Goal: Communication & Community: Answer question/provide support

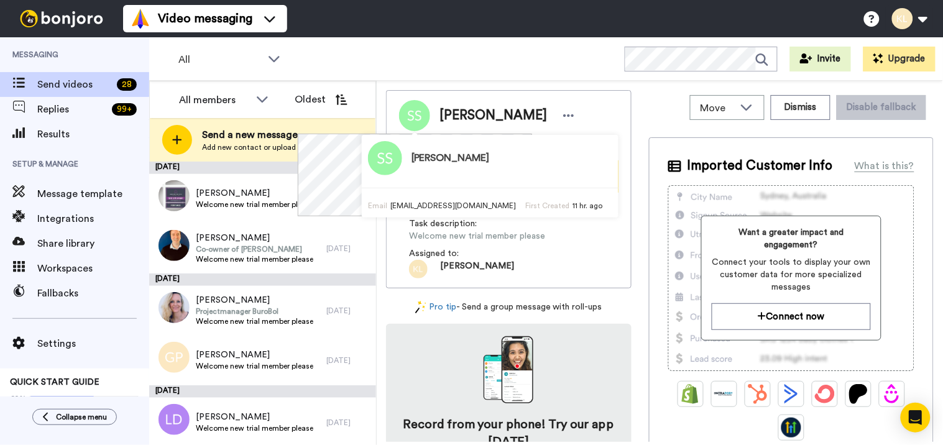
click at [441, 37] on div "All WORKSPACES View all All Default Task List + Add a new workspace Invite Upgr…" at bounding box center [545, 58] width 793 height 43
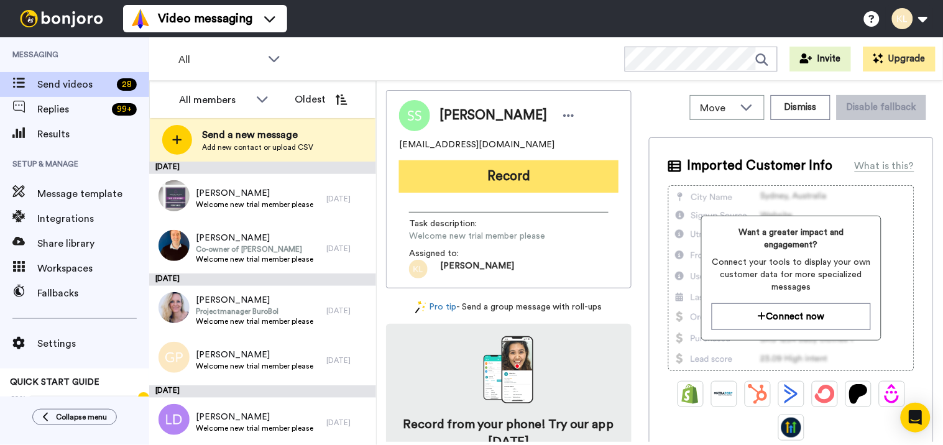
click at [520, 179] on button "Record" at bounding box center [508, 176] width 219 height 32
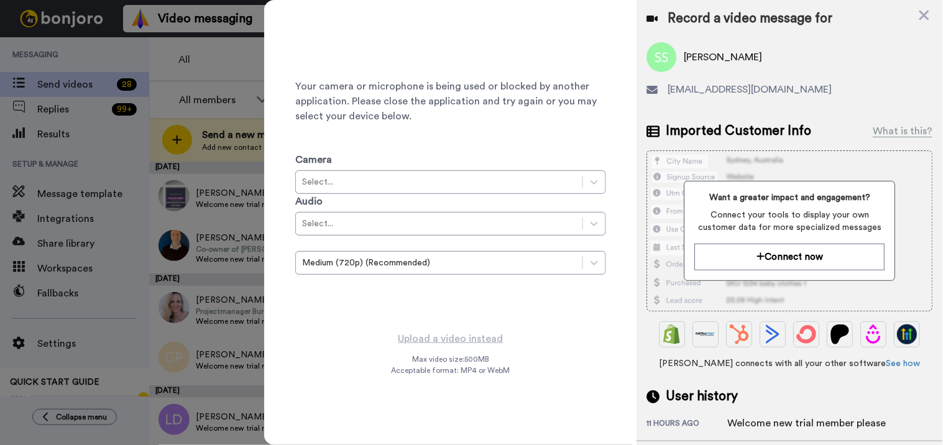
click at [231, 63] on div at bounding box center [471, 222] width 943 height 445
click at [927, 19] on icon at bounding box center [924, 16] width 10 height 10
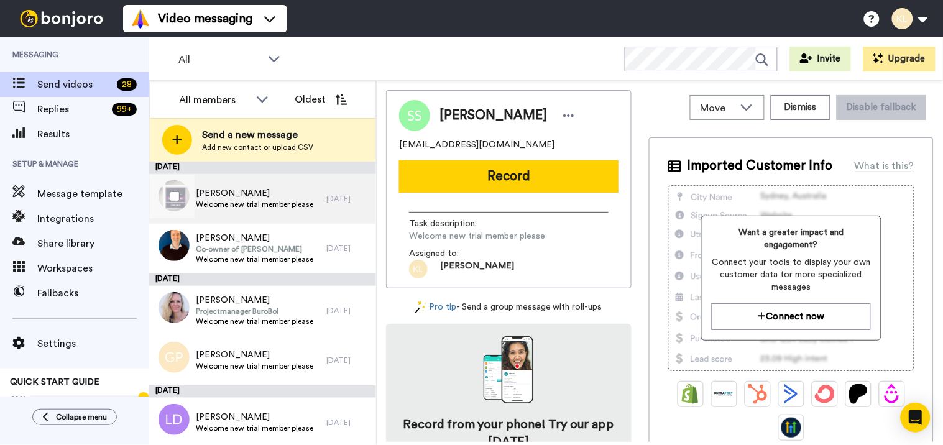
click at [278, 190] on span "Mathieu Lagarde" at bounding box center [254, 193] width 117 height 12
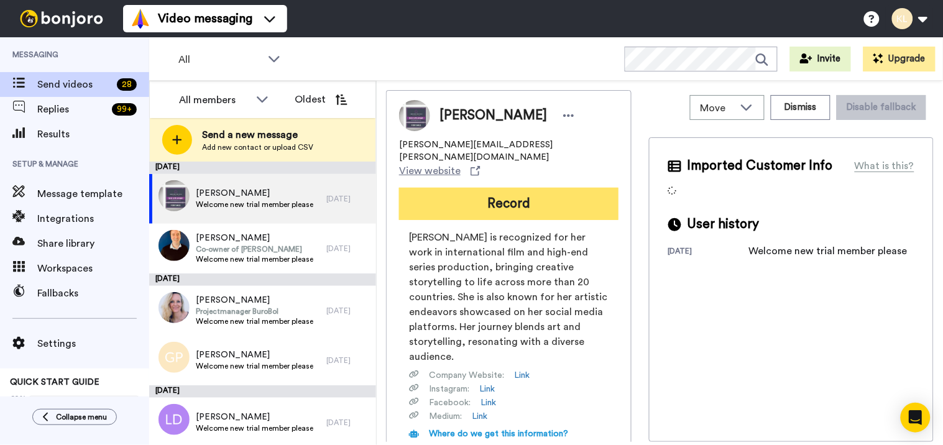
click at [500, 190] on button "Record" at bounding box center [508, 204] width 219 height 32
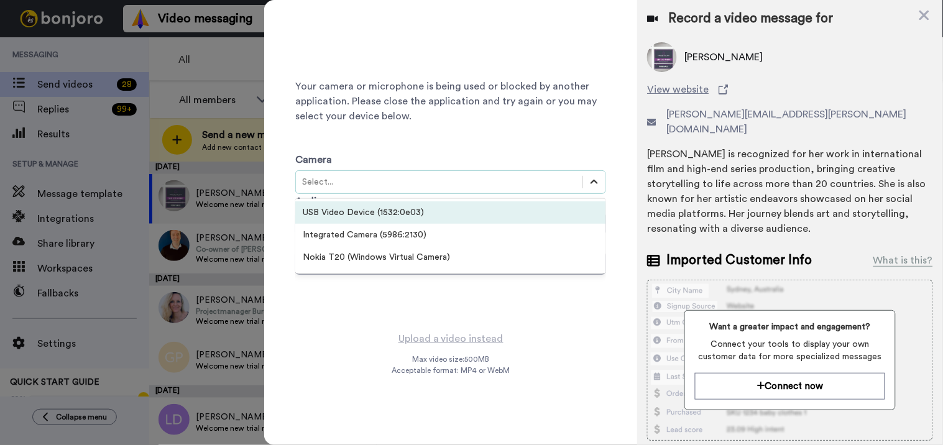
click at [598, 182] on icon at bounding box center [594, 182] width 12 height 12
click at [446, 206] on div "USB Video Device (1532:0e03)" at bounding box center [450, 212] width 311 height 22
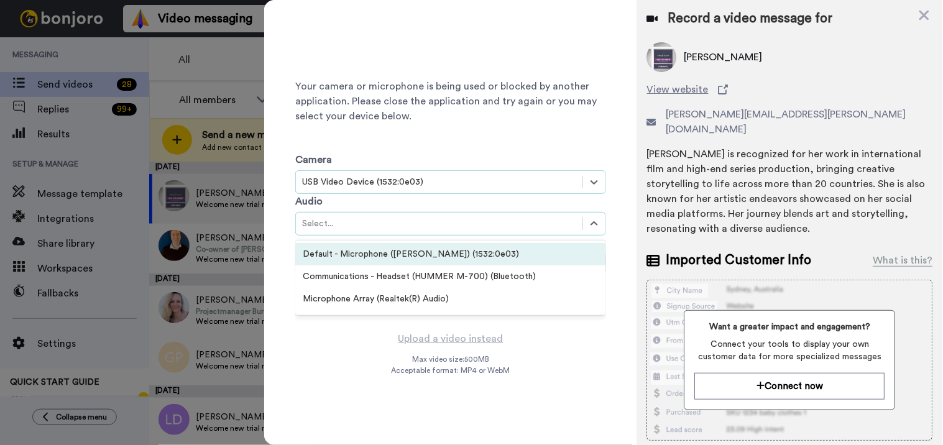
click at [449, 222] on div "Select..." at bounding box center [439, 223] width 274 height 12
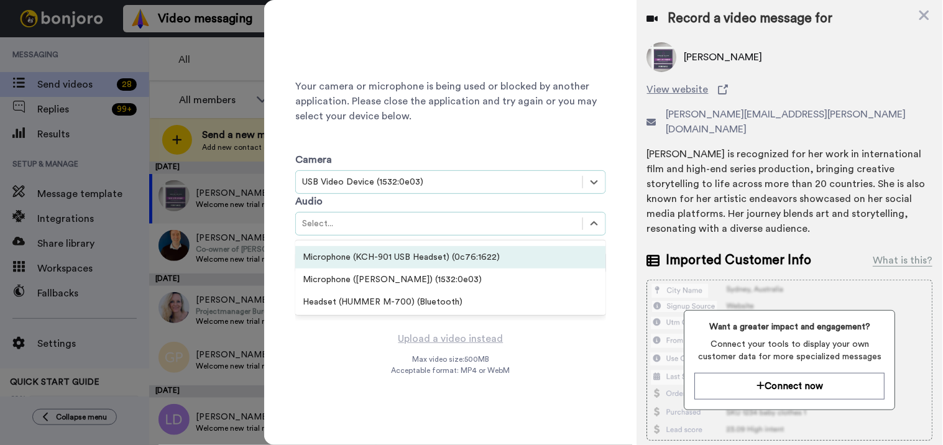
click at [475, 258] on div "Microphone (KCH-901 USB Headset) (0c76:1622)" at bounding box center [450, 257] width 311 height 22
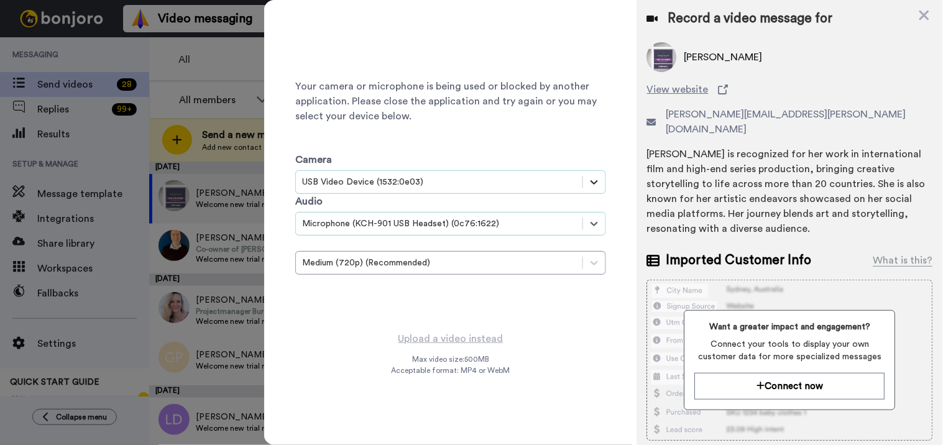
click at [595, 178] on icon at bounding box center [594, 182] width 12 height 12
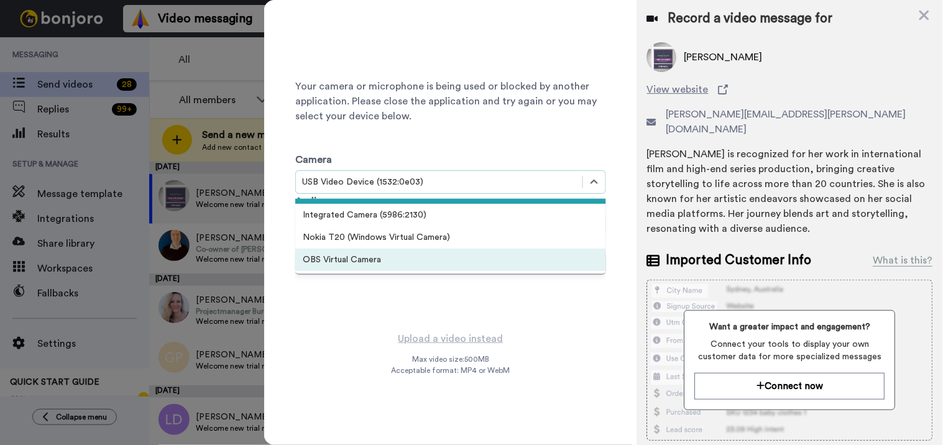
scroll to position [0, 0]
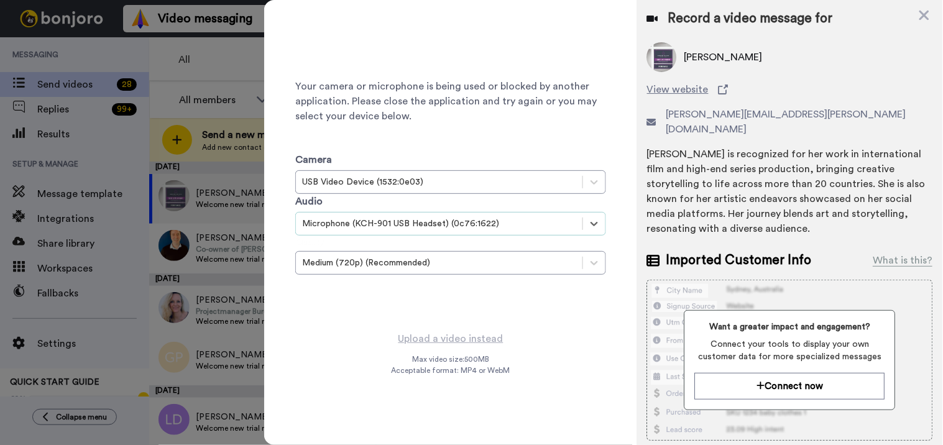
click at [533, 135] on div "Camera USB Video Device (1532:0e03) Audio option Microphone (KCH-901 USB Headse…" at bounding box center [450, 210] width 311 height 173
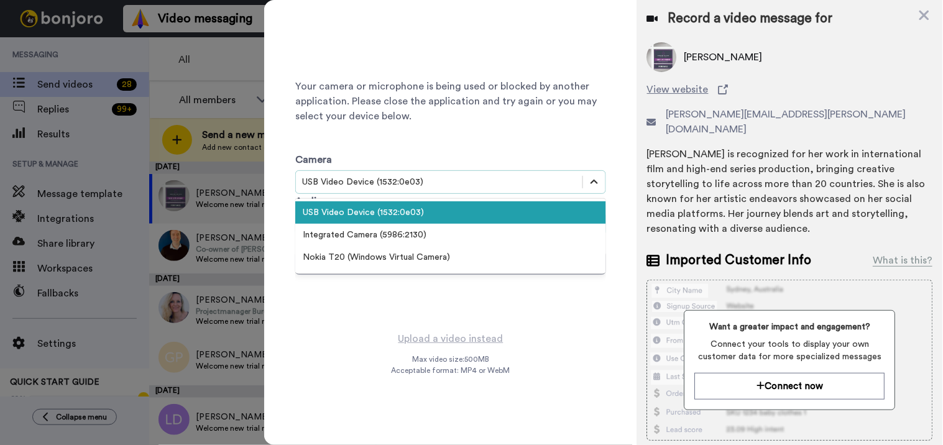
click at [595, 181] on icon at bounding box center [594, 182] width 12 height 12
click at [478, 213] on div "USB Video Device (1532:0e03)" at bounding box center [450, 212] width 311 height 22
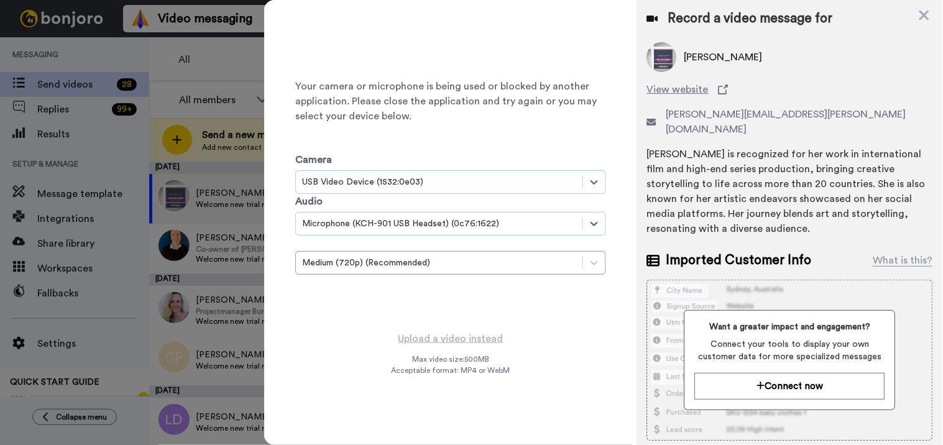
click at [424, 186] on div "USB Video Device (1532:0e03)" at bounding box center [439, 182] width 274 height 12
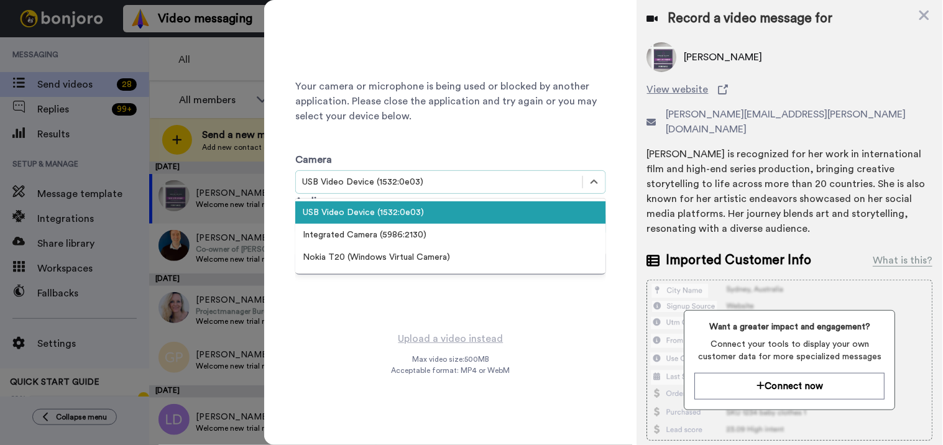
click at [432, 210] on div "USB Video Device (1532:0e03)" at bounding box center [450, 212] width 311 height 22
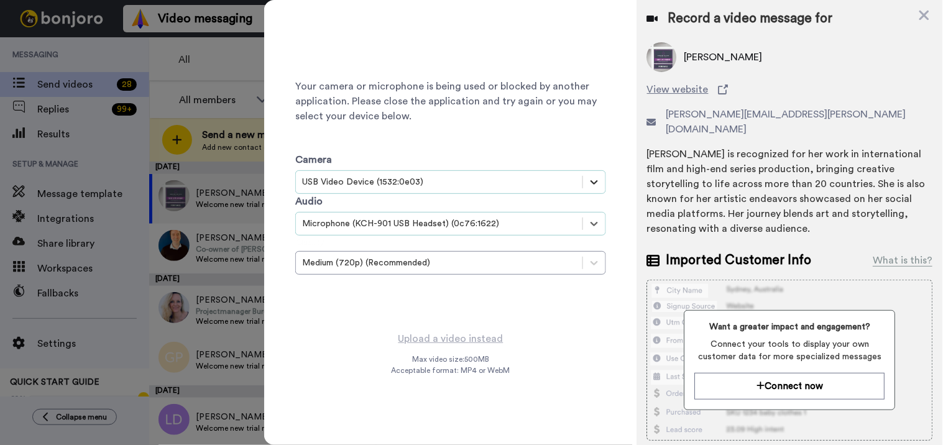
click at [595, 178] on icon at bounding box center [594, 182] width 12 height 12
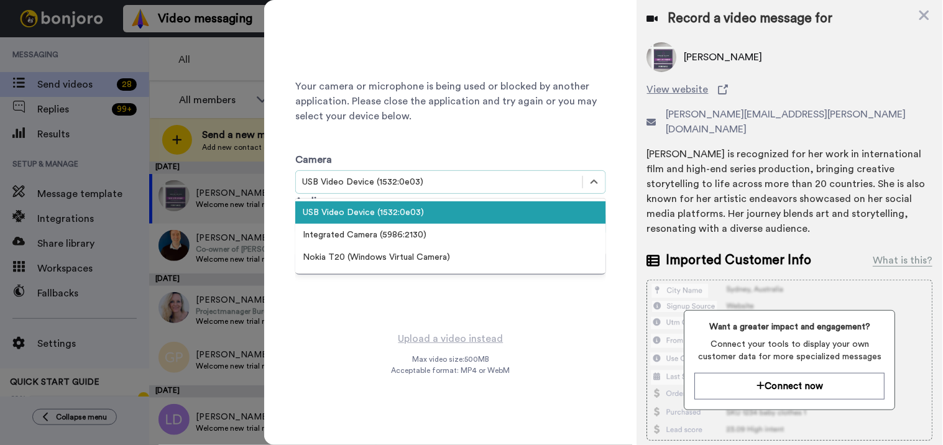
click at [567, 129] on div "Camera option USB Video Device (1532:0e03), selected. option USB Video Device (…" at bounding box center [450, 210] width 311 height 173
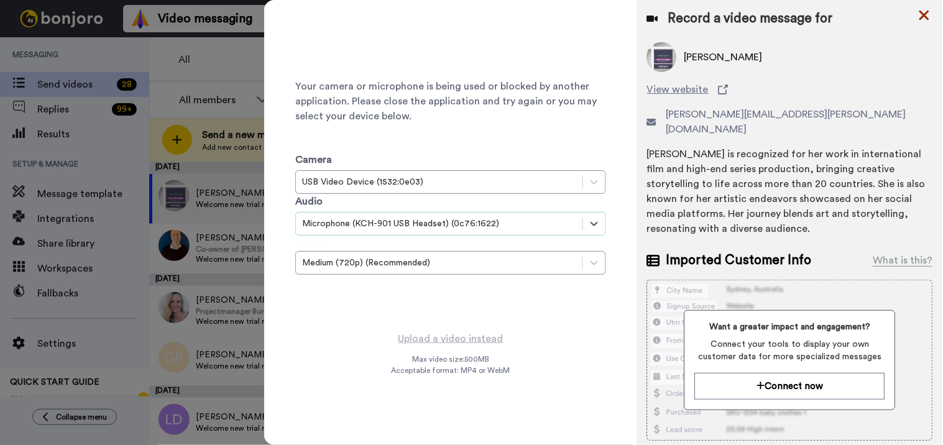
click at [923, 14] on icon at bounding box center [924, 16] width 10 height 10
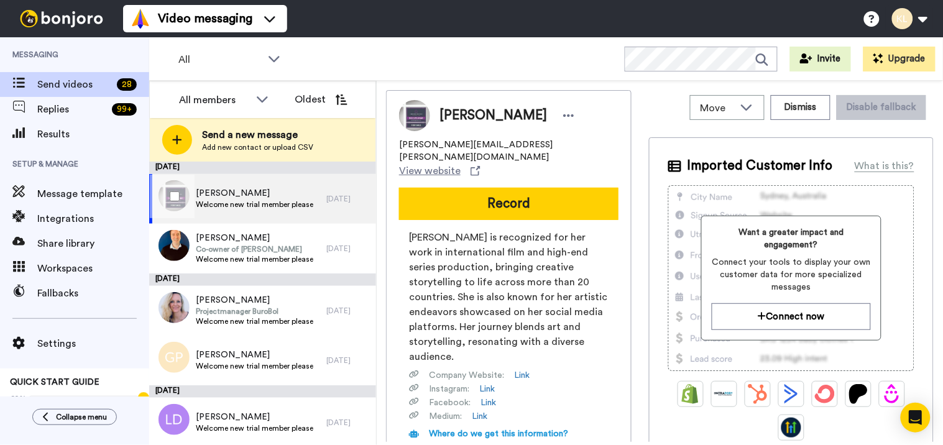
drag, startPoint x: 314, startPoint y: 197, endPoint x: 307, endPoint y: 198, distance: 7.5
click at [314, 197] on div "Mathieu Lagarde Welcome new trial member please" at bounding box center [237, 199] width 177 height 50
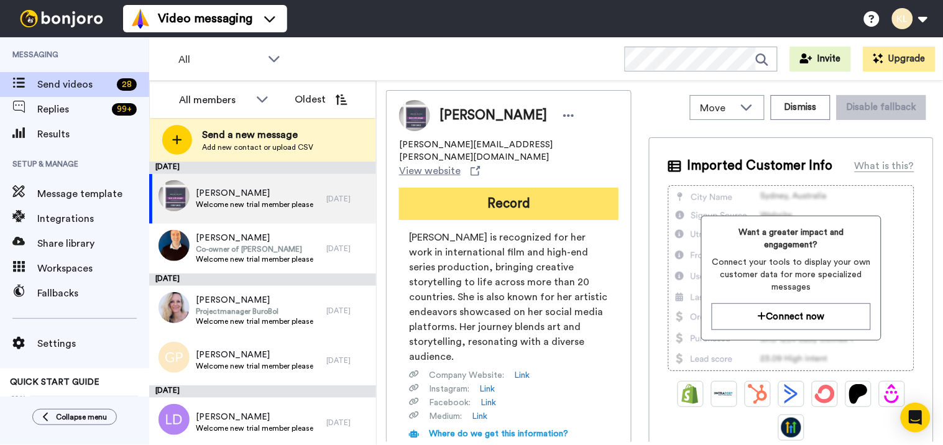
click at [470, 188] on button "Record" at bounding box center [508, 204] width 219 height 32
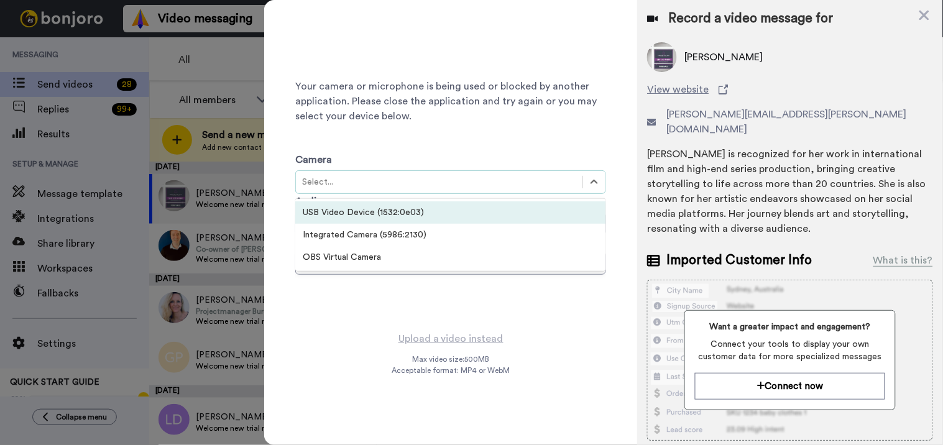
click at [516, 186] on div "Select..." at bounding box center [439, 182] width 274 height 12
click at [502, 207] on div "USB Video Device (1532:0e03)" at bounding box center [450, 212] width 311 height 22
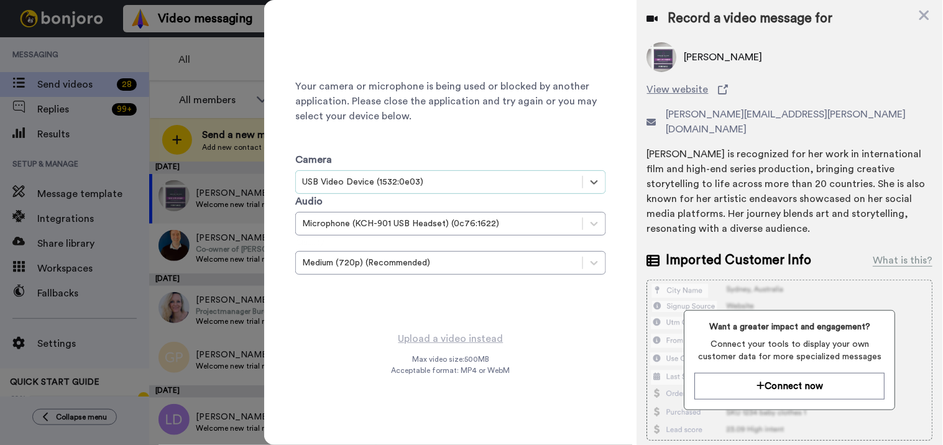
click at [524, 148] on div "Camera option USB Video Device (1532:0e03), selected. Select is focused , press…" at bounding box center [450, 210] width 311 height 173
click at [606, 184] on div "Your camera or microphone is being used or blocked by another application. Plea…" at bounding box center [450, 165] width 373 height 331
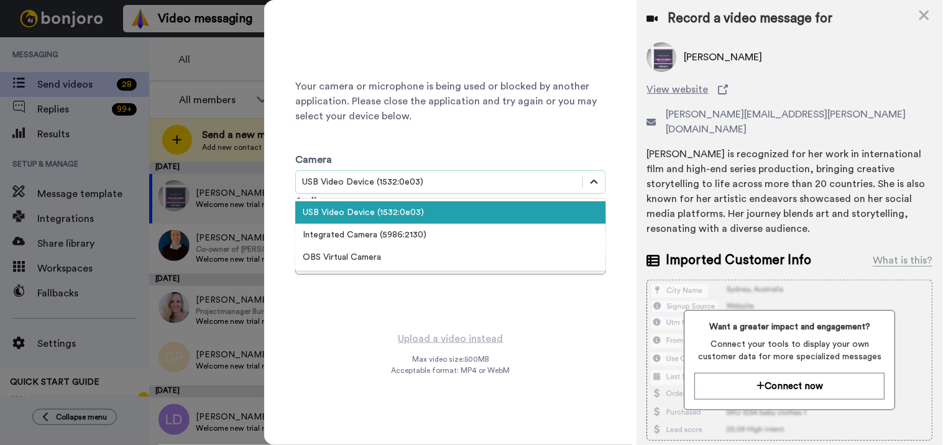
click at [603, 183] on div at bounding box center [594, 182] width 22 height 22
click at [582, 141] on div "Camera option USB Video Device (1532:0e03), selected. option USB Video Device (…" at bounding box center [450, 210] width 311 height 173
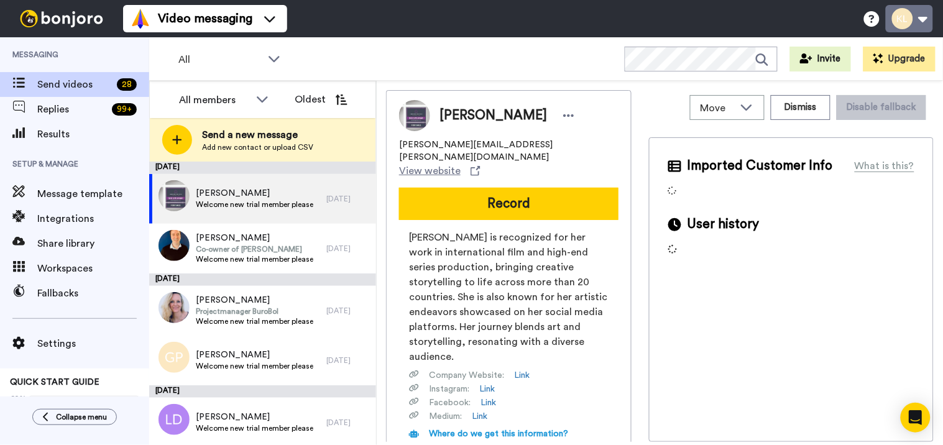
click at [918, 19] on button at bounding box center [908, 18] width 47 height 27
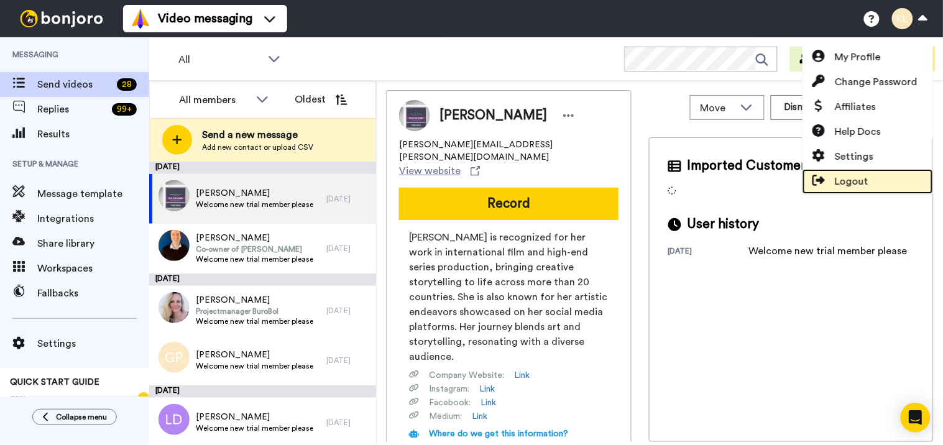
click at [862, 175] on span "Logout" at bounding box center [851, 181] width 34 height 15
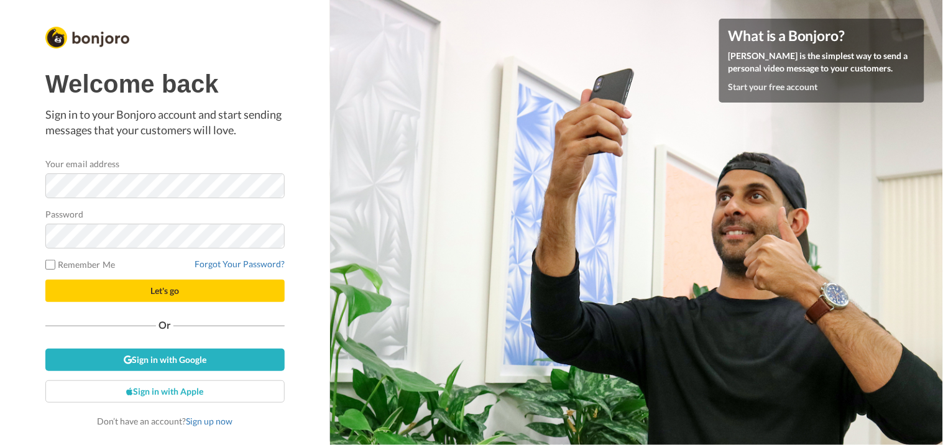
click at [181, 171] on div "Your email address" at bounding box center [164, 177] width 239 height 41
click at [162, 283] on button "Let's go" at bounding box center [164, 291] width 239 height 22
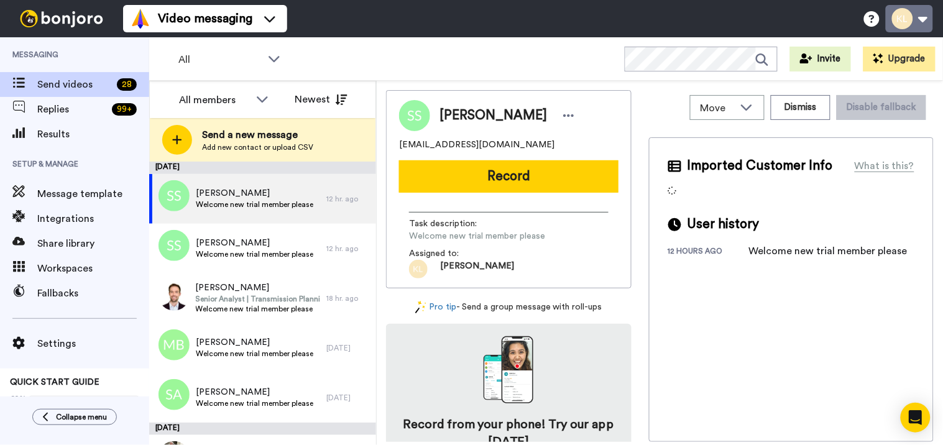
click at [926, 16] on button at bounding box center [908, 18] width 47 height 27
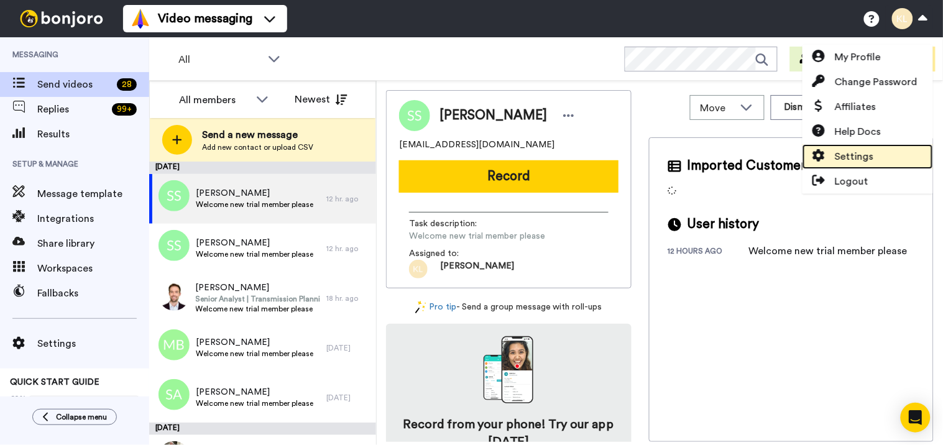
click at [864, 151] on span "Settings" at bounding box center [853, 156] width 39 height 15
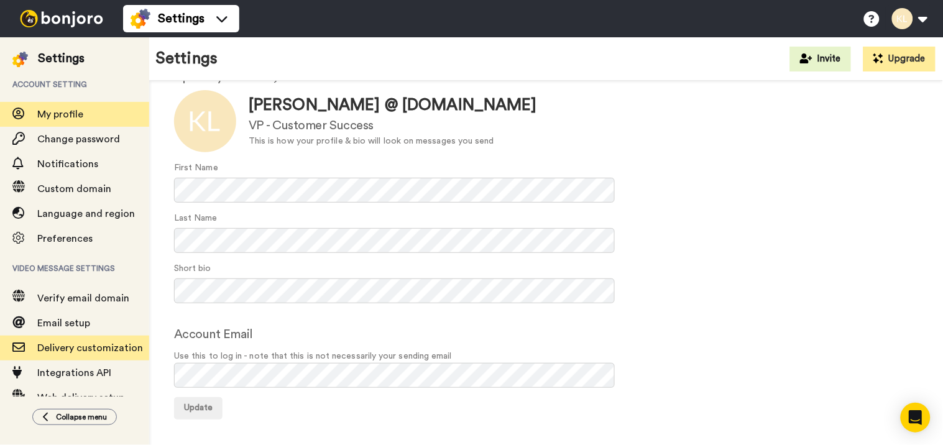
scroll to position [47, 0]
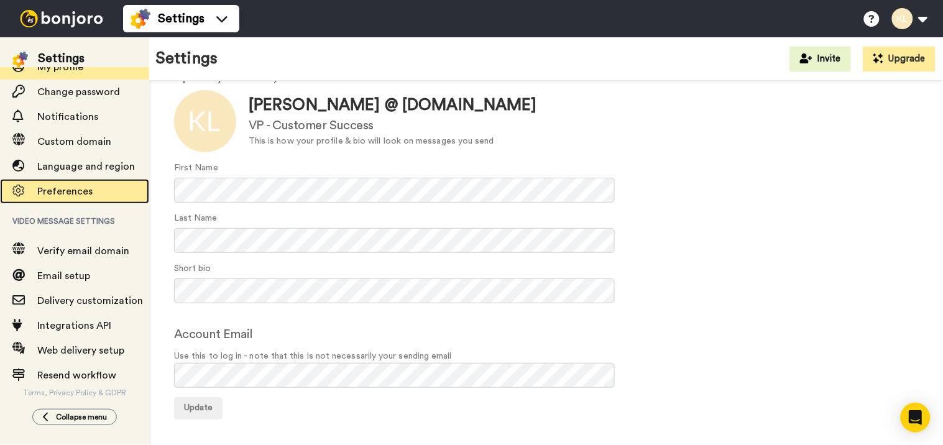
click at [69, 184] on span "Preferences" at bounding box center [93, 191] width 112 height 15
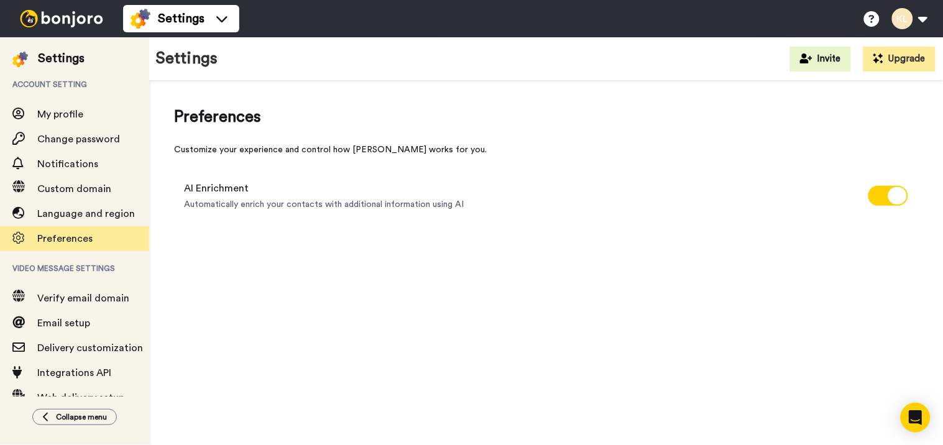
scroll to position [47, 0]
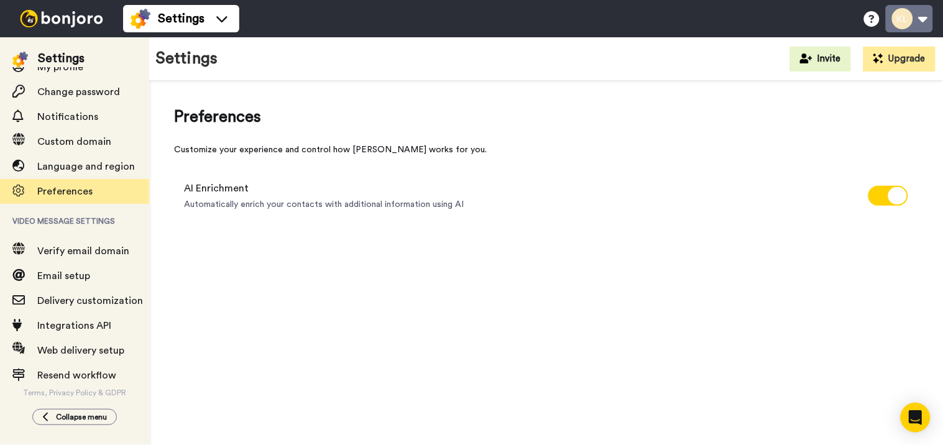
click at [923, 17] on button at bounding box center [908, 18] width 47 height 27
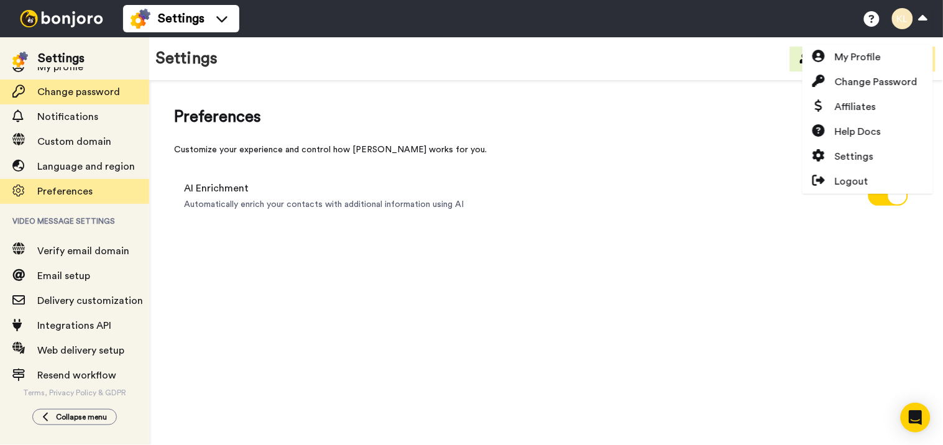
scroll to position [0, 0]
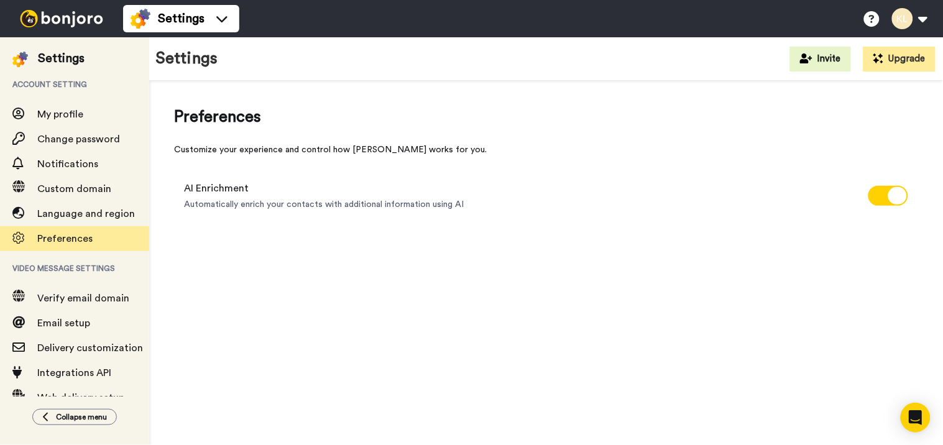
click at [88, 21] on img at bounding box center [61, 18] width 93 height 17
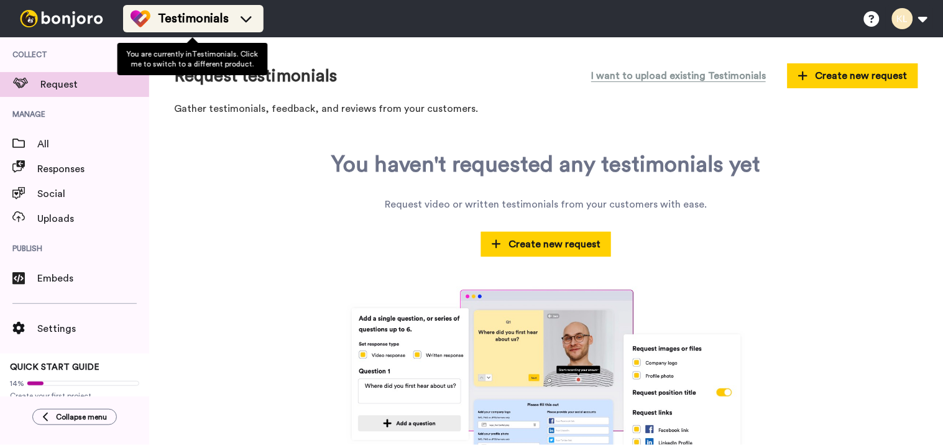
click at [245, 21] on icon at bounding box center [245, 19] width 11 height 6
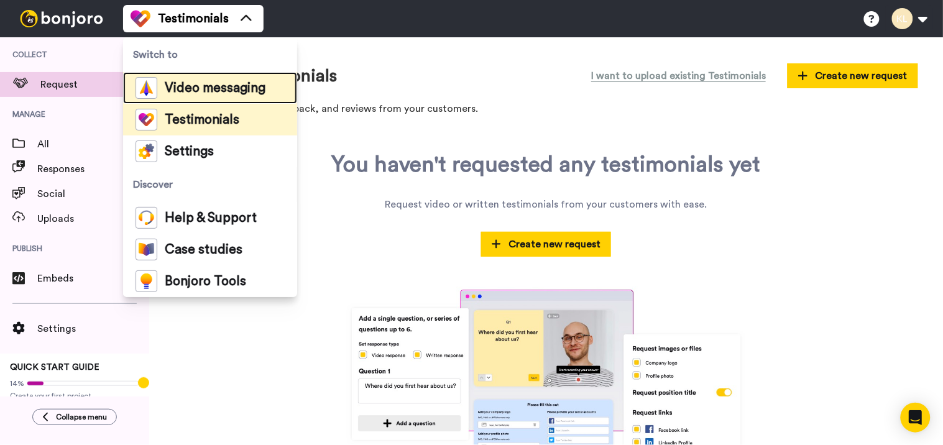
click at [233, 91] on span "Video messaging" at bounding box center [215, 88] width 101 height 12
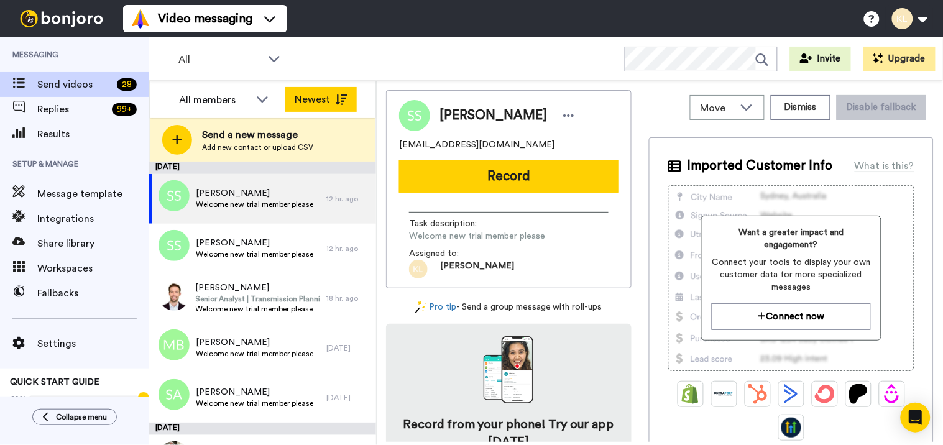
click at [342, 104] on icon at bounding box center [341, 99] width 12 height 11
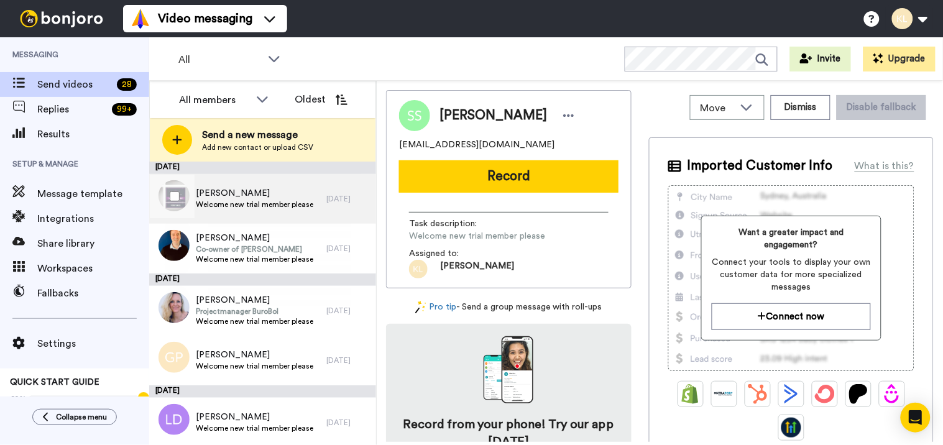
click at [314, 196] on div "Mathieu Lagarde Welcome new trial member please" at bounding box center [237, 199] width 177 height 50
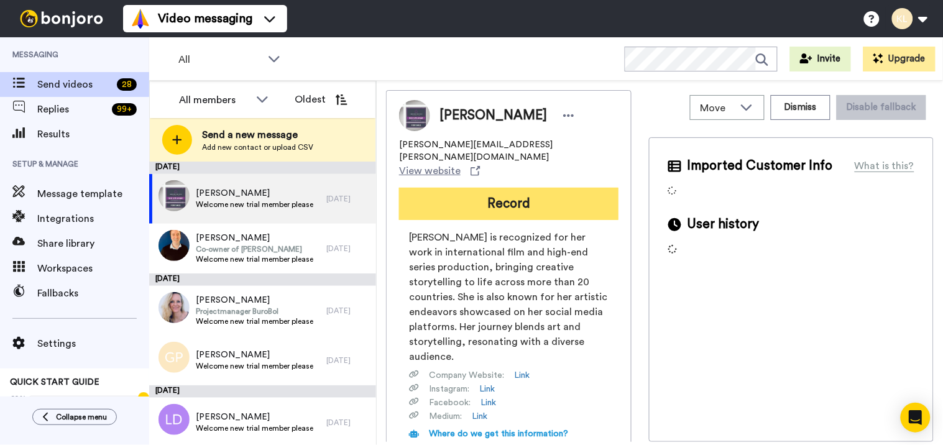
click at [531, 191] on button "Record" at bounding box center [508, 204] width 219 height 32
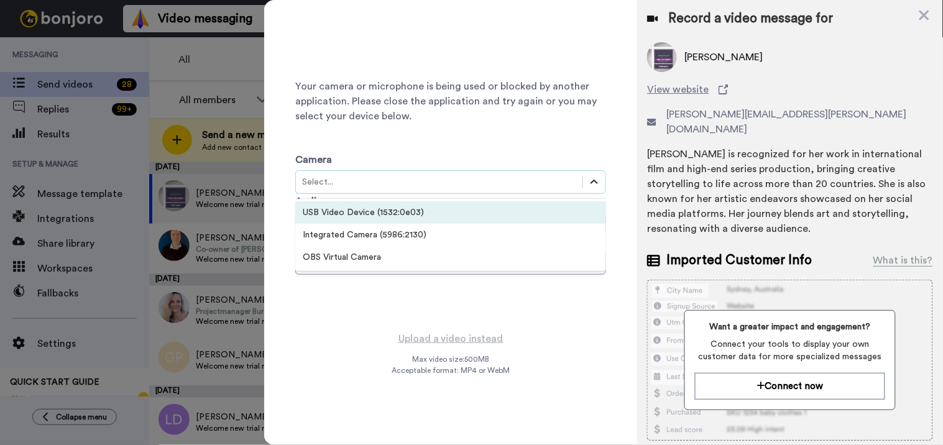
click at [597, 184] on icon at bounding box center [594, 182] width 12 height 12
click at [463, 129] on div "Camera option USB Video Device (1532:0e03) focused, 1 of 3. 3 results available…" at bounding box center [450, 210] width 311 height 173
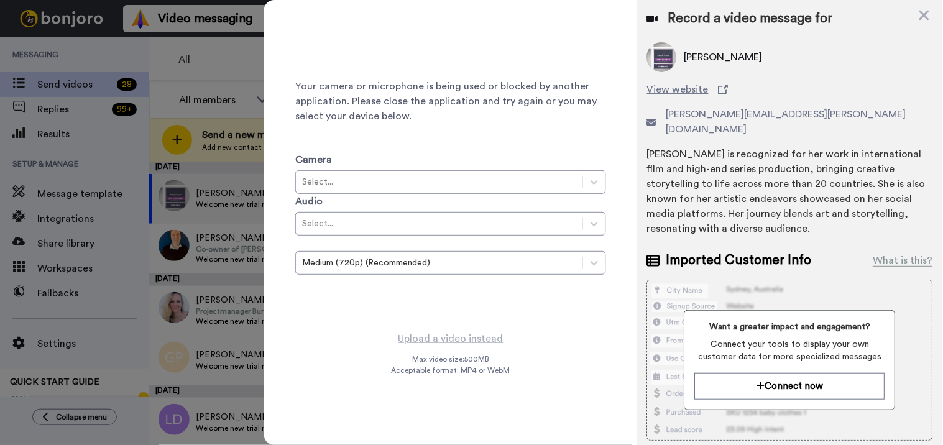
click at [780, 391] on div "Want a greater impact and engagement? Connect your tools to display your own cu…" at bounding box center [789, 360] width 211 height 100
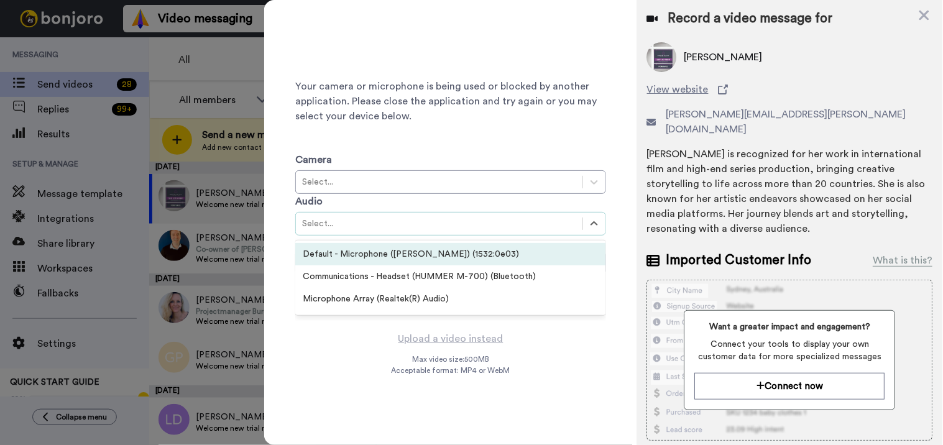
click at [457, 249] on div "Default - Microphone (Razer Kiyo) (1532:0e03)" at bounding box center [450, 254] width 311 height 22
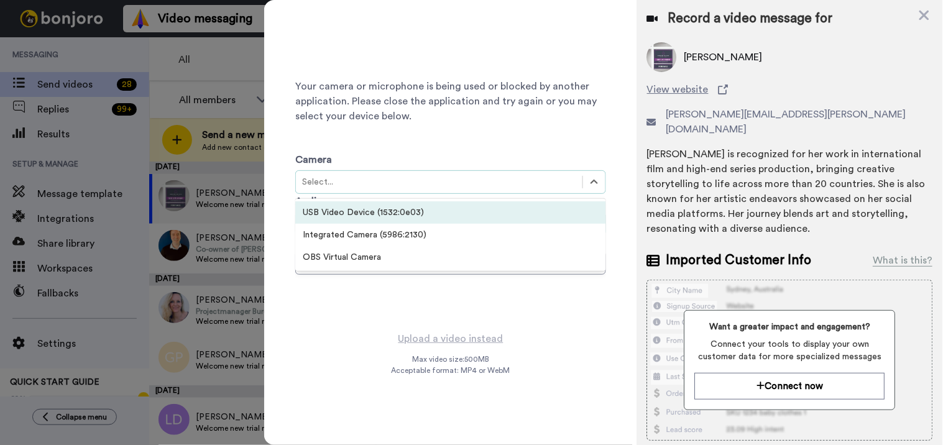
click at [569, 183] on div "Select..." at bounding box center [439, 182] width 274 height 12
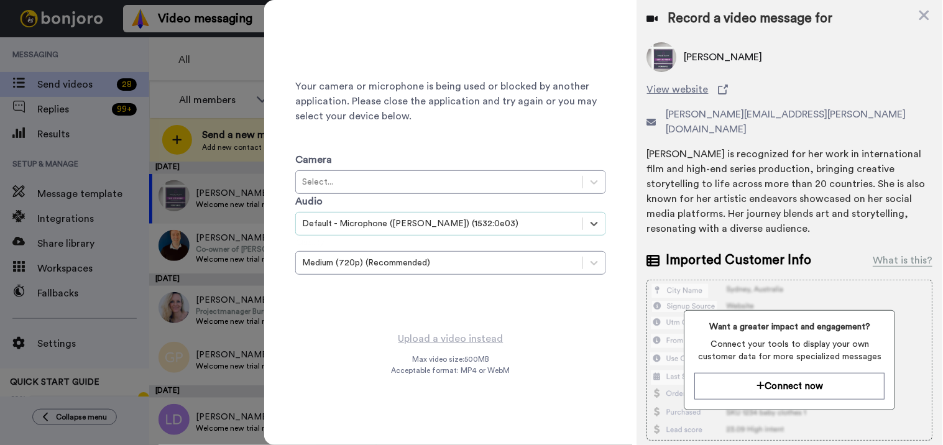
click at [460, 96] on span "Your camera or microphone is being used or blocked by another application. Plea…" at bounding box center [450, 101] width 311 height 45
click at [593, 174] on div at bounding box center [594, 182] width 22 height 22
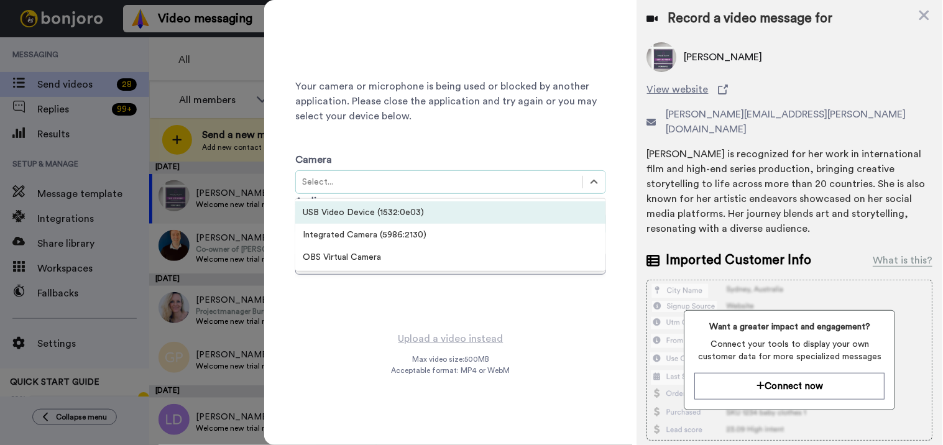
click at [510, 213] on div "USB Video Device (1532:0e03)" at bounding box center [450, 212] width 311 height 22
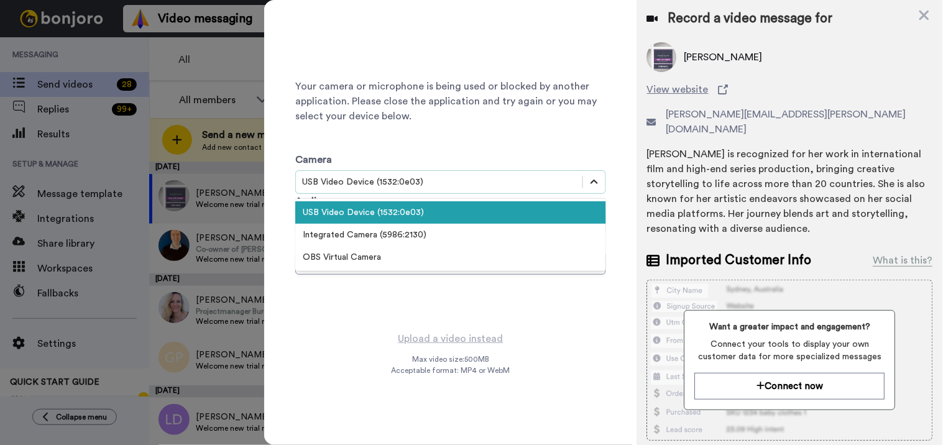
click at [588, 181] on icon at bounding box center [594, 182] width 12 height 12
click at [416, 184] on div "USB Video Device (1532:0e03)" at bounding box center [439, 182] width 274 height 12
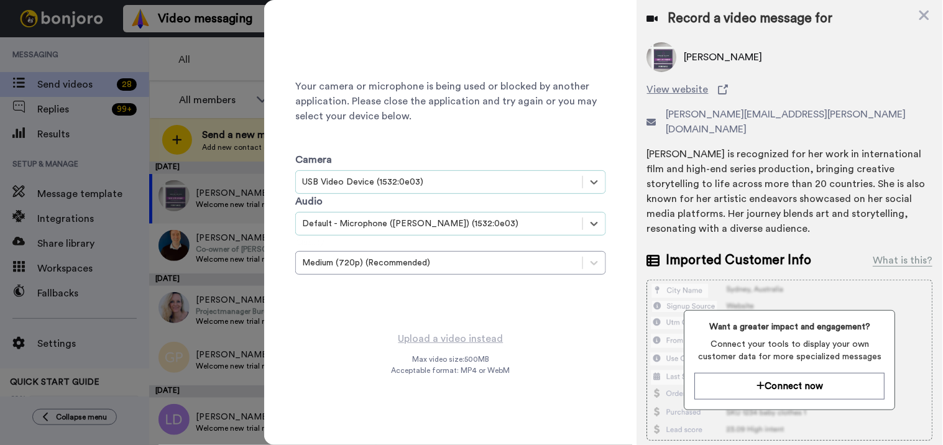
click at [459, 177] on div "USB Video Device (1532:0e03)" at bounding box center [439, 182] width 274 height 12
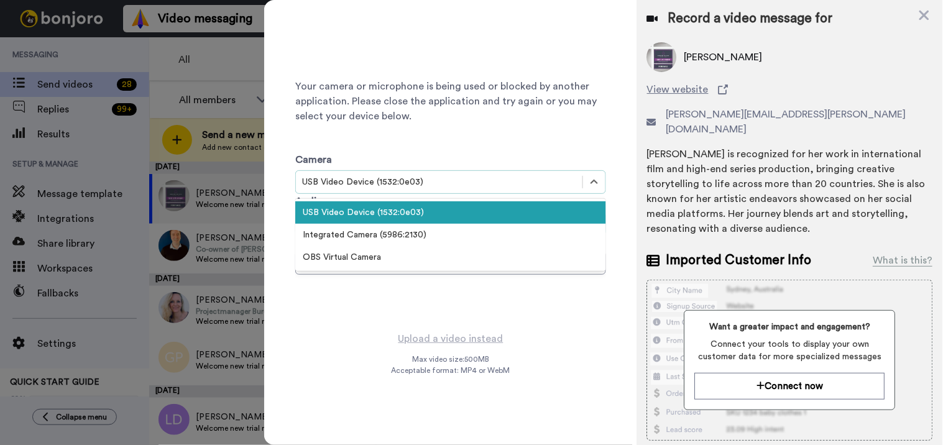
click at [437, 213] on div "USB Video Device (1532:0e03)" at bounding box center [450, 212] width 311 height 22
click at [592, 183] on icon at bounding box center [594, 182] width 12 height 12
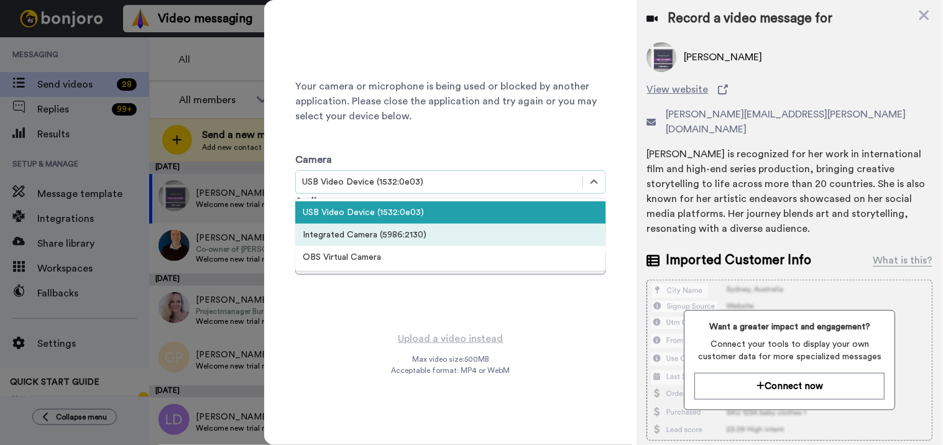
click at [429, 234] on div "Integrated Camera (5986:2130)" at bounding box center [450, 235] width 311 height 22
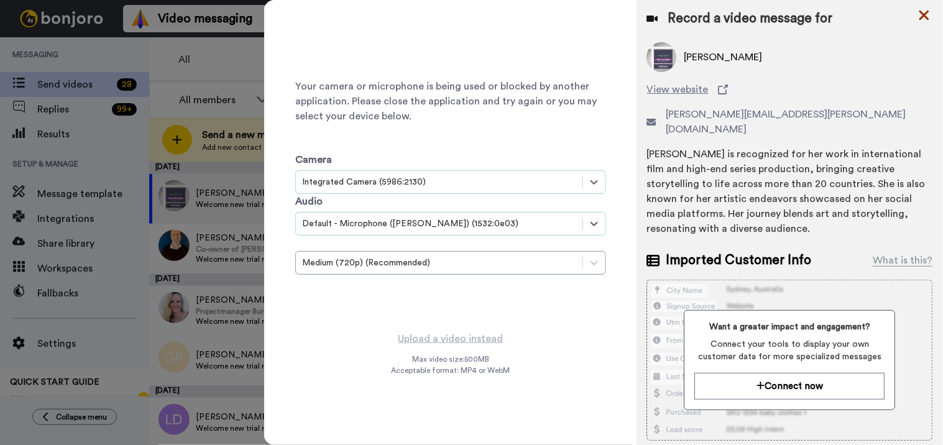
click at [925, 15] on icon at bounding box center [924, 16] width 10 height 10
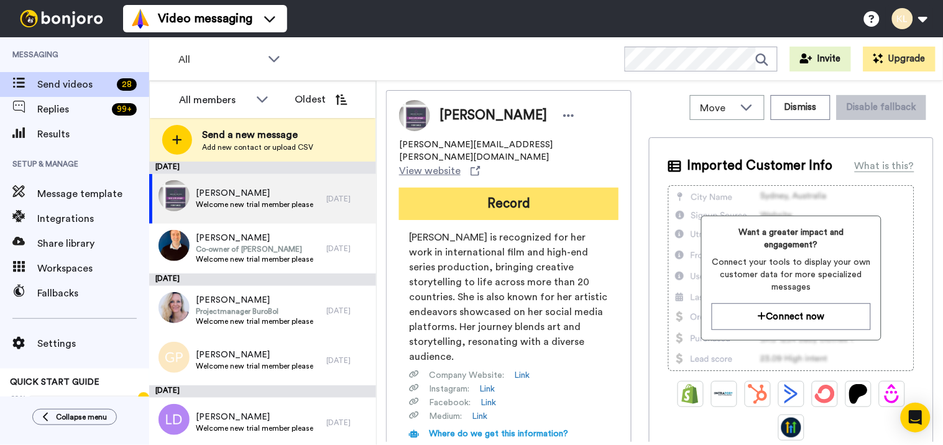
click at [552, 195] on button "Record" at bounding box center [508, 204] width 219 height 32
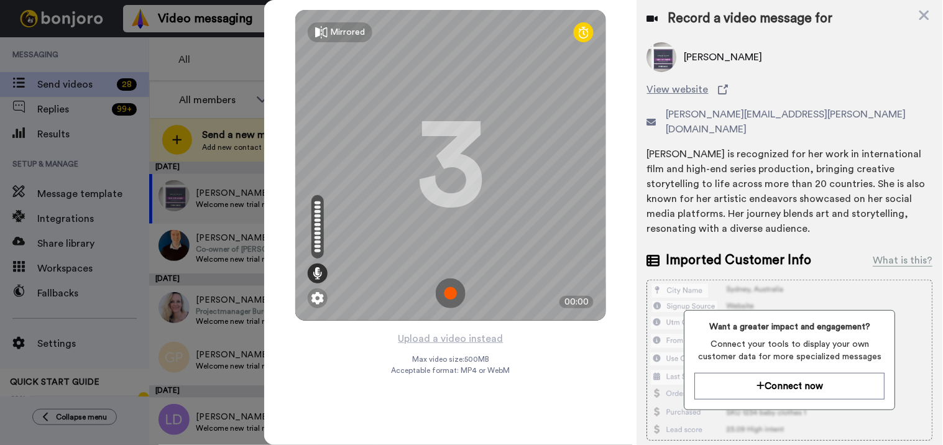
click at [240, 57] on div at bounding box center [471, 222] width 943 height 445
click at [929, 16] on icon at bounding box center [924, 15] width 12 height 16
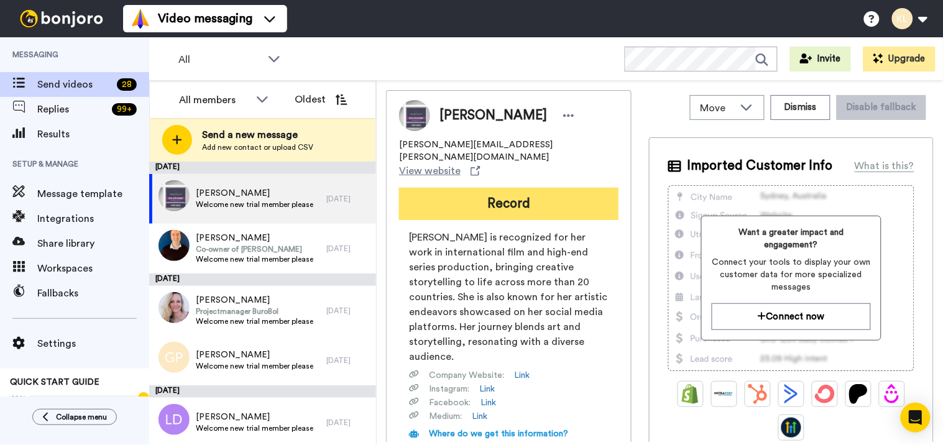
click at [533, 188] on button "Record" at bounding box center [508, 204] width 219 height 32
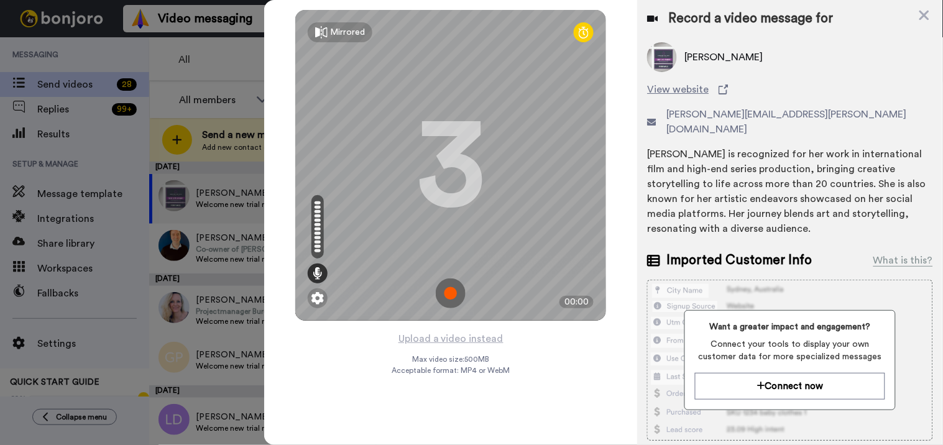
click at [447, 287] on img at bounding box center [451, 293] width 30 height 30
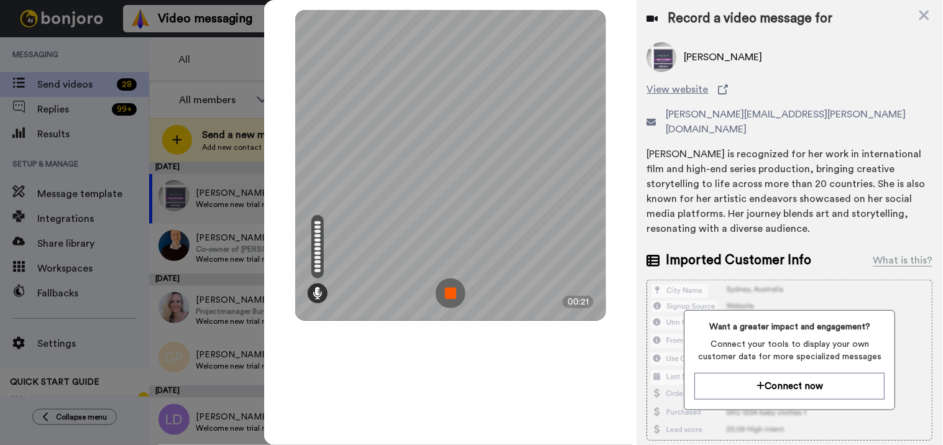
click at [450, 295] on img at bounding box center [451, 293] width 30 height 30
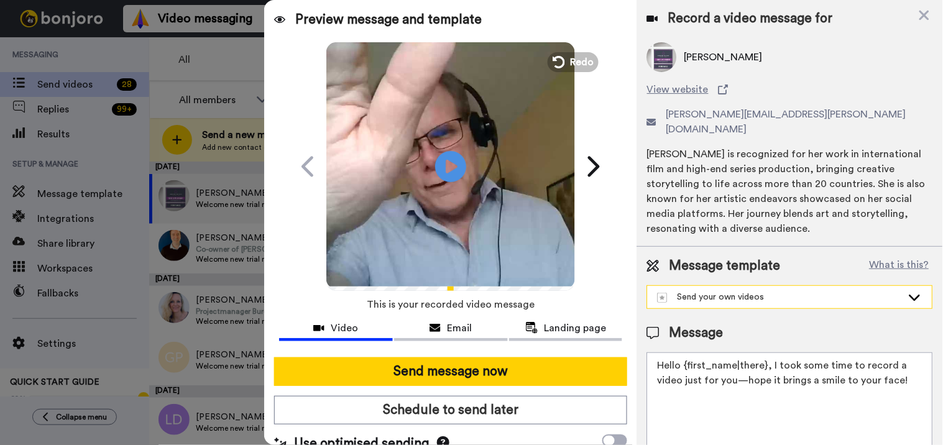
click at [819, 291] on div "Send your own videos" at bounding box center [779, 297] width 245 height 12
click at [787, 319] on div "Ken @ Stealthseminar Welcome New Trial User" at bounding box center [787, 325] width 266 height 12
type textarea "Hi there {first_name} I recorded a message for you on this fine day, check it o…"
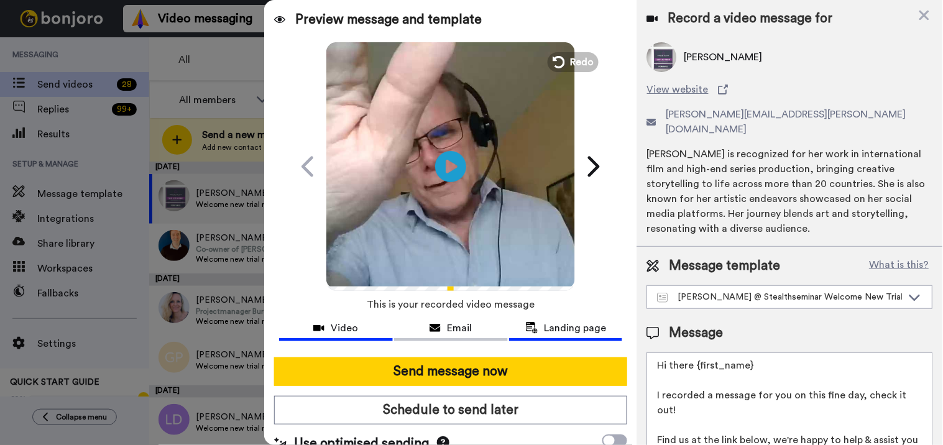
scroll to position [17, 0]
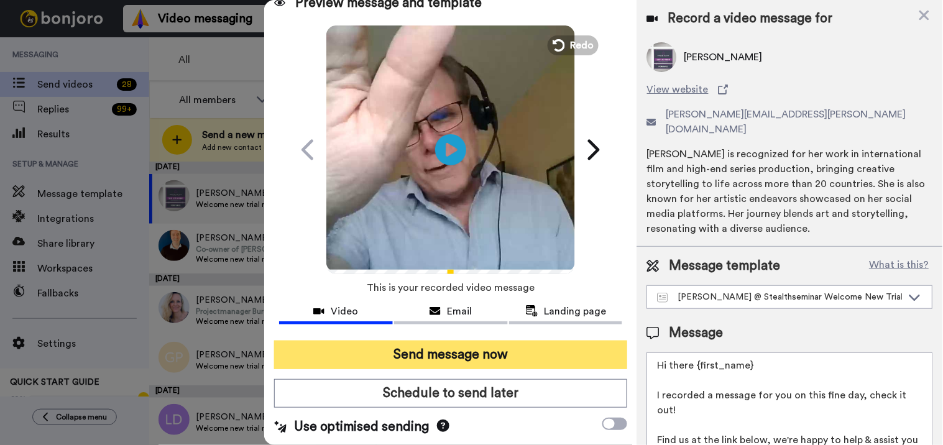
click at [542, 355] on button "Send message now" at bounding box center [451, 355] width 354 height 29
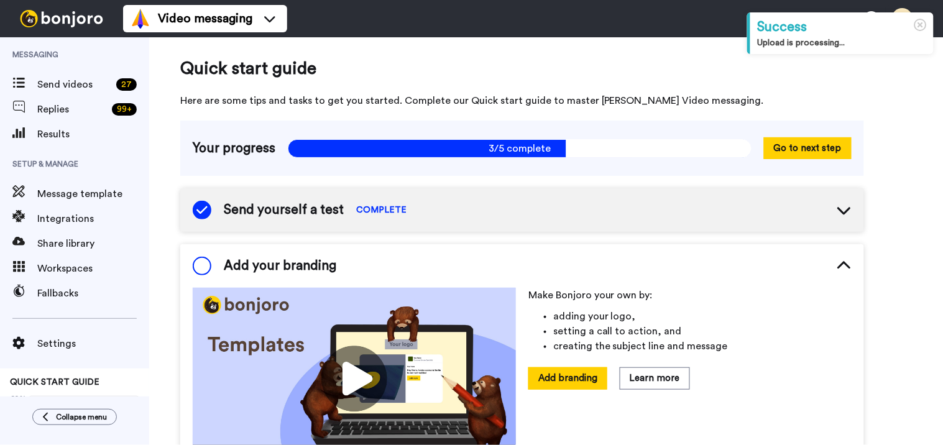
scroll to position [82, 0]
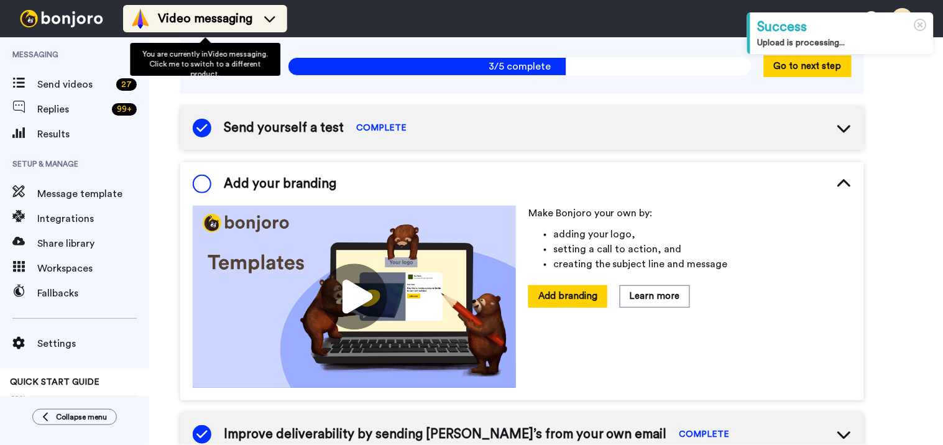
click at [224, 22] on span "Video messaging" at bounding box center [205, 18] width 94 height 17
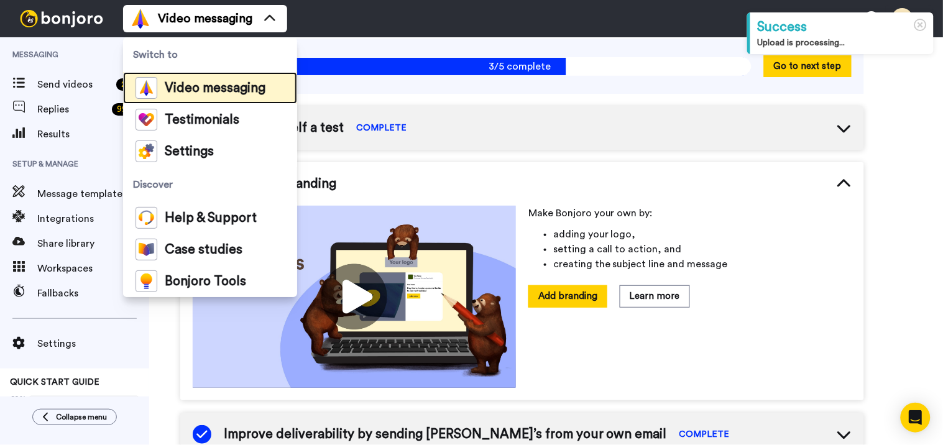
click at [225, 79] on div "Video messaging" at bounding box center [200, 88] width 130 height 22
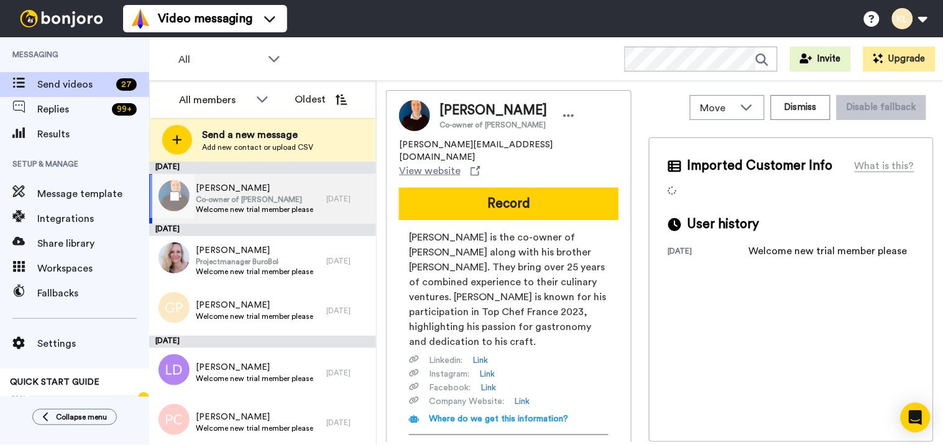
click at [241, 190] on span "[PERSON_NAME]" at bounding box center [254, 188] width 117 height 12
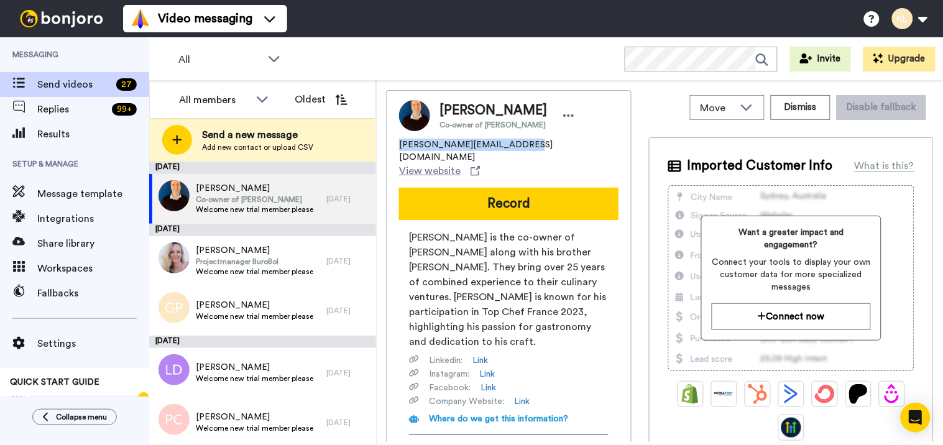
drag, startPoint x: 519, startPoint y: 145, endPoint x: 396, endPoint y: 144, distance: 122.4
click at [396, 144] on div "Mathieu Lagarde Co-owner of Cascada Marbella mathieu@mathieulagarde.com View we…" at bounding box center [508, 300] width 245 height 421
copy span "mathieu@mathieulagarde.com"
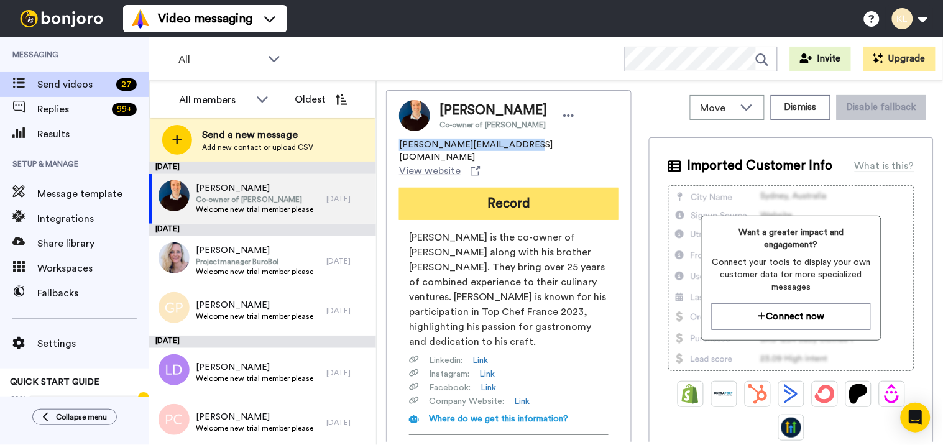
click at [482, 188] on button "Record" at bounding box center [508, 204] width 219 height 32
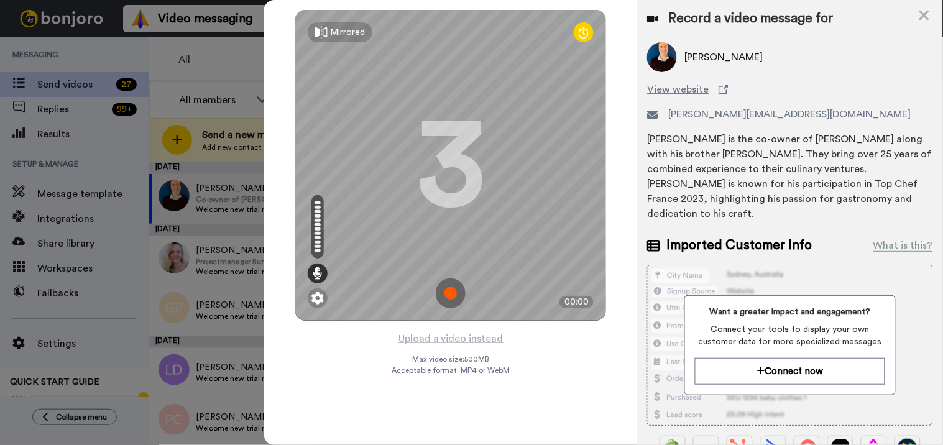
click at [461, 286] on img at bounding box center [451, 293] width 30 height 30
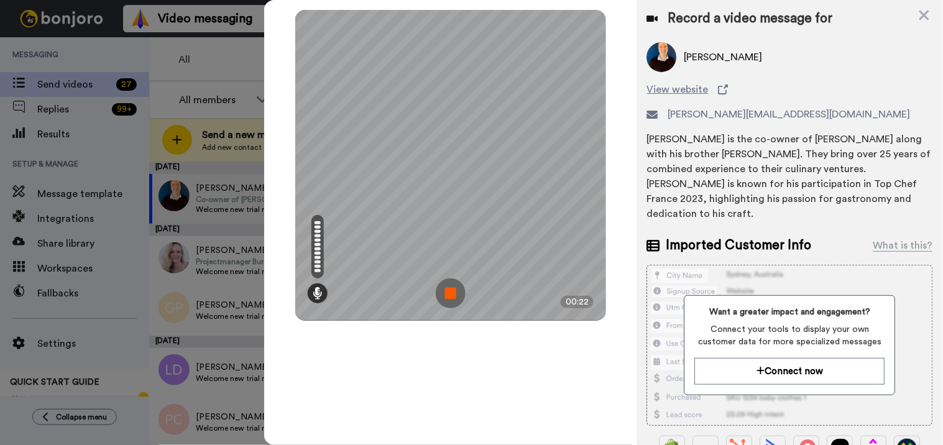
click at [460, 292] on img at bounding box center [451, 293] width 30 height 30
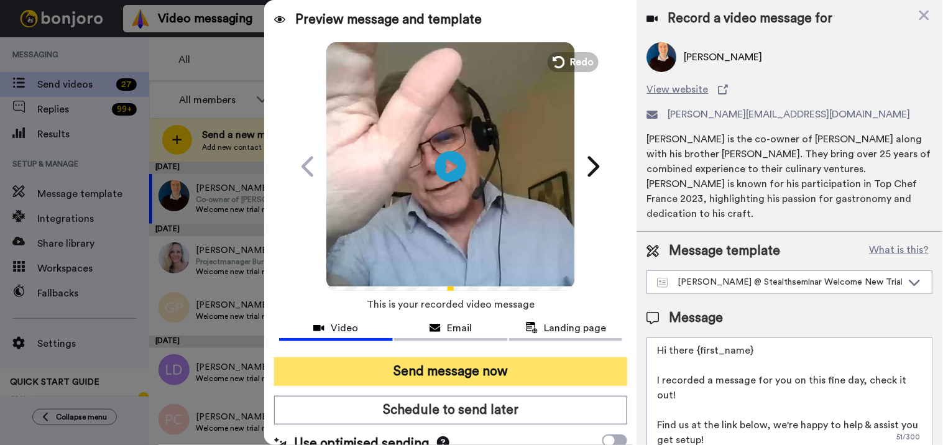
click at [486, 367] on button "Send message now" at bounding box center [451, 371] width 354 height 29
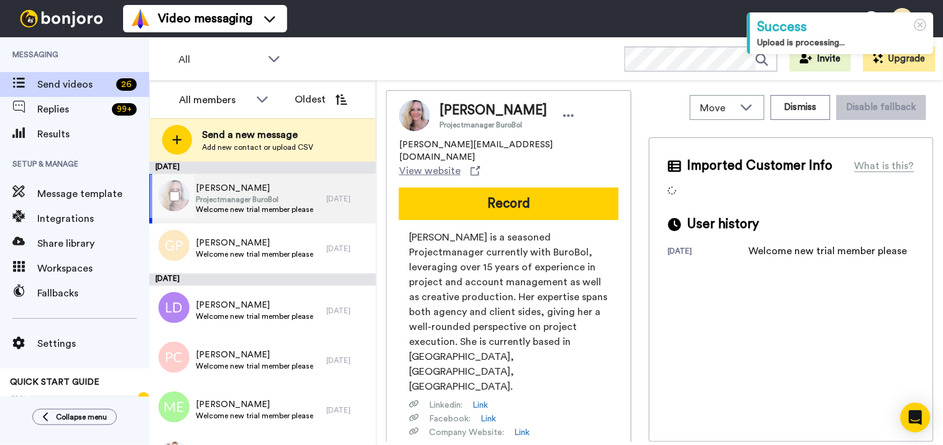
click at [280, 206] on span "Welcome new trial member please" at bounding box center [254, 209] width 117 height 10
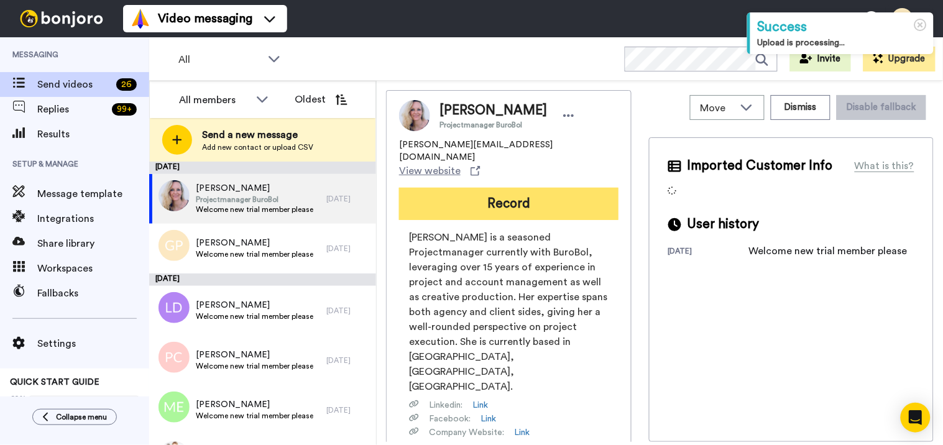
click at [541, 188] on button "Record" at bounding box center [508, 204] width 219 height 32
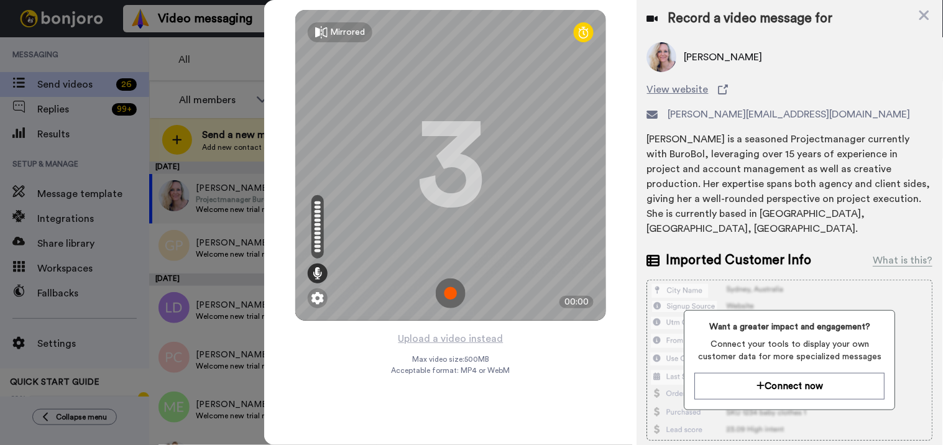
click at [452, 291] on img at bounding box center [451, 293] width 30 height 30
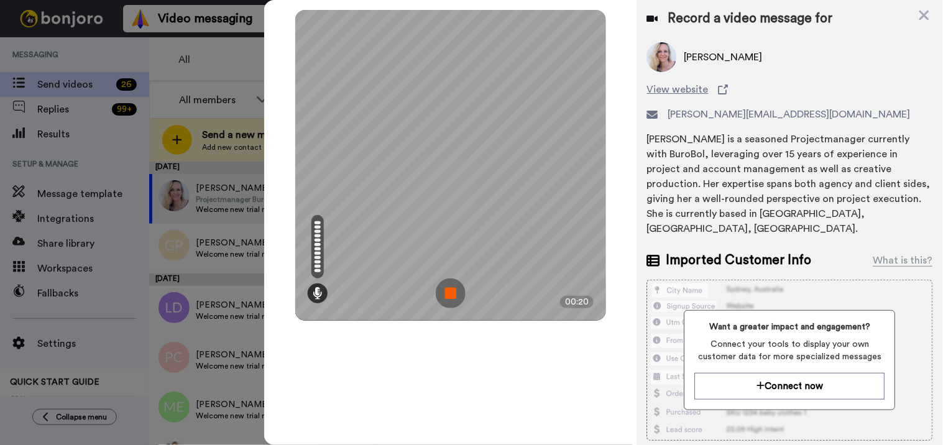
click at [460, 295] on img at bounding box center [451, 293] width 30 height 30
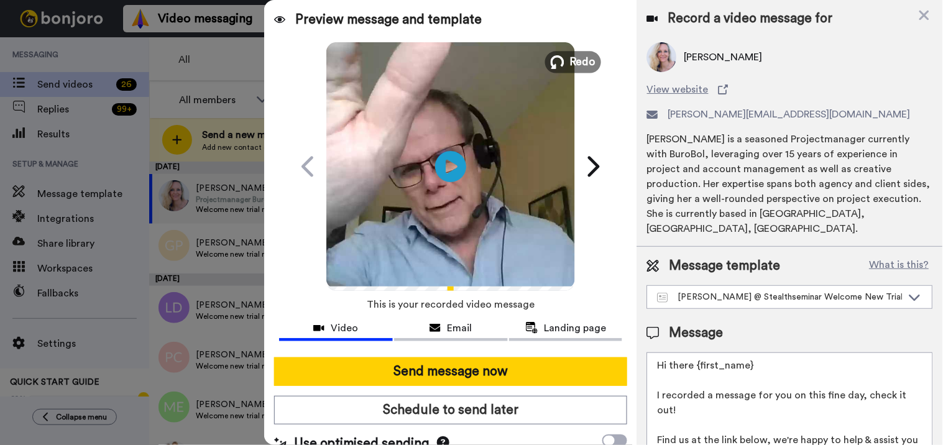
click at [585, 66] on span "Redo" at bounding box center [583, 61] width 26 height 16
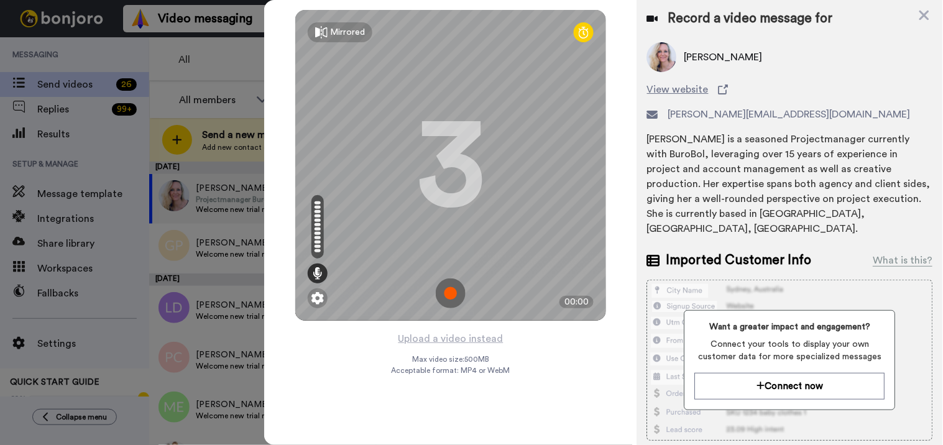
click at [452, 295] on img at bounding box center [451, 293] width 30 height 30
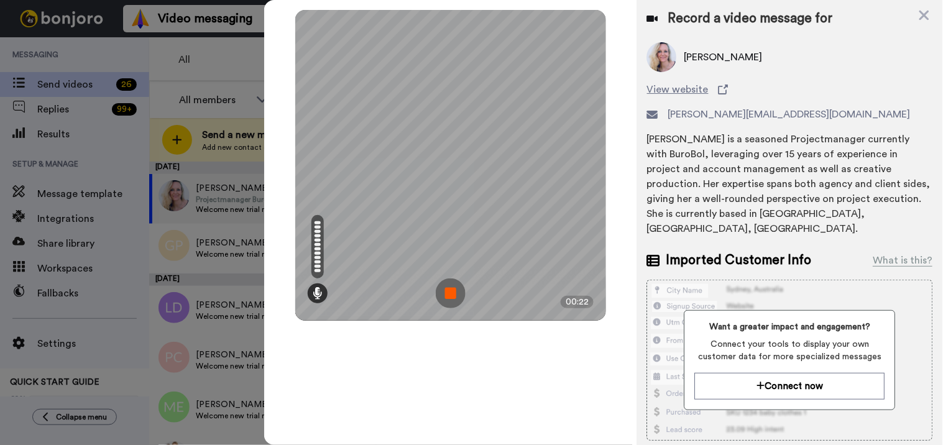
click at [451, 293] on img at bounding box center [451, 293] width 30 height 30
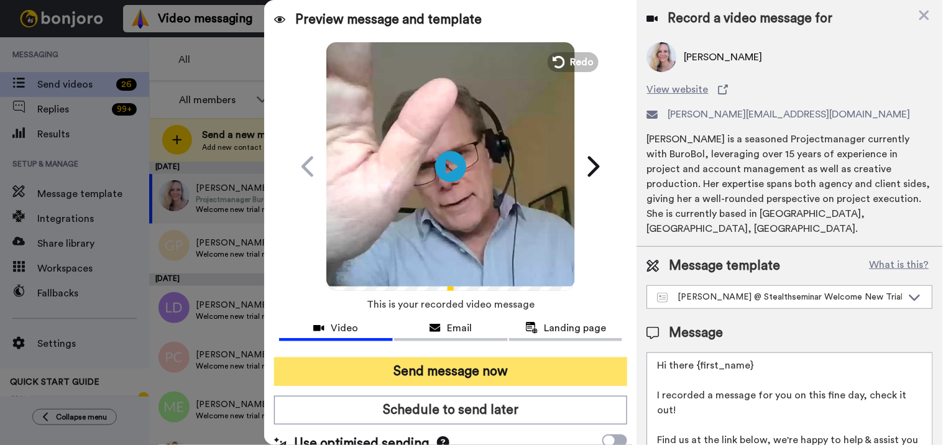
click at [479, 380] on button "Send message now" at bounding box center [451, 371] width 354 height 29
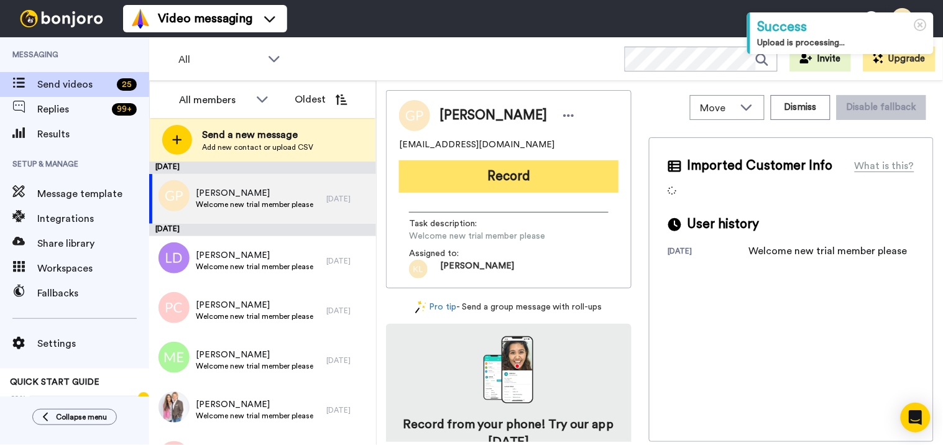
click at [508, 174] on button "Record" at bounding box center [508, 176] width 219 height 32
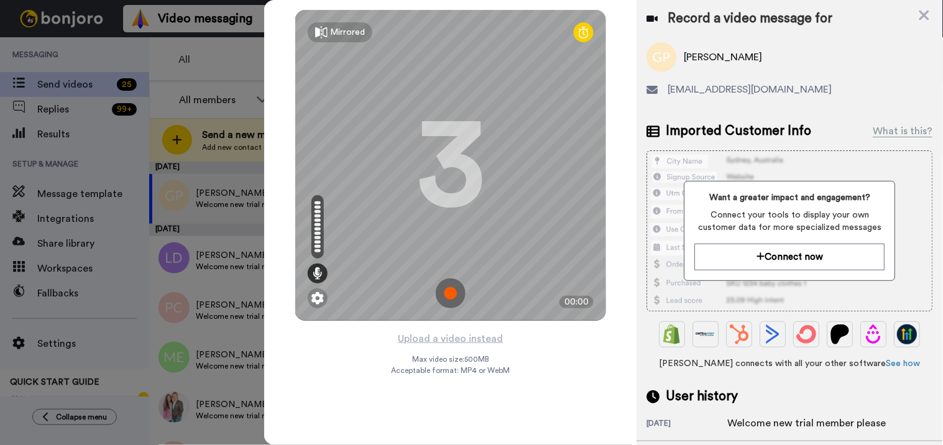
click at [458, 296] on img at bounding box center [451, 293] width 30 height 30
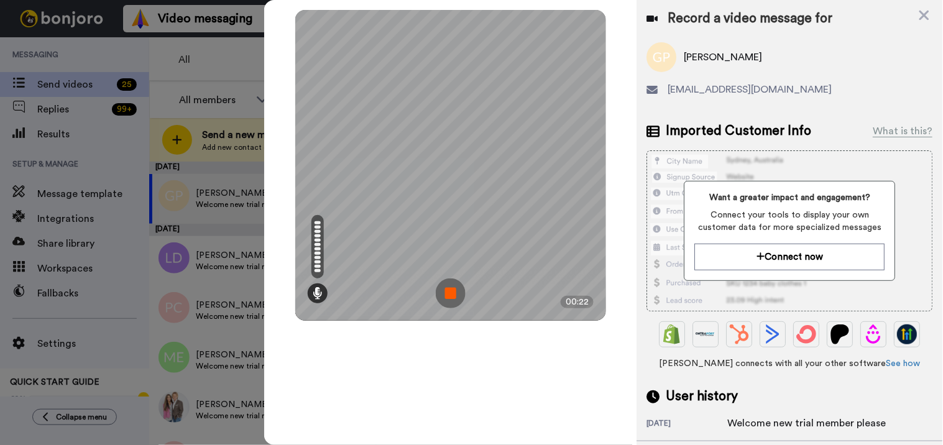
click at [454, 290] on img at bounding box center [451, 293] width 30 height 30
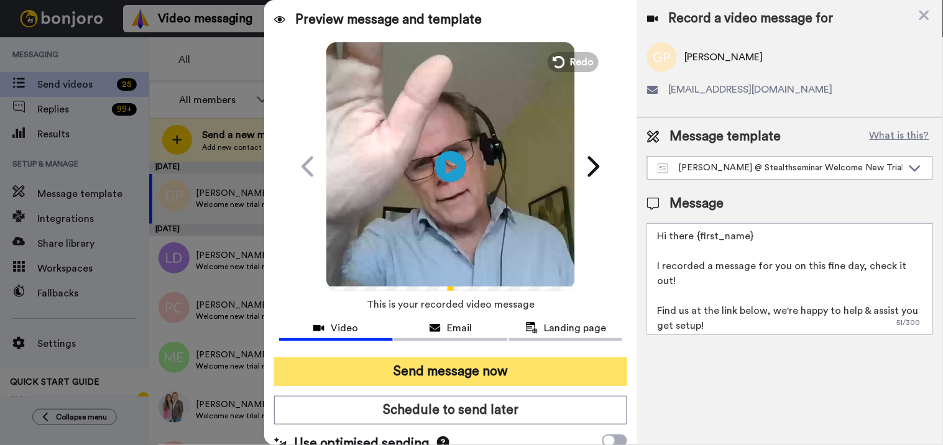
click at [460, 364] on button "Send message now" at bounding box center [451, 371] width 354 height 29
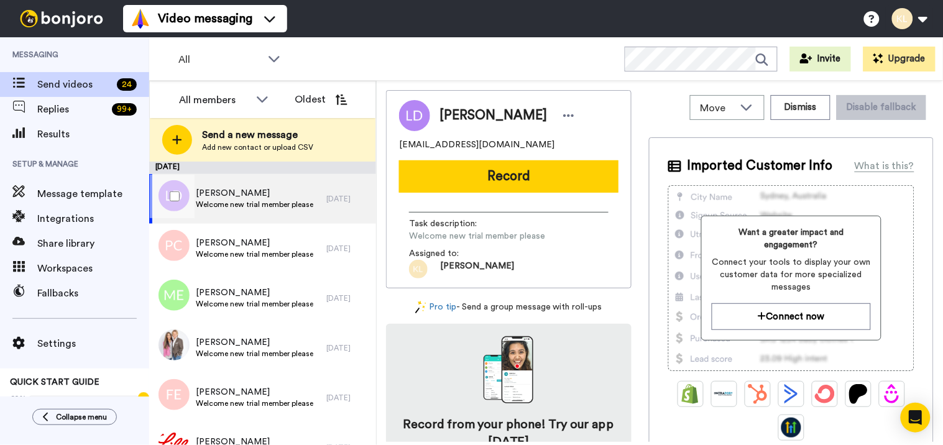
click at [281, 191] on span "Larry Diamond" at bounding box center [254, 193] width 117 height 12
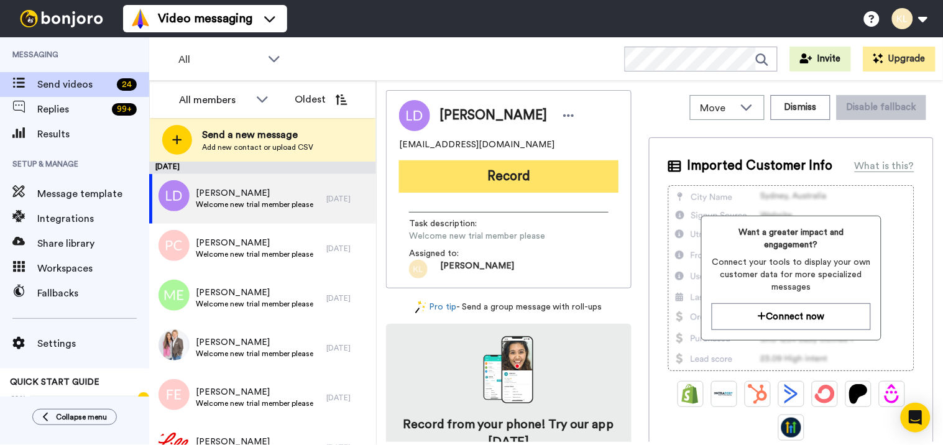
click at [536, 185] on button "Record" at bounding box center [508, 176] width 219 height 32
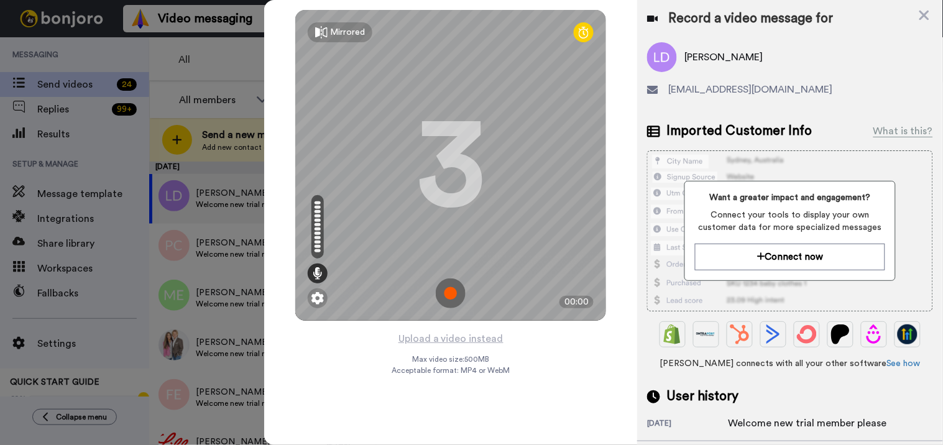
click at [454, 293] on img at bounding box center [451, 293] width 30 height 30
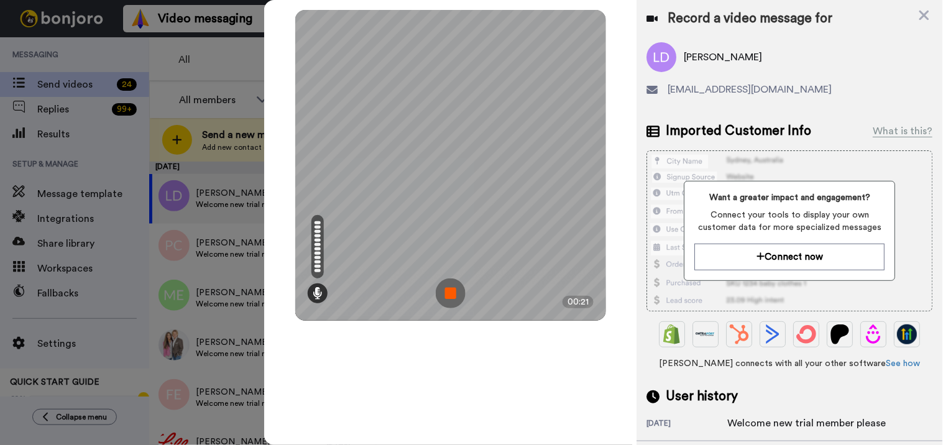
click at [444, 288] on img at bounding box center [451, 293] width 30 height 30
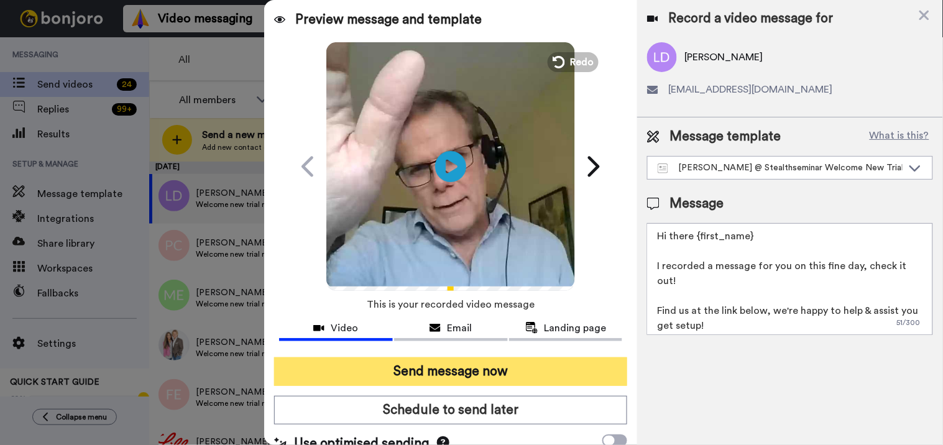
click at [491, 364] on button "Send message now" at bounding box center [451, 371] width 354 height 29
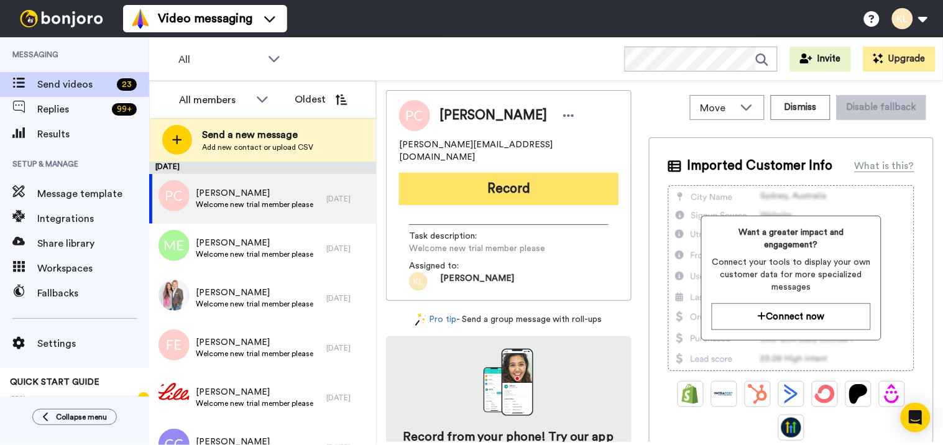
click at [517, 173] on button "Record" at bounding box center [508, 189] width 219 height 32
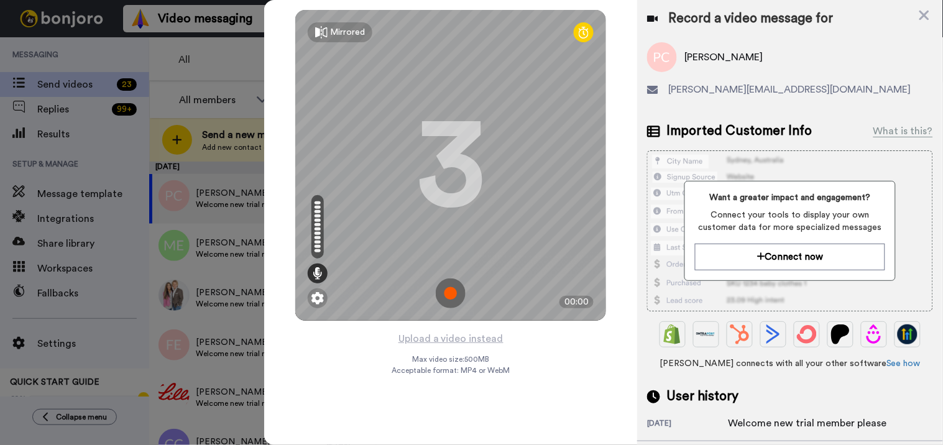
click at [457, 294] on img at bounding box center [451, 293] width 30 height 30
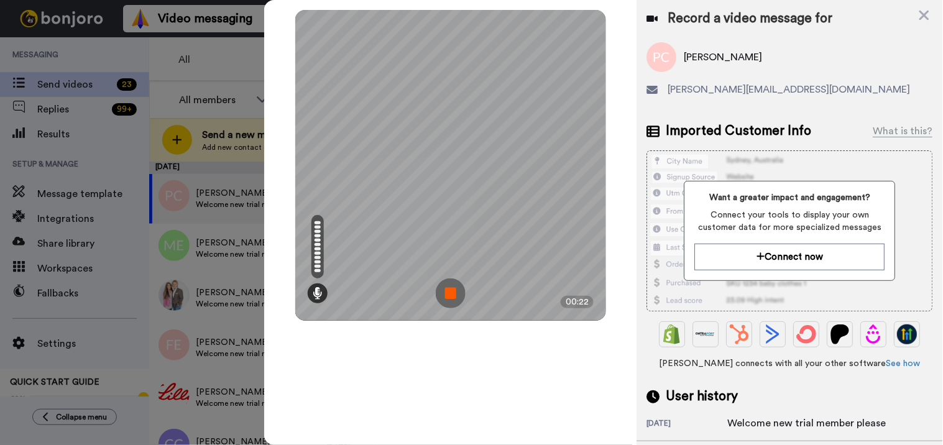
click at [459, 291] on img at bounding box center [451, 293] width 30 height 30
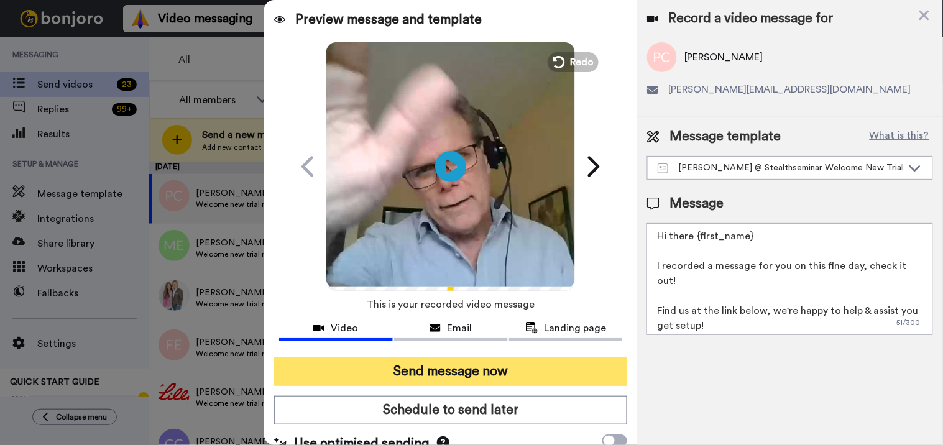
click at [477, 367] on button "Send message now" at bounding box center [451, 371] width 354 height 29
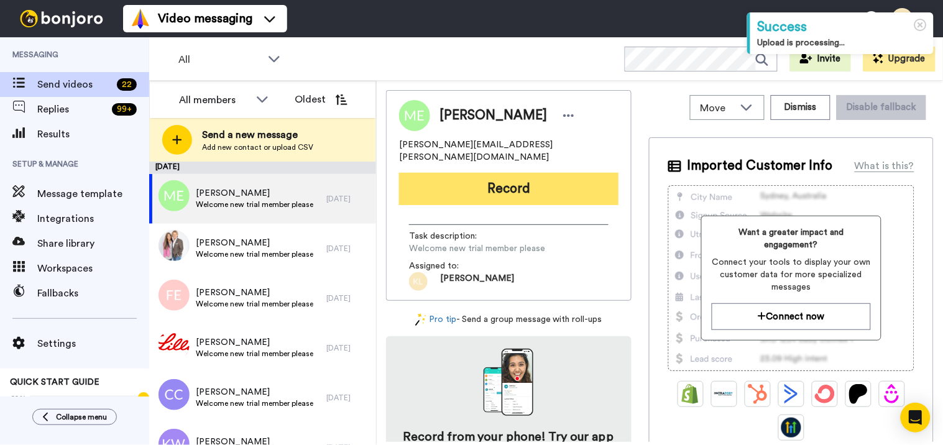
click at [427, 174] on button "Record" at bounding box center [508, 189] width 219 height 32
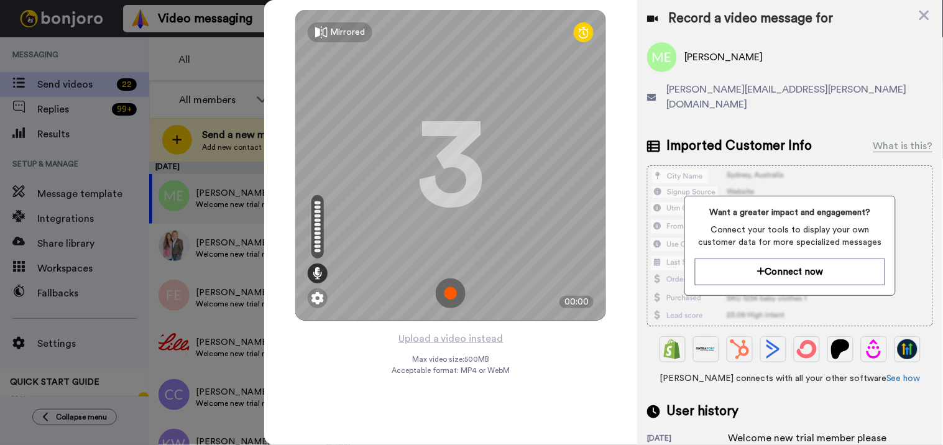
click at [455, 286] on img at bounding box center [451, 293] width 30 height 30
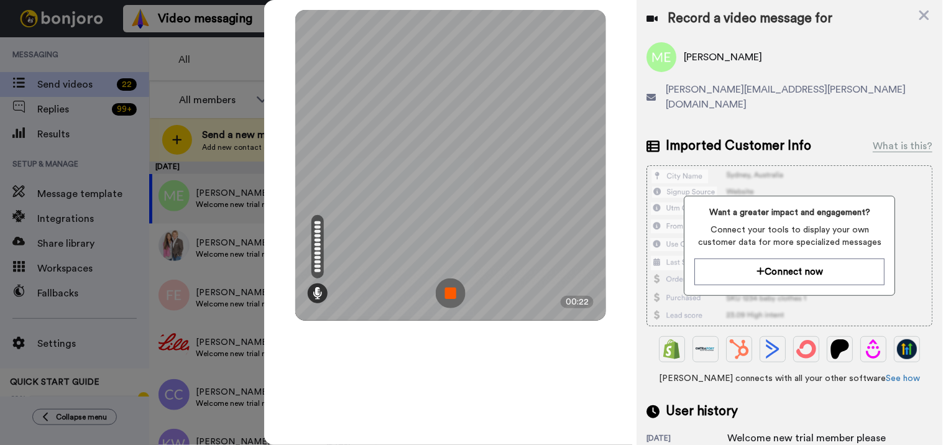
click at [452, 291] on img at bounding box center [451, 293] width 30 height 30
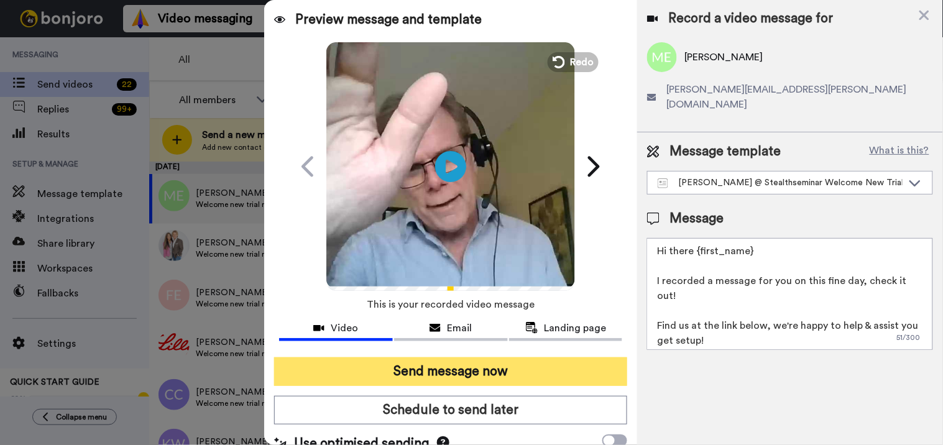
click at [430, 372] on button "Send message now" at bounding box center [451, 371] width 354 height 29
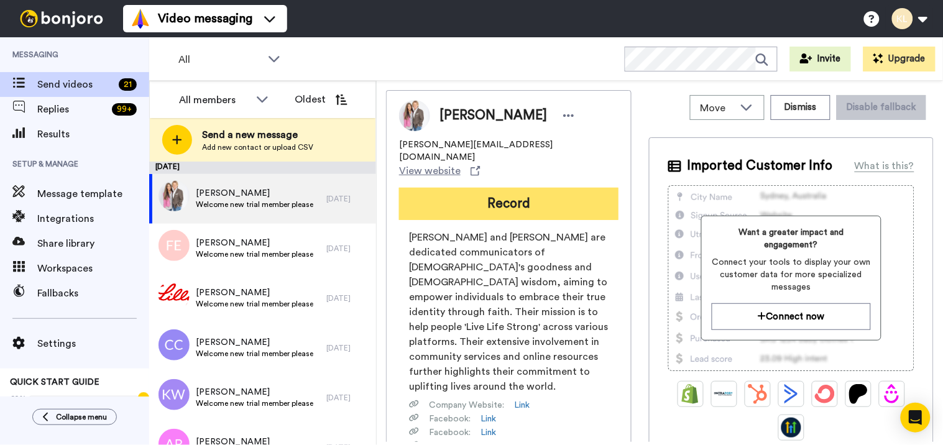
click at [539, 188] on button "Record" at bounding box center [508, 204] width 219 height 32
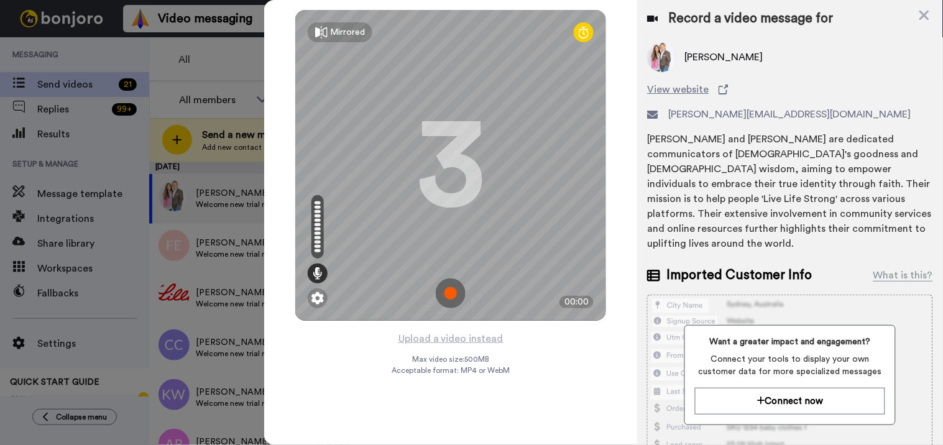
click at [455, 296] on img at bounding box center [451, 293] width 30 height 30
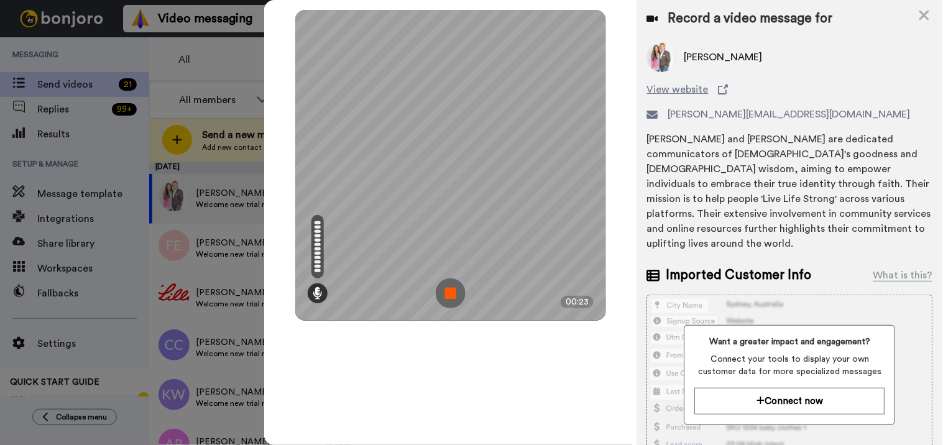
click at [454, 301] on img at bounding box center [451, 293] width 30 height 30
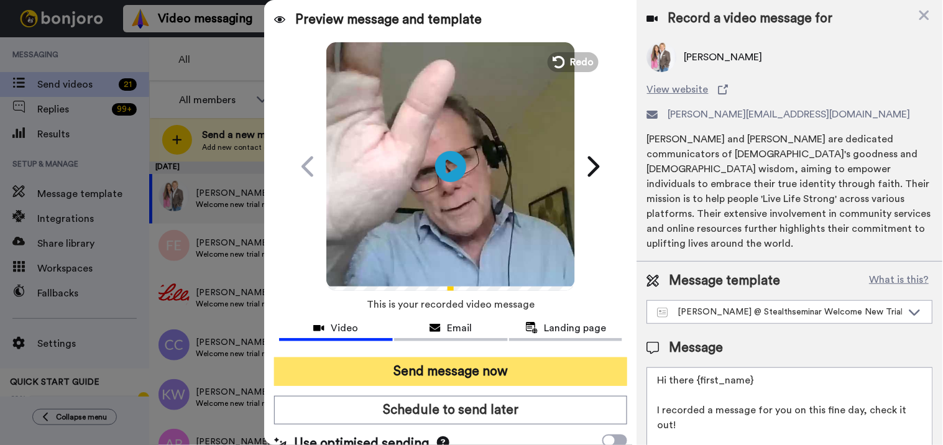
click at [446, 363] on button "Send message now" at bounding box center [451, 371] width 354 height 29
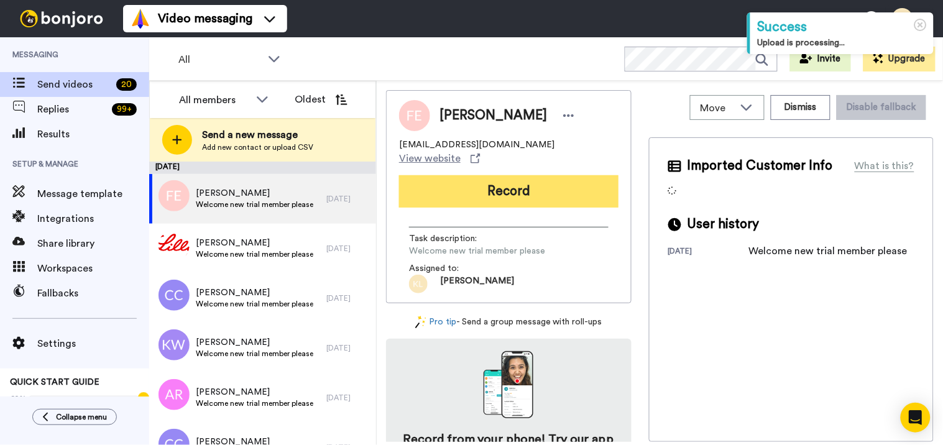
click at [492, 178] on button "Record" at bounding box center [508, 191] width 219 height 32
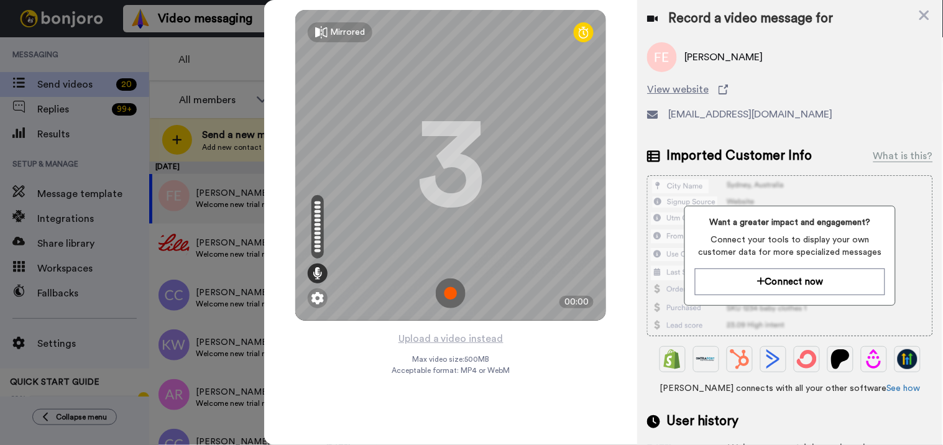
click at [447, 289] on img at bounding box center [451, 293] width 30 height 30
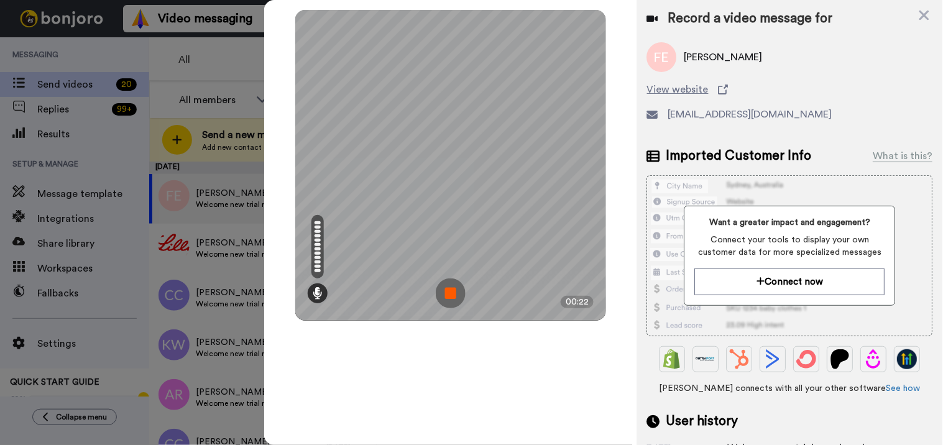
click at [442, 297] on img at bounding box center [451, 293] width 30 height 30
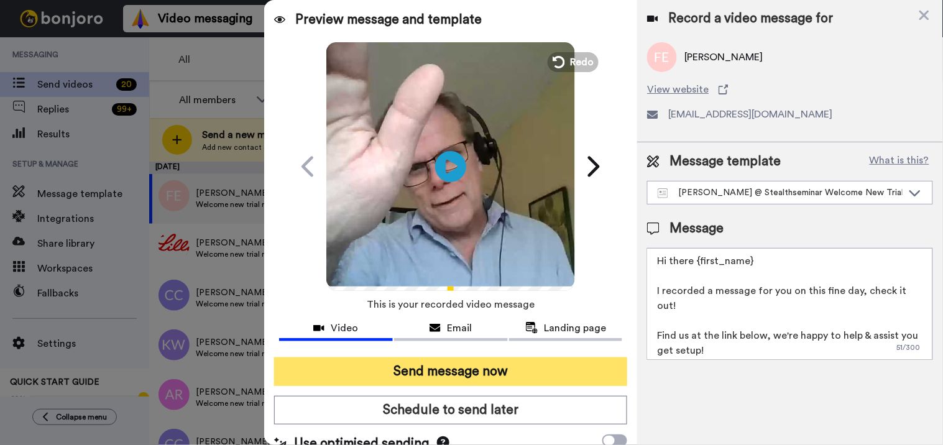
click at [450, 370] on button "Send message now" at bounding box center [451, 371] width 354 height 29
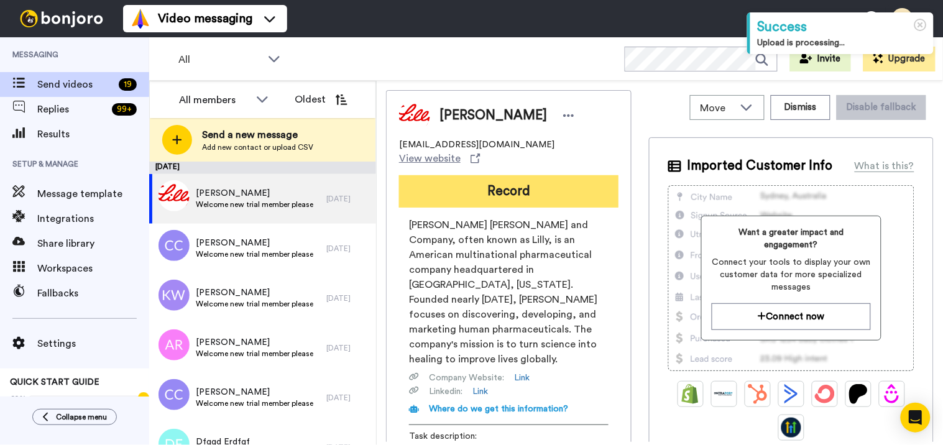
click at [464, 181] on button "Record" at bounding box center [508, 191] width 219 height 32
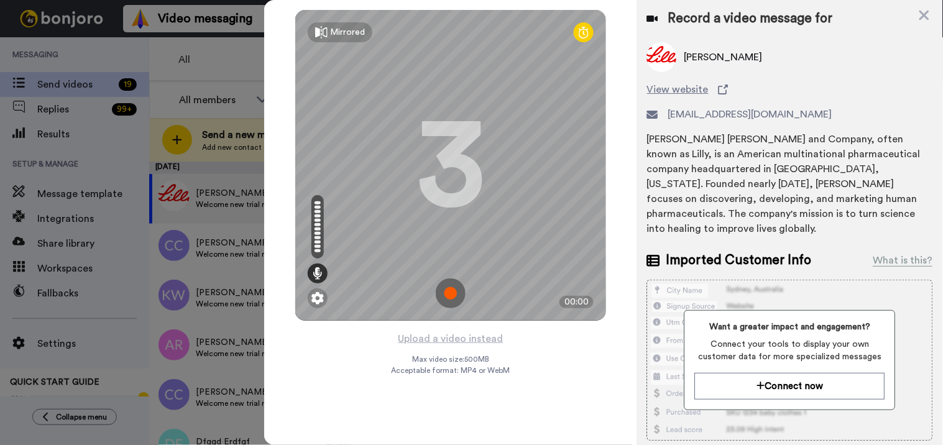
click at [454, 292] on img at bounding box center [451, 293] width 30 height 30
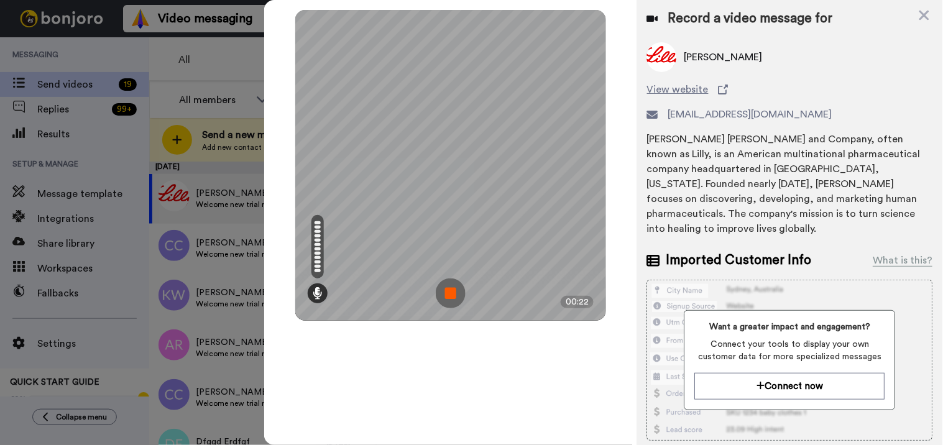
click at [457, 286] on img at bounding box center [451, 293] width 30 height 30
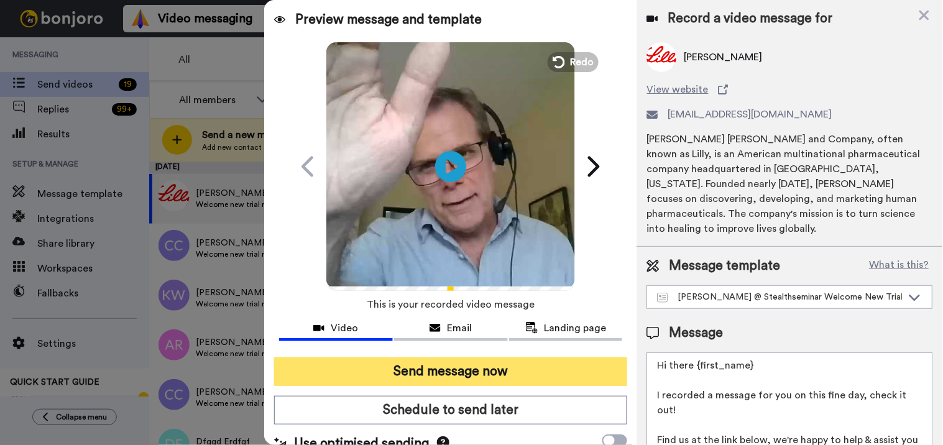
click at [467, 372] on button "Send message now" at bounding box center [451, 371] width 354 height 29
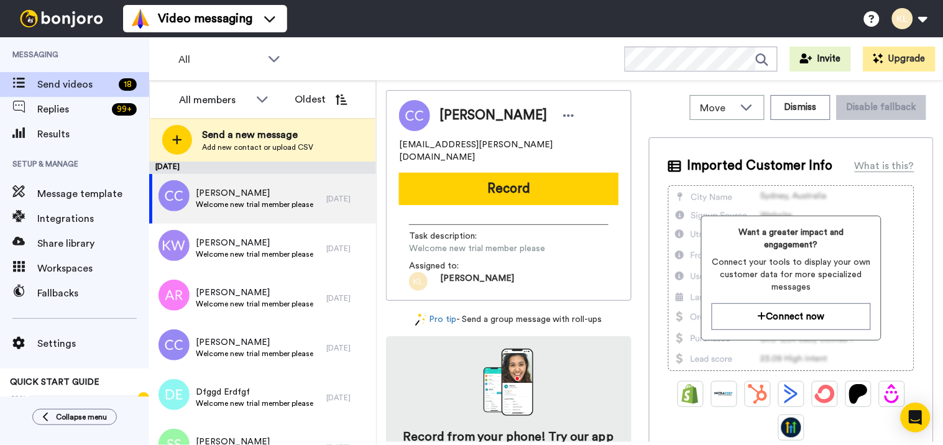
click at [538, 184] on button "Record" at bounding box center [508, 189] width 219 height 32
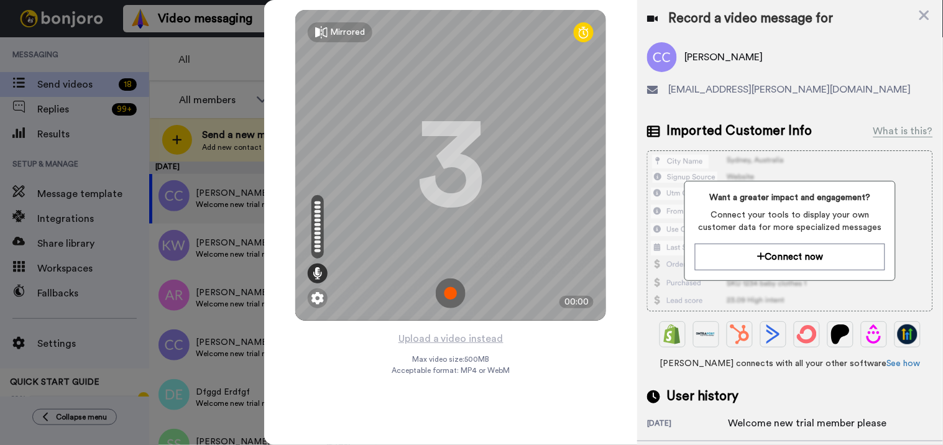
click at [448, 300] on img at bounding box center [451, 293] width 30 height 30
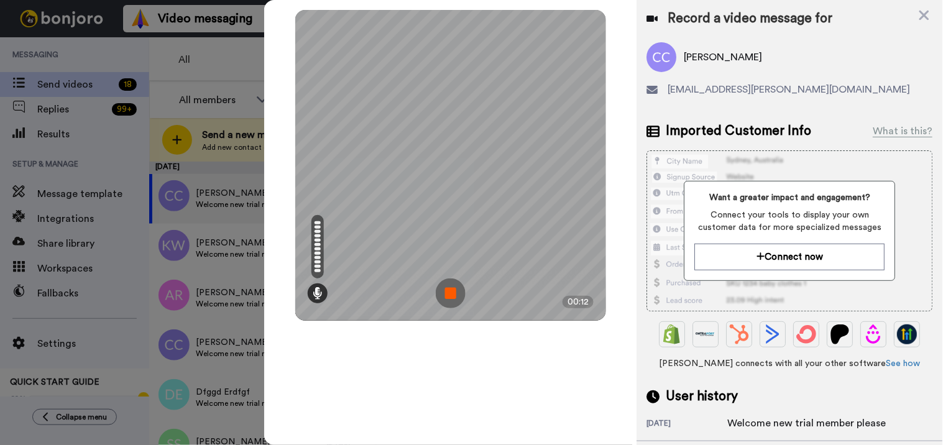
click at [456, 291] on img at bounding box center [451, 293] width 30 height 30
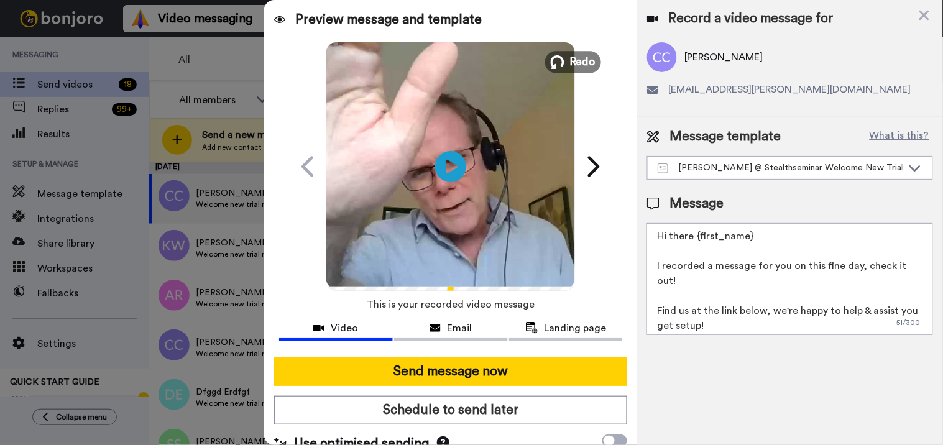
click at [575, 70] on button "Redo" at bounding box center [573, 62] width 56 height 22
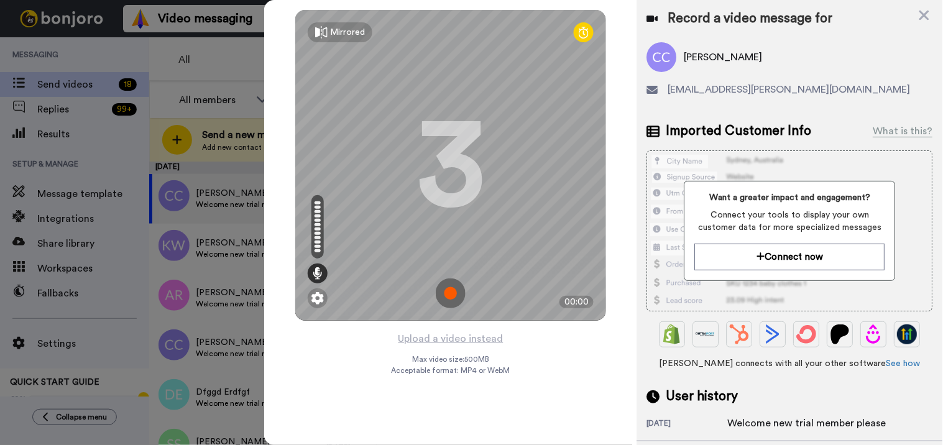
click at [455, 290] on img at bounding box center [451, 293] width 30 height 30
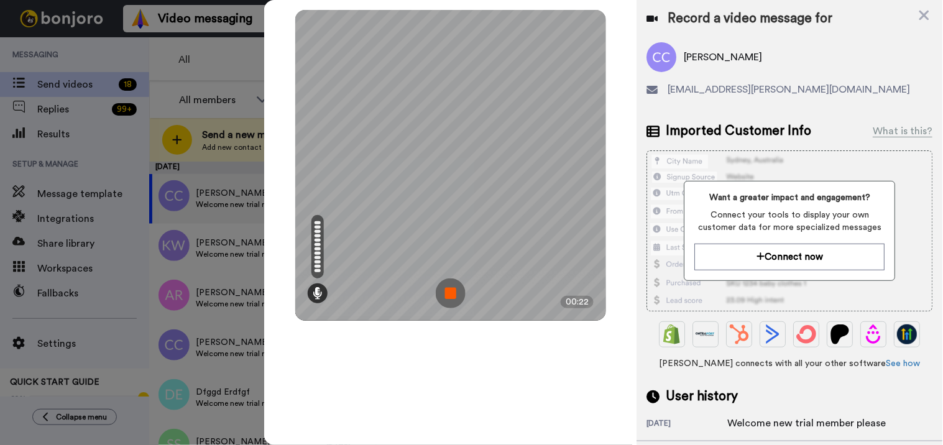
click at [454, 285] on img at bounding box center [451, 293] width 30 height 30
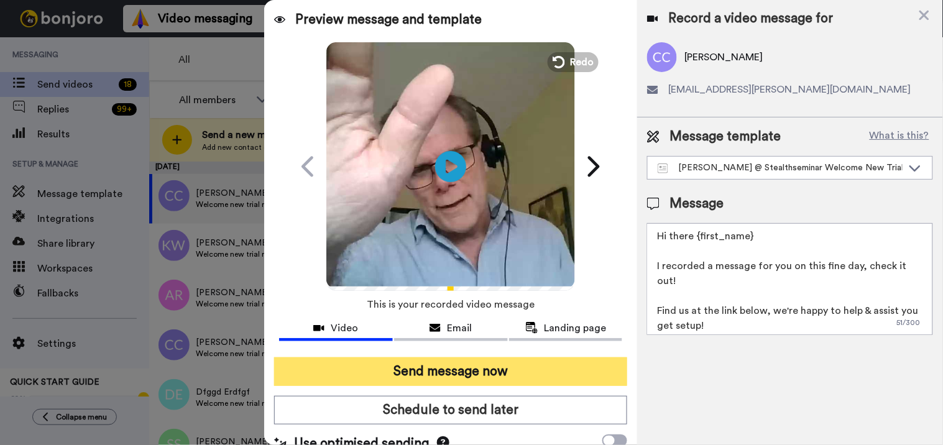
click at [440, 373] on button "Send message now" at bounding box center [451, 371] width 354 height 29
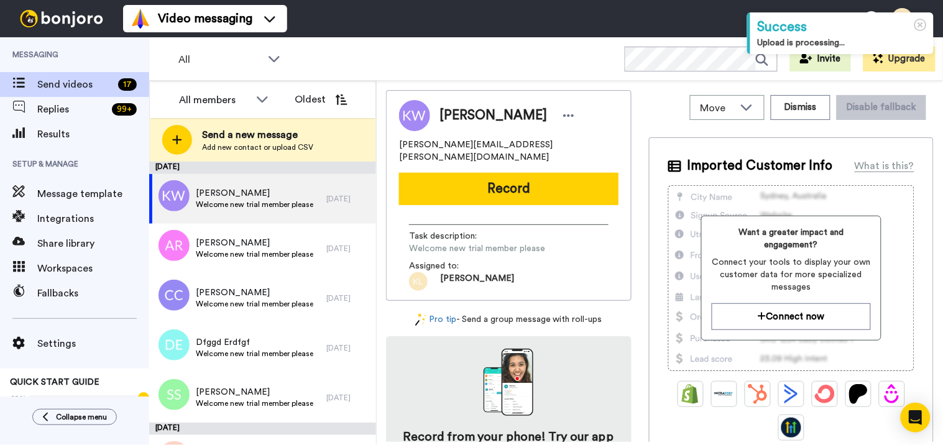
click at [455, 178] on button "Record" at bounding box center [508, 189] width 219 height 32
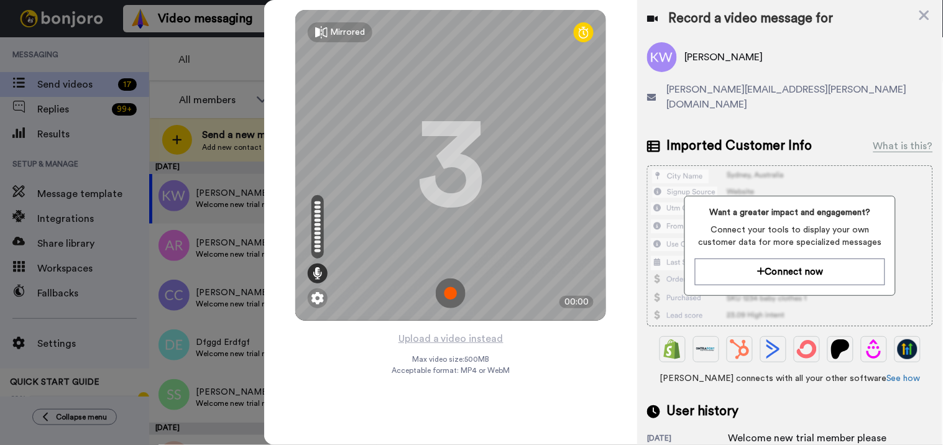
click at [458, 286] on img at bounding box center [451, 293] width 30 height 30
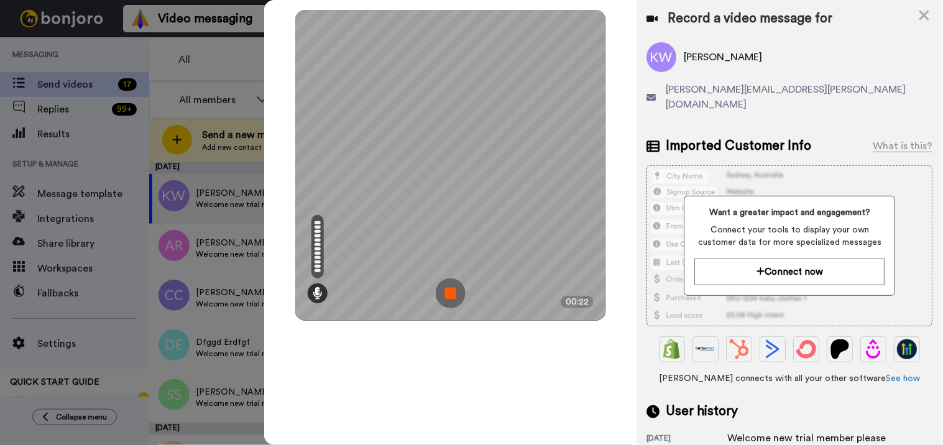
click at [452, 289] on img at bounding box center [451, 293] width 30 height 30
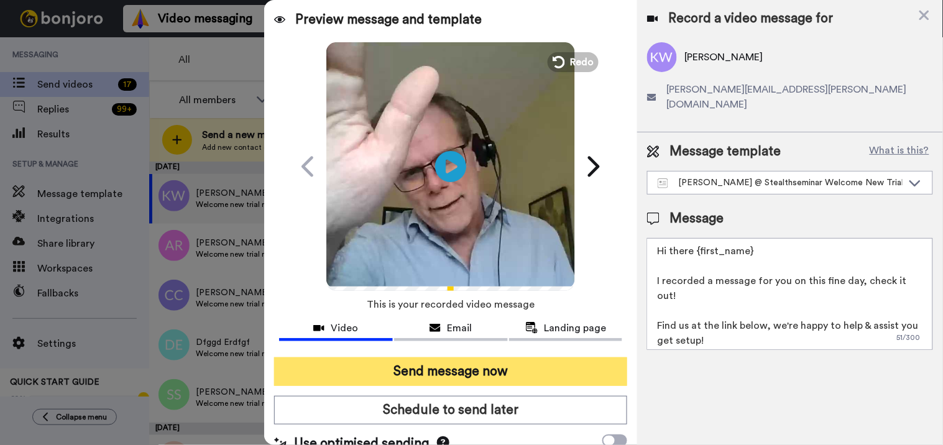
click at [431, 367] on button "Send message now" at bounding box center [451, 371] width 354 height 29
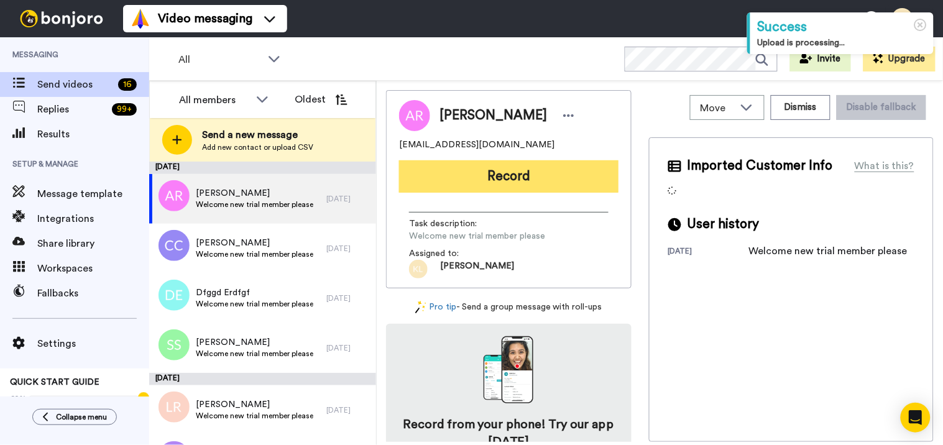
click at [490, 183] on button "Record" at bounding box center [508, 176] width 219 height 32
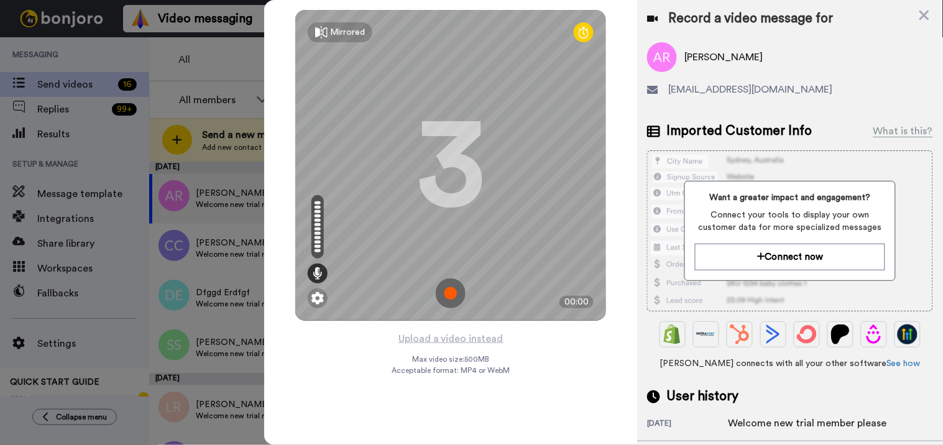
click at [459, 286] on img at bounding box center [451, 293] width 30 height 30
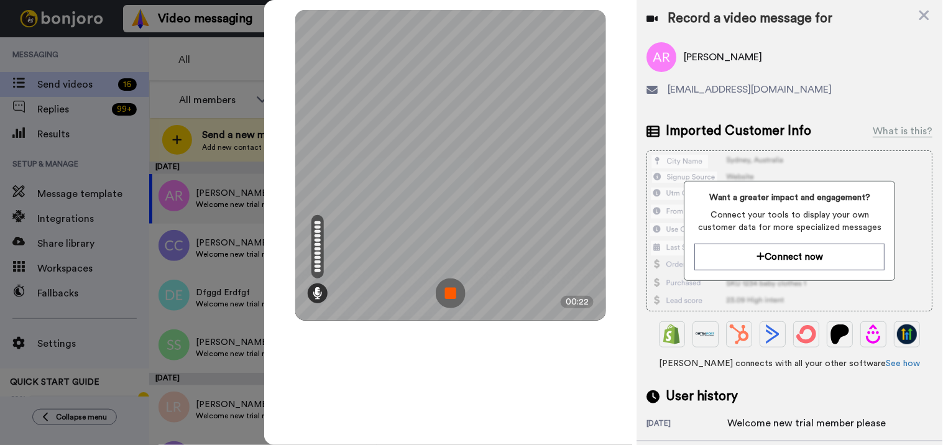
click at [461, 296] on img at bounding box center [451, 293] width 30 height 30
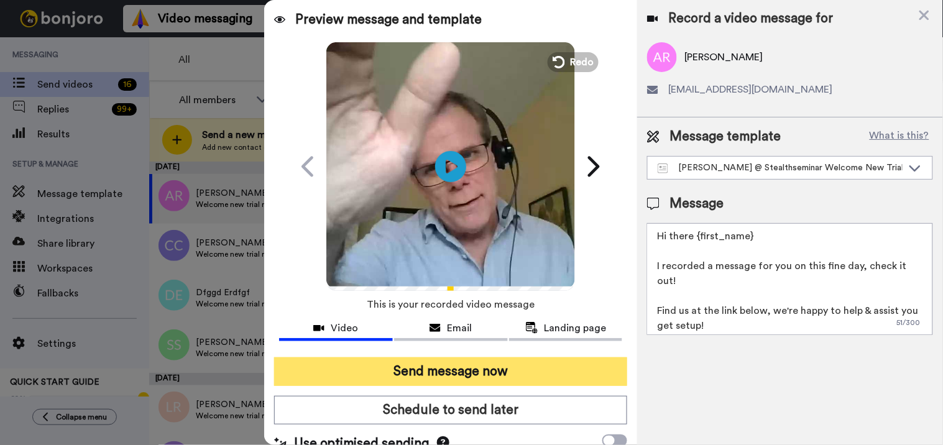
click at [439, 363] on button "Send message now" at bounding box center [451, 371] width 354 height 29
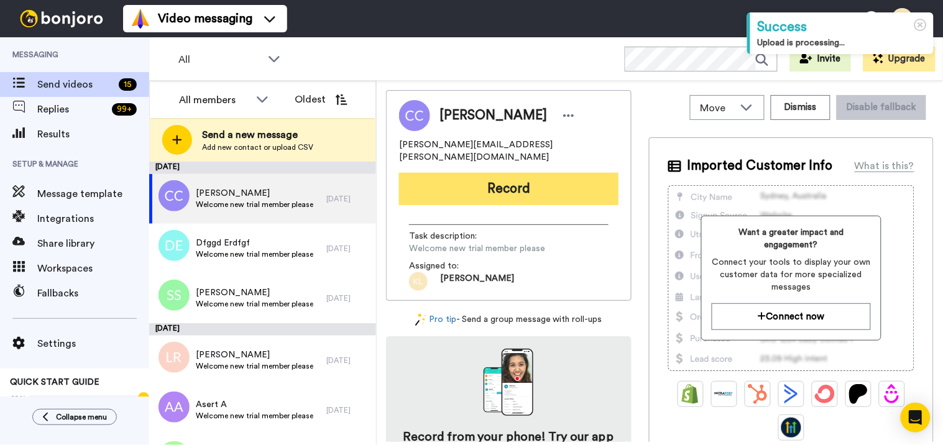
click at [514, 173] on button "Record" at bounding box center [508, 189] width 219 height 32
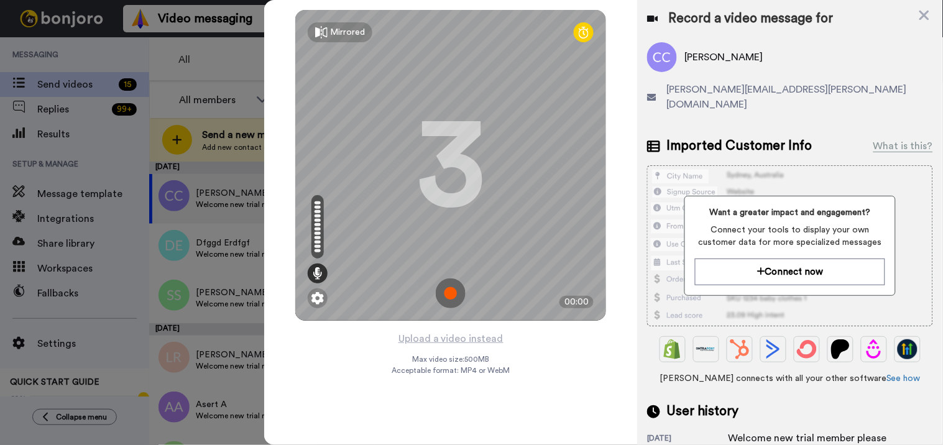
click at [457, 286] on img at bounding box center [451, 293] width 30 height 30
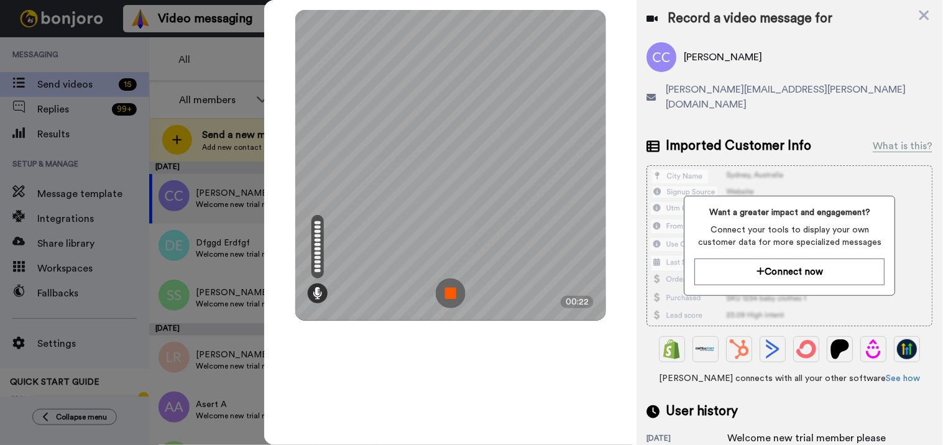
click at [449, 299] on img at bounding box center [451, 293] width 30 height 30
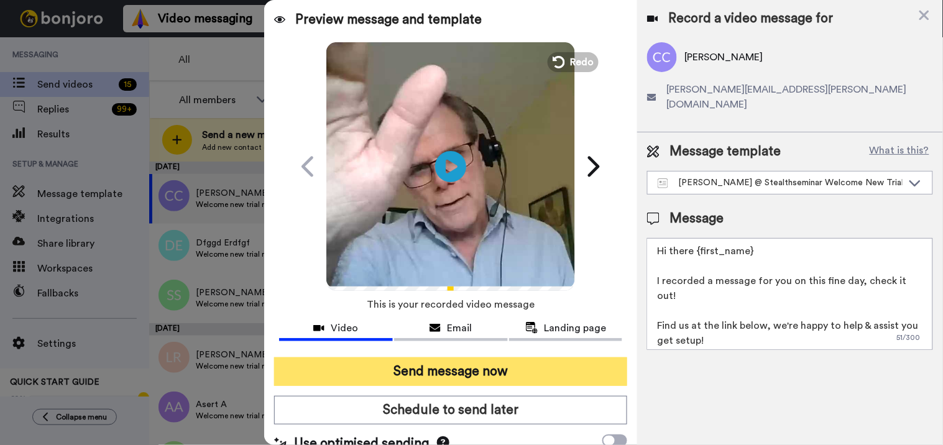
click at [461, 363] on button "Send message now" at bounding box center [451, 371] width 354 height 29
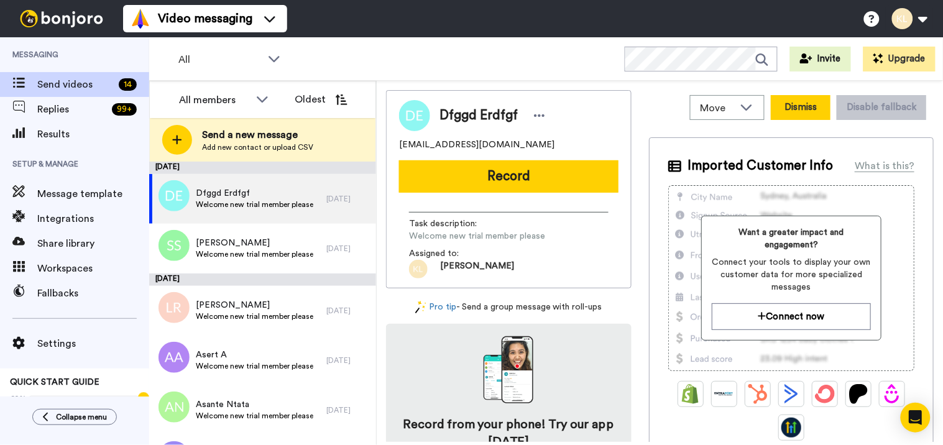
click at [799, 96] on button "Dismiss" at bounding box center [800, 107] width 60 height 25
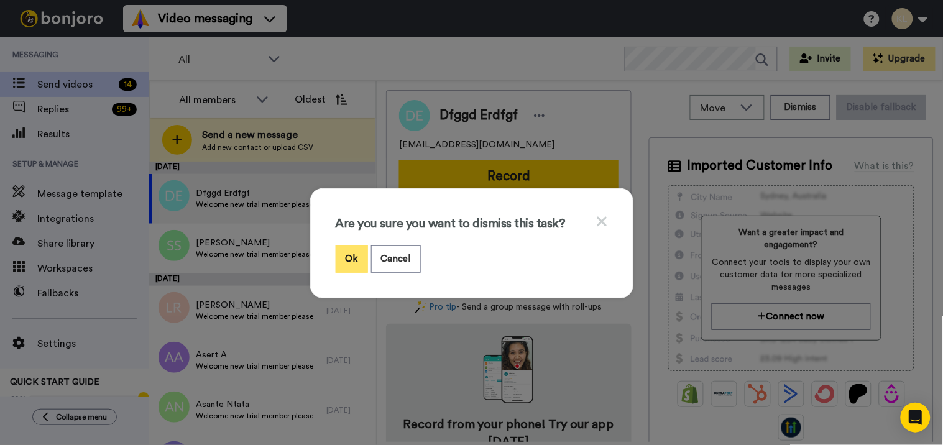
click at [349, 252] on button "Ok" at bounding box center [352, 258] width 32 height 27
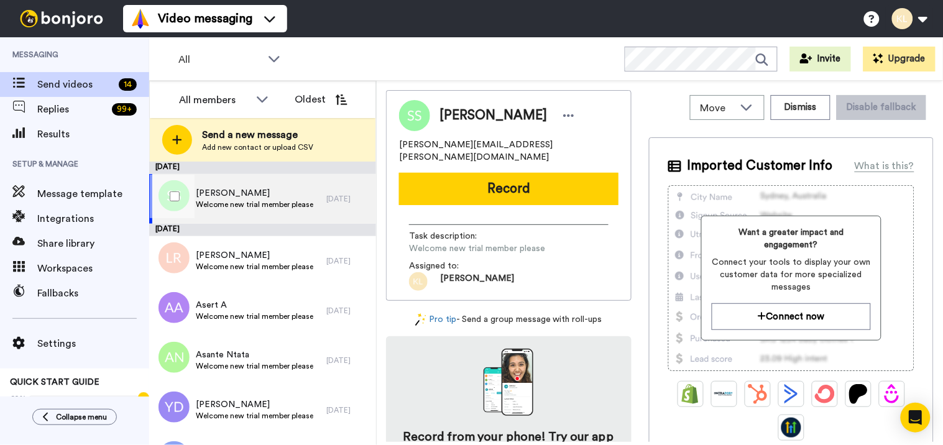
click at [275, 201] on span "Welcome new trial member please" at bounding box center [254, 204] width 117 height 10
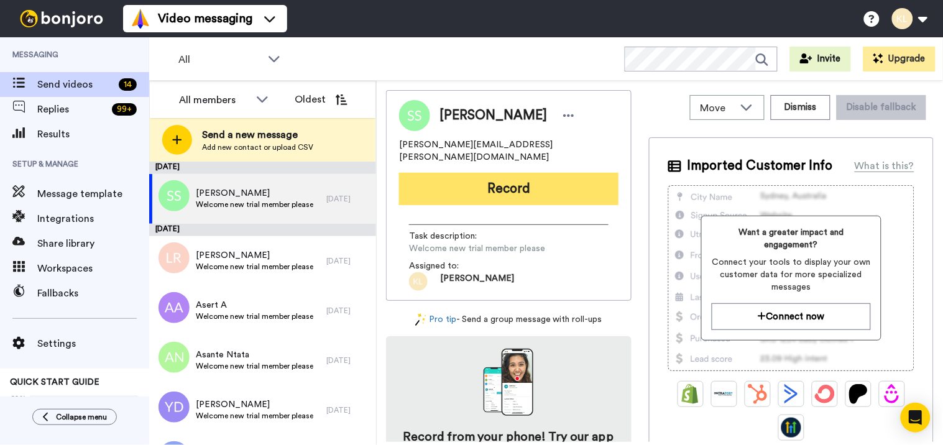
click at [475, 184] on button "Record" at bounding box center [508, 189] width 219 height 32
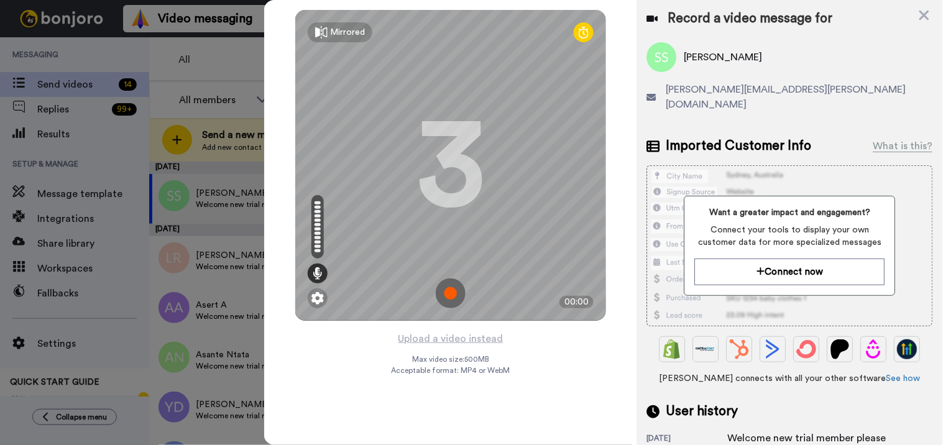
click at [452, 282] on img at bounding box center [451, 293] width 30 height 30
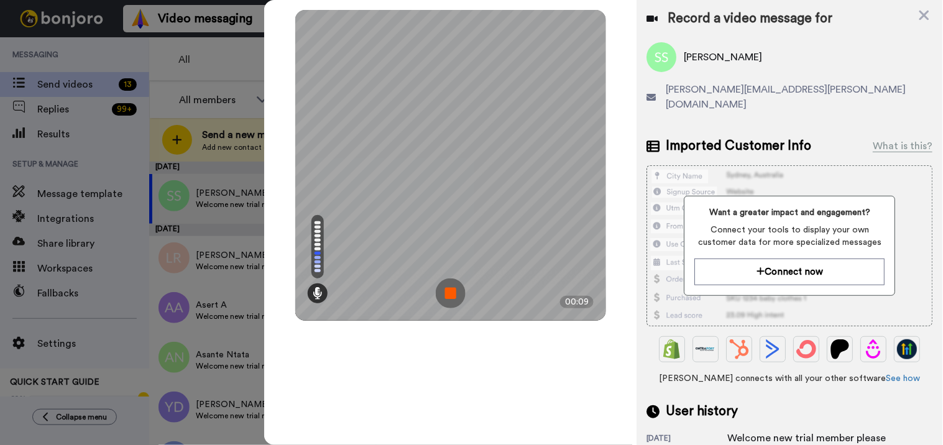
click at [455, 291] on img at bounding box center [451, 293] width 30 height 30
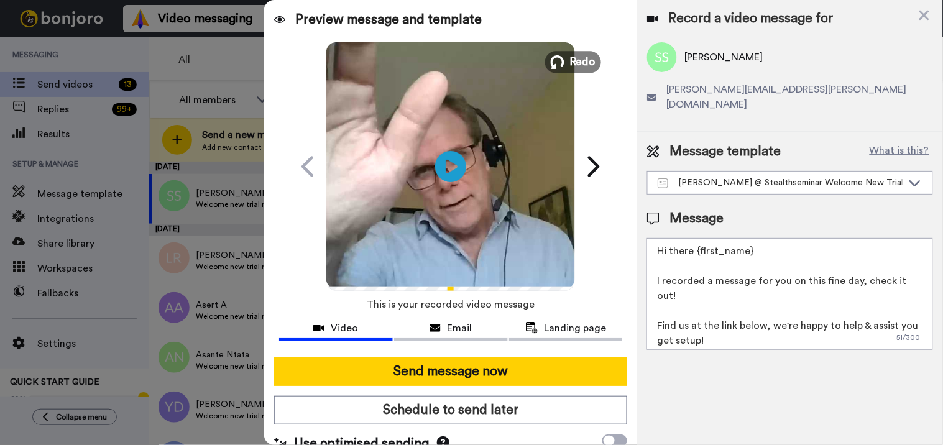
click at [575, 63] on span "Redo" at bounding box center [583, 61] width 26 height 16
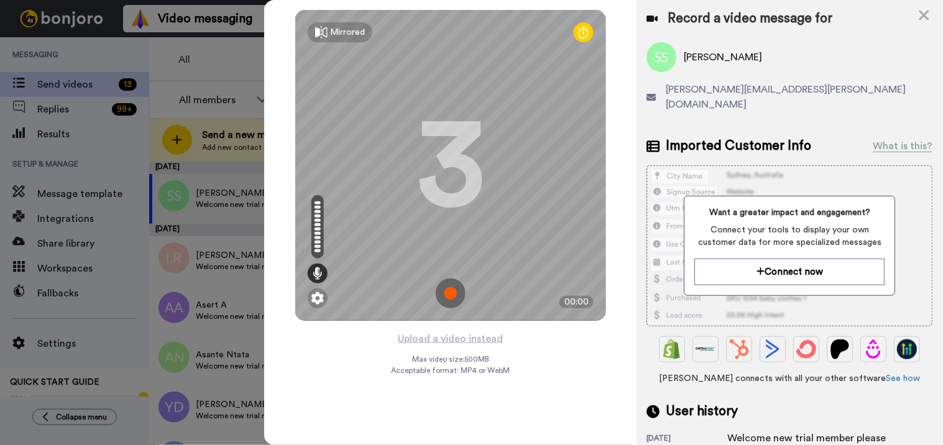
click at [460, 284] on img at bounding box center [451, 293] width 30 height 30
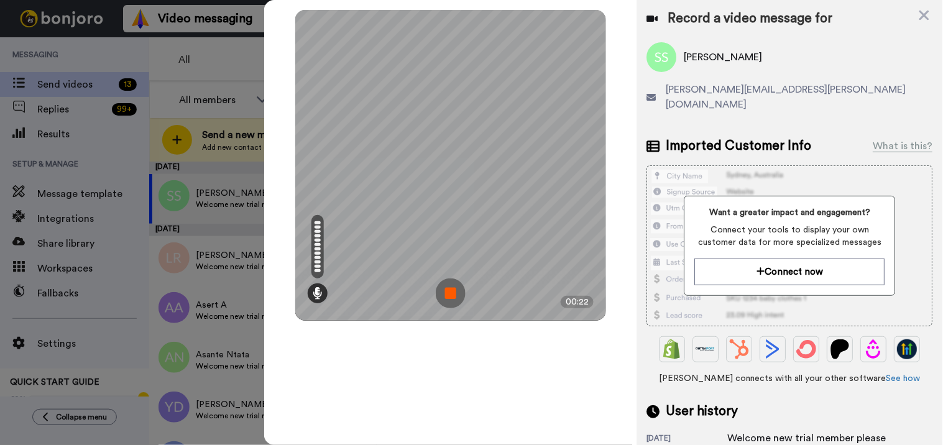
click at [445, 293] on img at bounding box center [451, 293] width 30 height 30
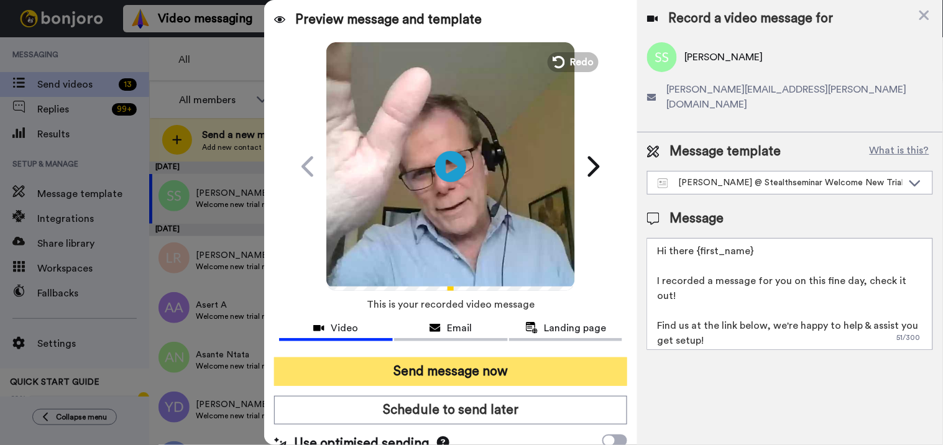
click at [455, 373] on button "Send message now" at bounding box center [451, 371] width 354 height 29
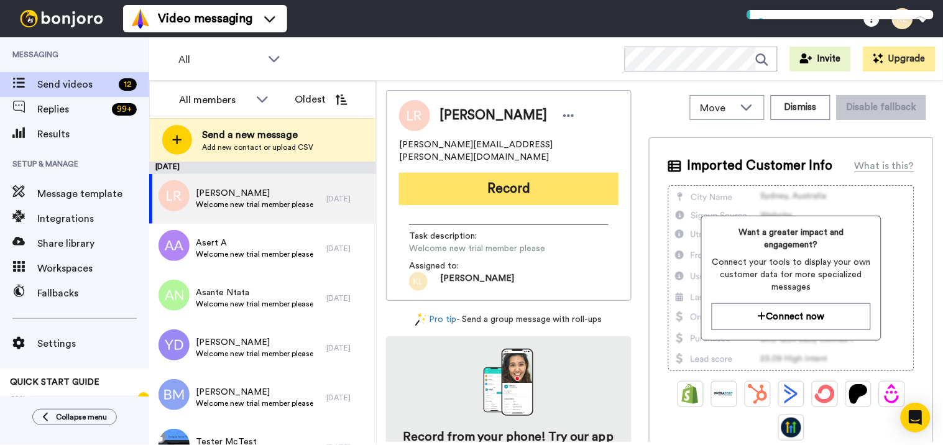
click at [477, 173] on button "Record" at bounding box center [508, 189] width 219 height 32
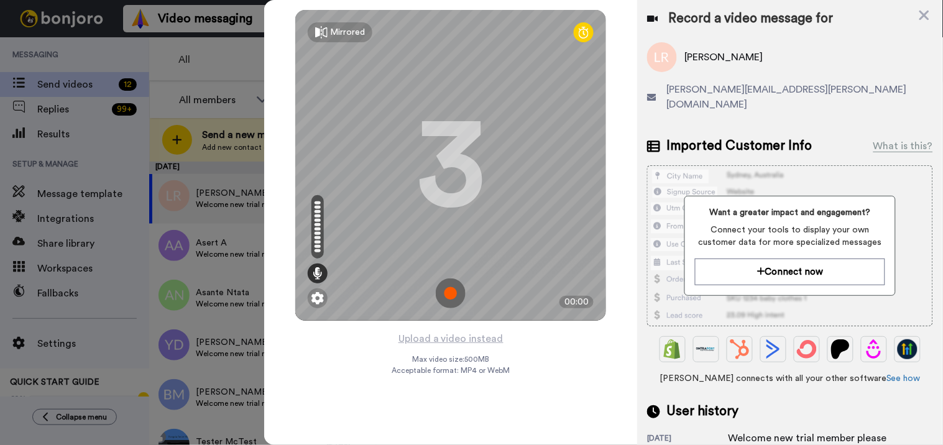
click at [455, 289] on img at bounding box center [451, 293] width 30 height 30
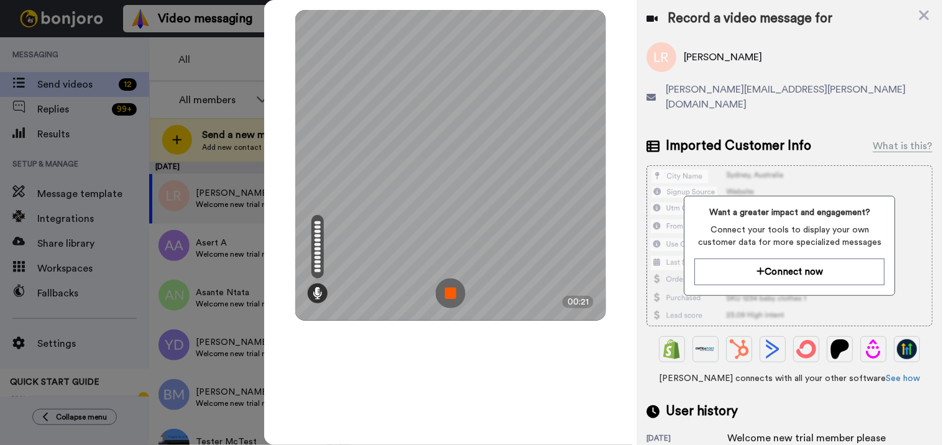
click at [452, 287] on img at bounding box center [451, 293] width 30 height 30
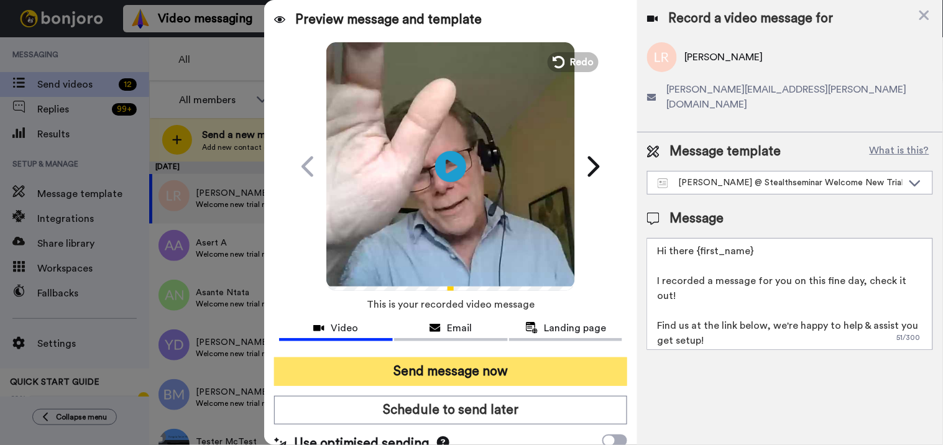
click at [436, 361] on button "Send message now" at bounding box center [451, 371] width 354 height 29
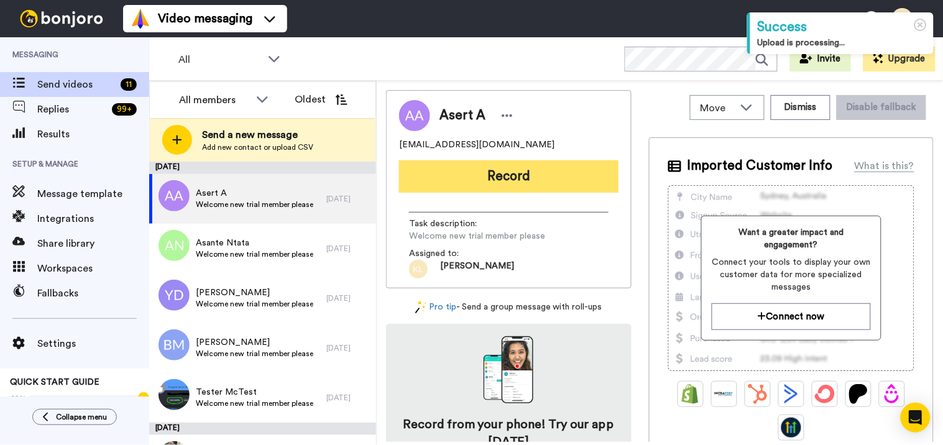
click at [536, 177] on button "Record" at bounding box center [508, 176] width 219 height 32
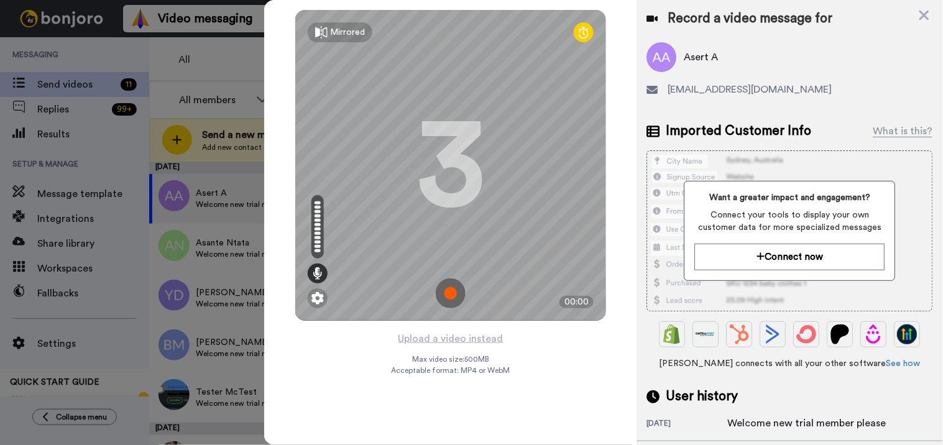
click at [452, 288] on img at bounding box center [451, 293] width 30 height 30
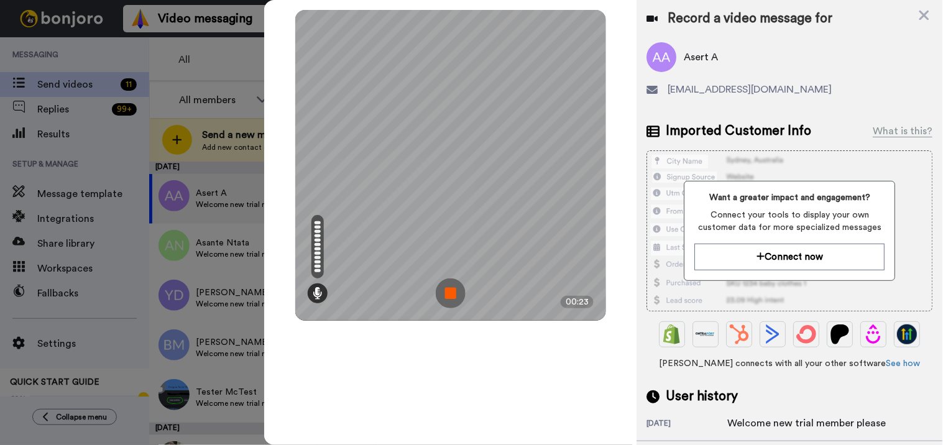
click at [442, 301] on img at bounding box center [451, 293] width 30 height 30
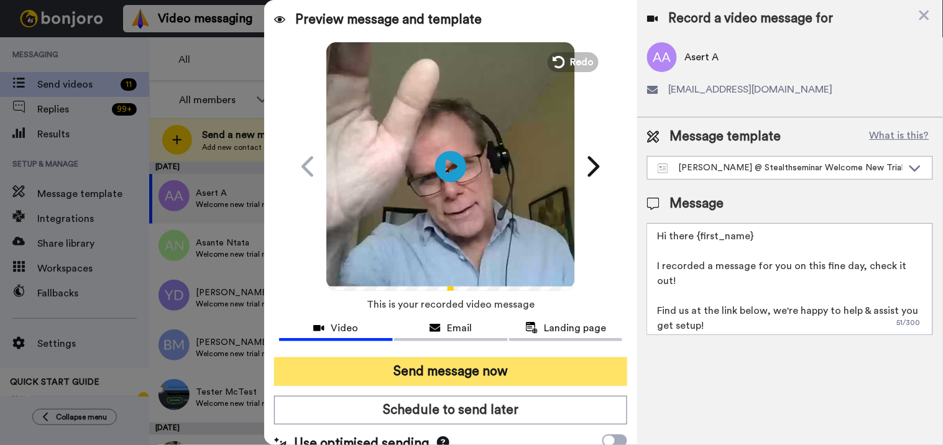
click at [463, 362] on button "Send message now" at bounding box center [451, 371] width 354 height 29
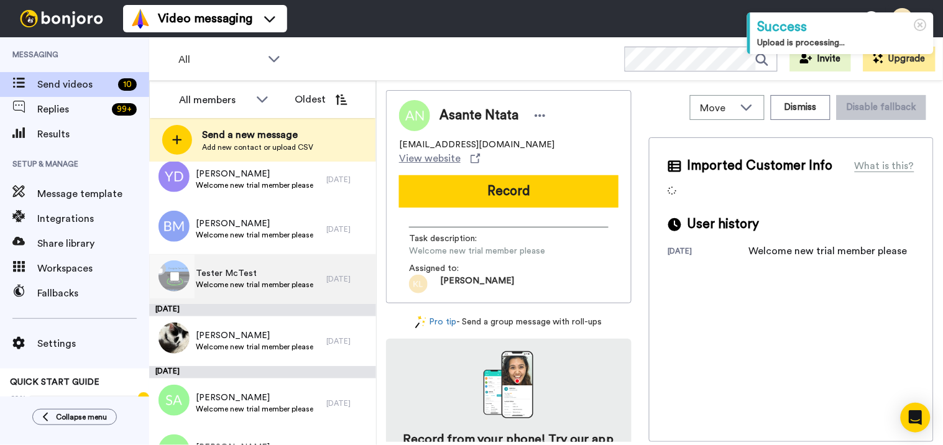
click at [257, 282] on span "Welcome new trial member please" at bounding box center [254, 285] width 117 height 10
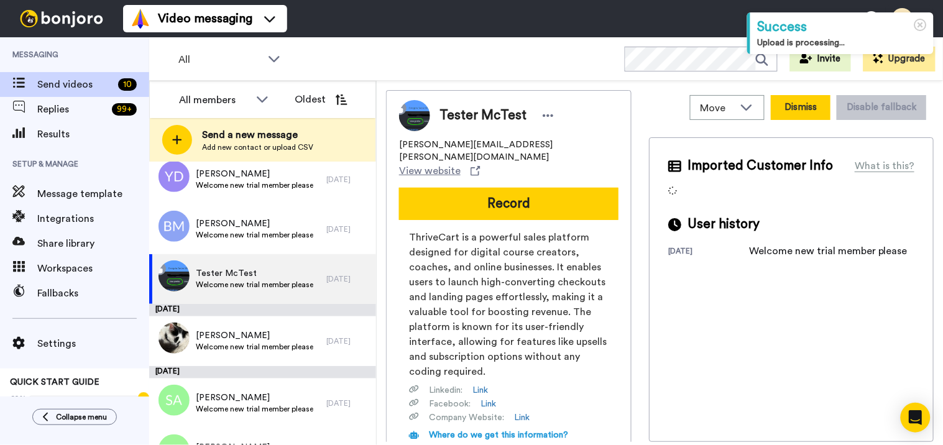
click at [785, 106] on button "Dismiss" at bounding box center [800, 107] width 60 height 25
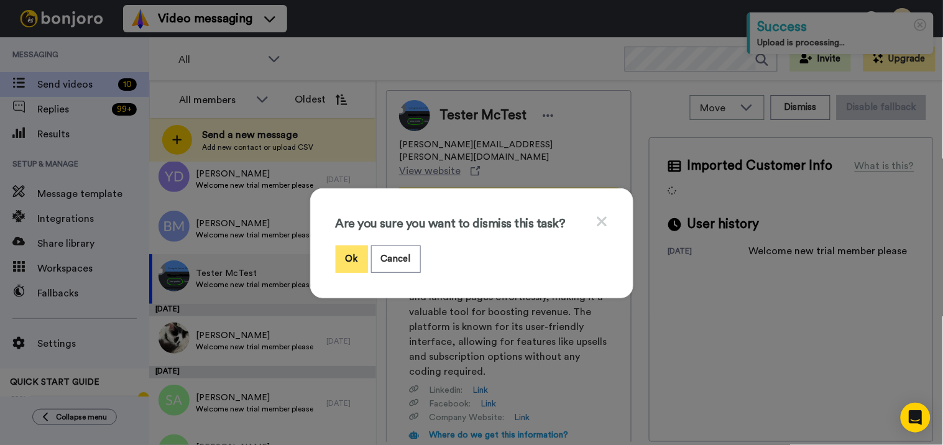
click at [345, 257] on button "Ok" at bounding box center [352, 258] width 32 height 27
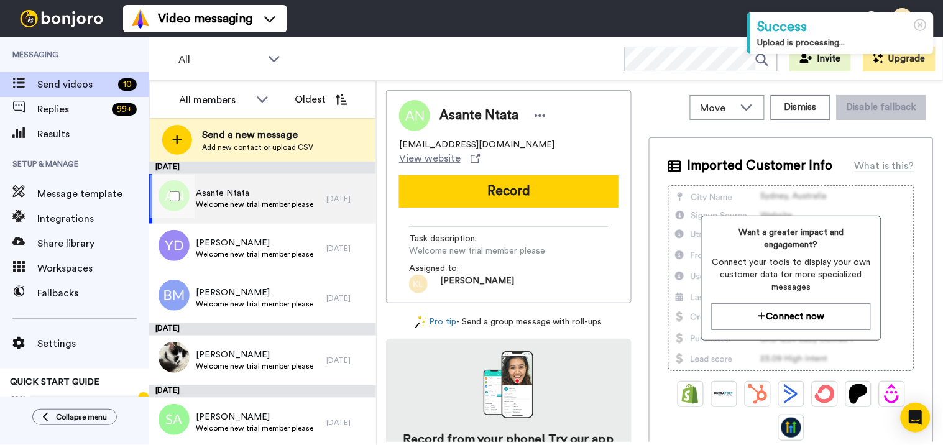
click at [255, 208] on span "Welcome new trial member please" at bounding box center [254, 204] width 117 height 10
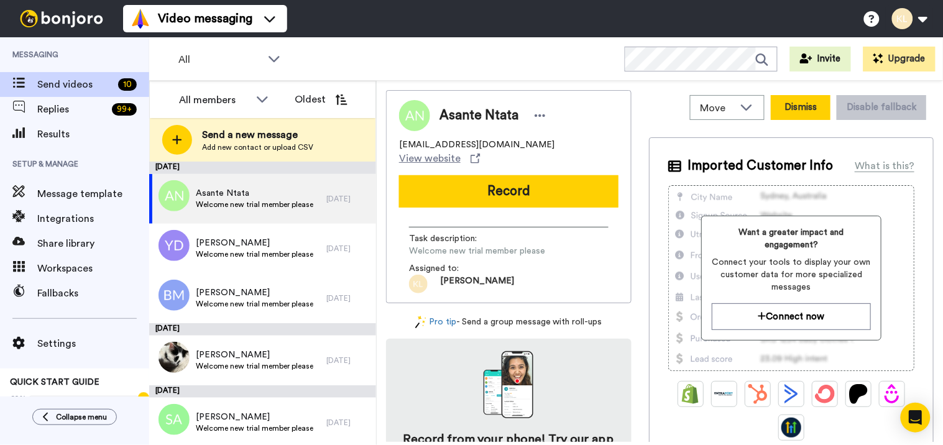
click at [785, 101] on button "Dismiss" at bounding box center [800, 107] width 60 height 25
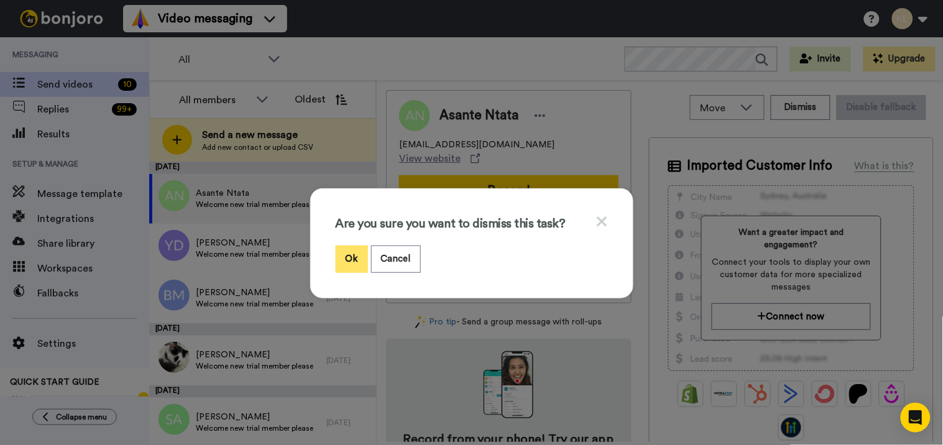
click at [352, 253] on button "Ok" at bounding box center [352, 258] width 32 height 27
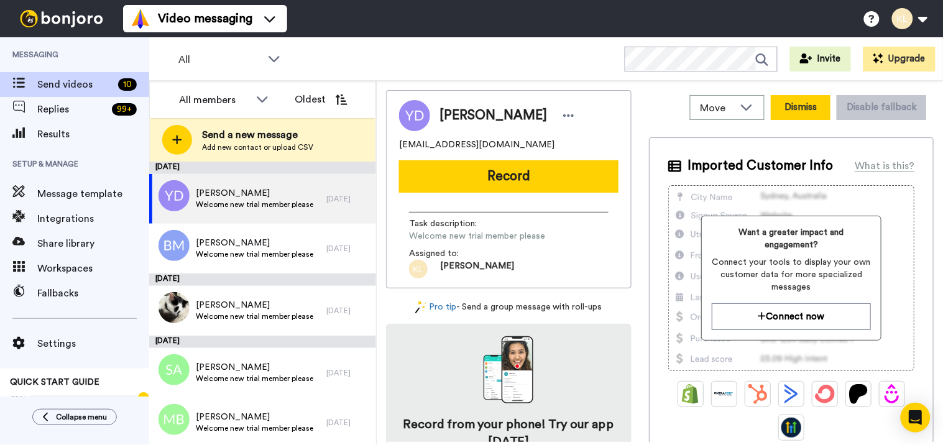
click at [790, 109] on button "Dismiss" at bounding box center [800, 107] width 60 height 25
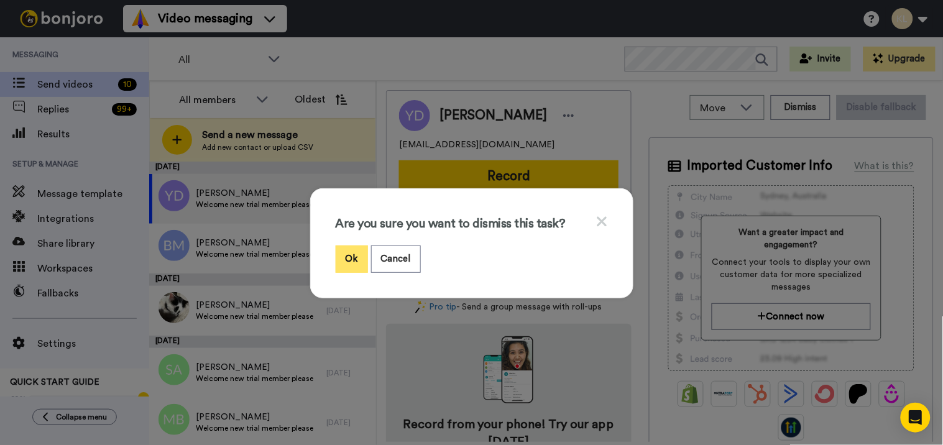
click at [352, 252] on button "Ok" at bounding box center [352, 258] width 32 height 27
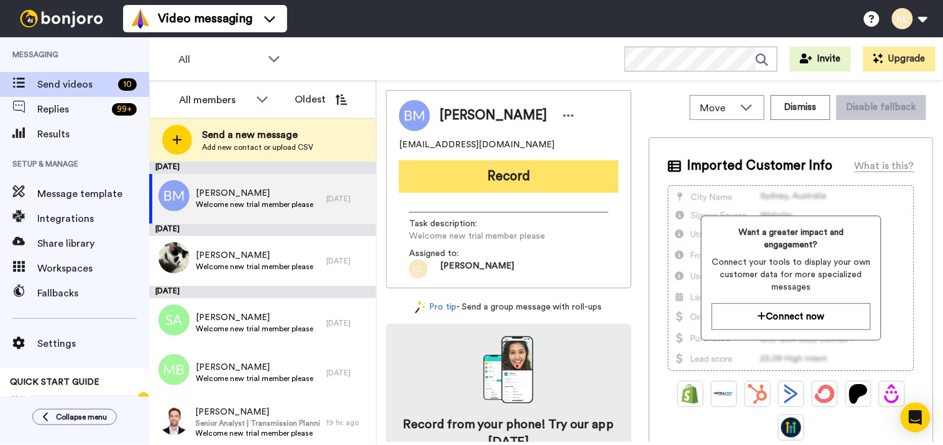
click at [505, 181] on button "Record" at bounding box center [508, 176] width 219 height 32
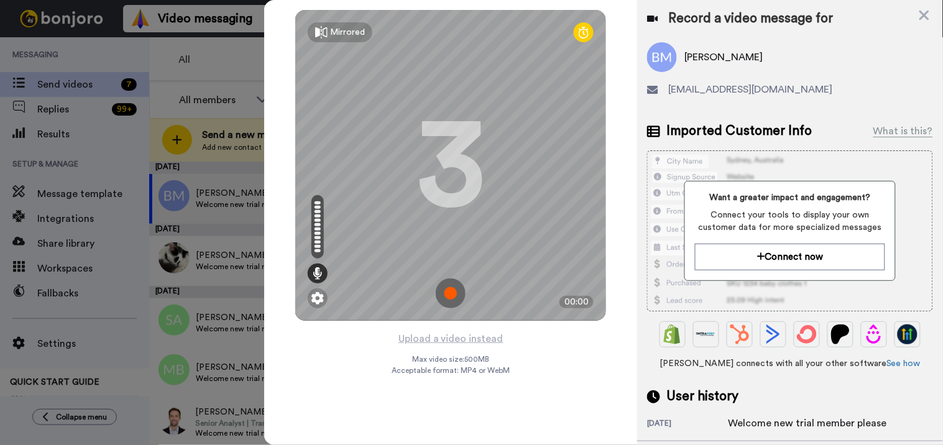
click at [446, 288] on img at bounding box center [451, 293] width 30 height 30
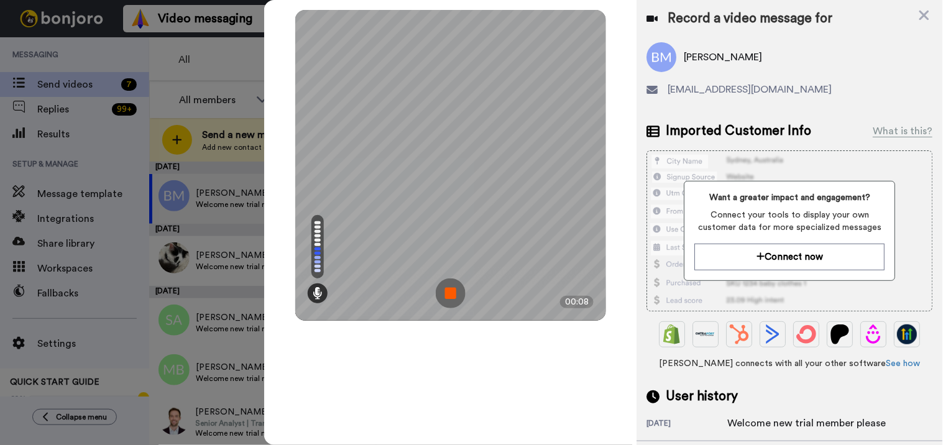
click at [457, 293] on img at bounding box center [451, 293] width 30 height 30
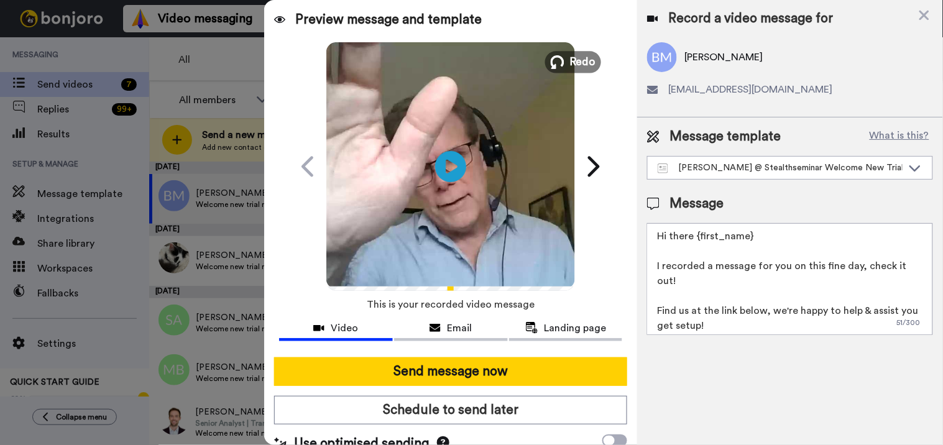
click at [562, 62] on button "Redo" at bounding box center [573, 62] width 56 height 22
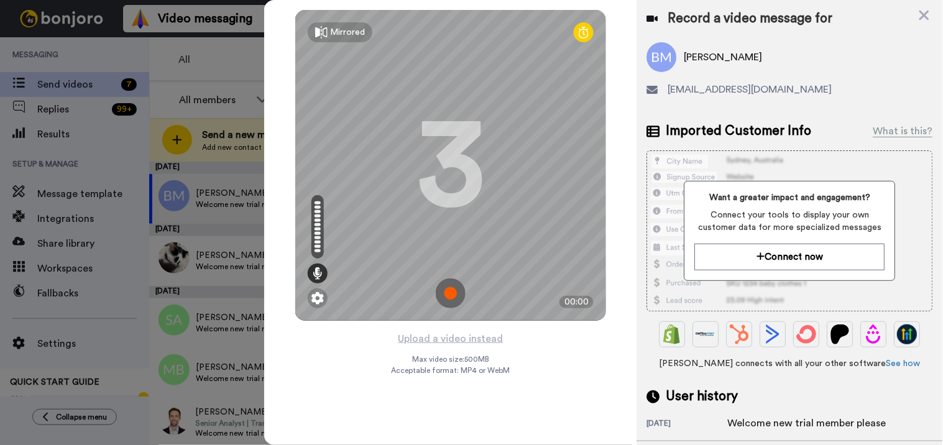
click at [452, 291] on img at bounding box center [451, 293] width 30 height 30
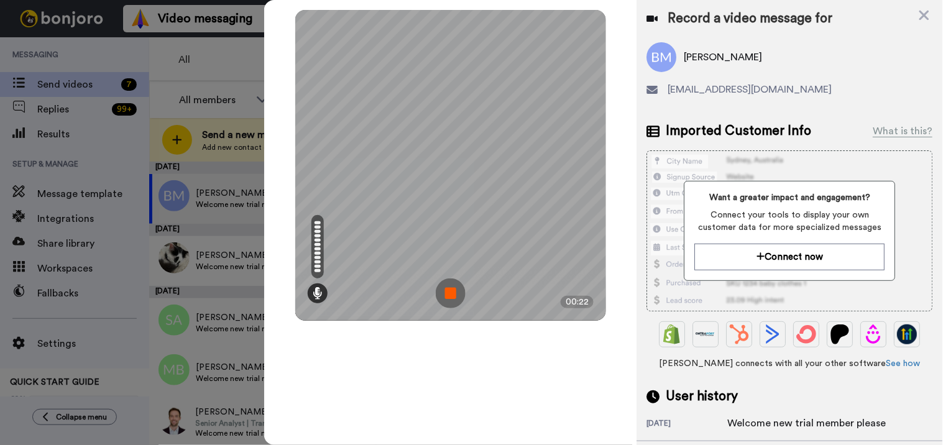
click at [448, 294] on img at bounding box center [451, 293] width 30 height 30
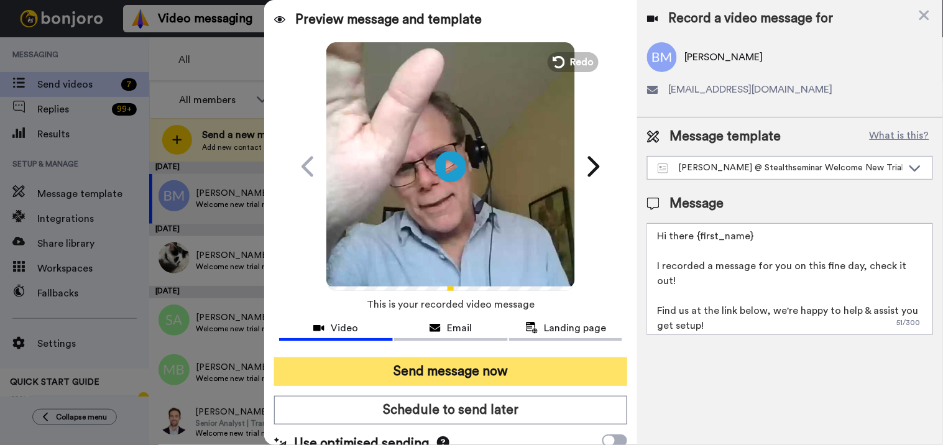
click at [437, 365] on button "Send message now" at bounding box center [451, 371] width 354 height 29
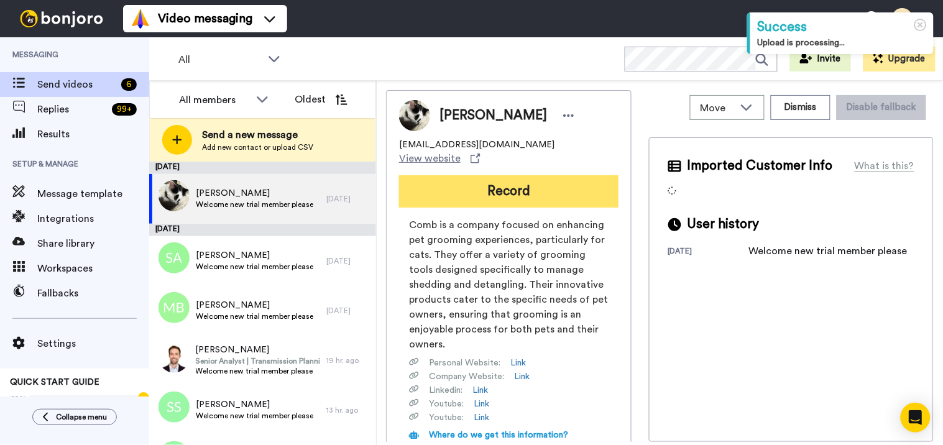
click at [465, 175] on button "Record" at bounding box center [508, 191] width 219 height 32
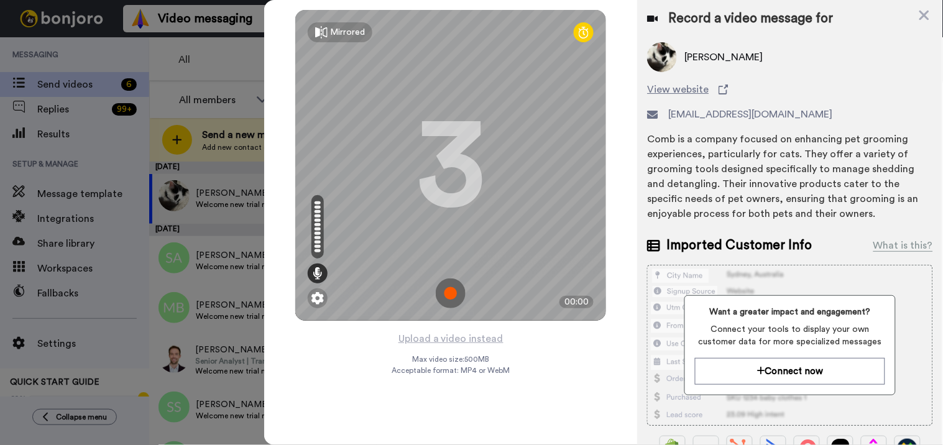
click at [447, 293] on img at bounding box center [451, 293] width 30 height 30
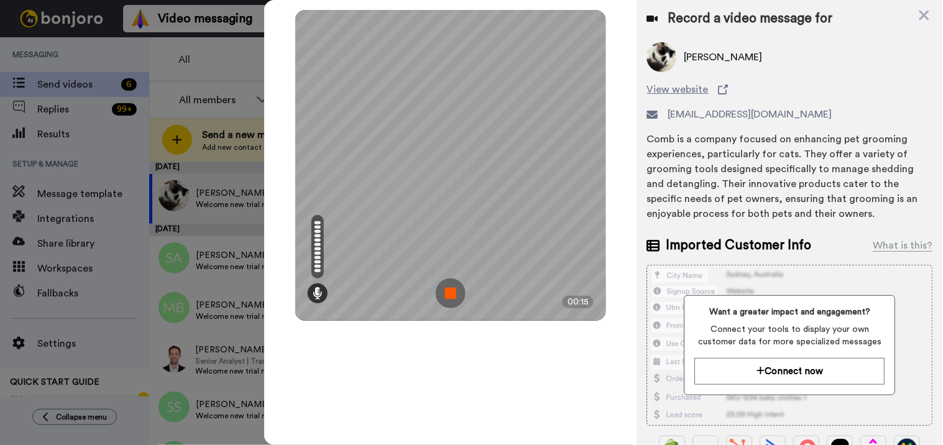
click at [460, 285] on img at bounding box center [451, 293] width 30 height 30
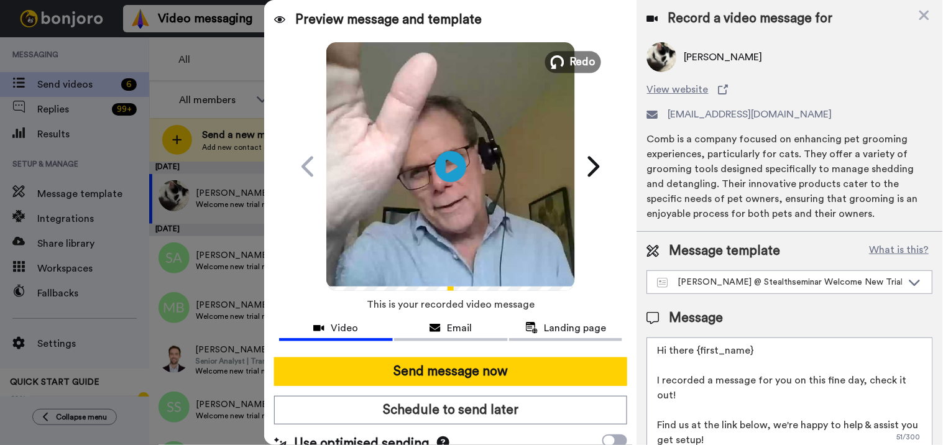
click at [570, 64] on span "Redo" at bounding box center [583, 61] width 26 height 16
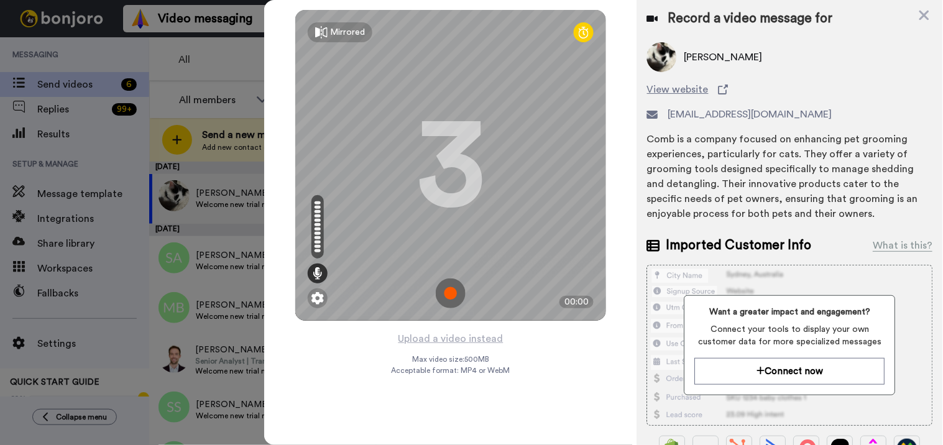
click at [446, 291] on img at bounding box center [451, 293] width 30 height 30
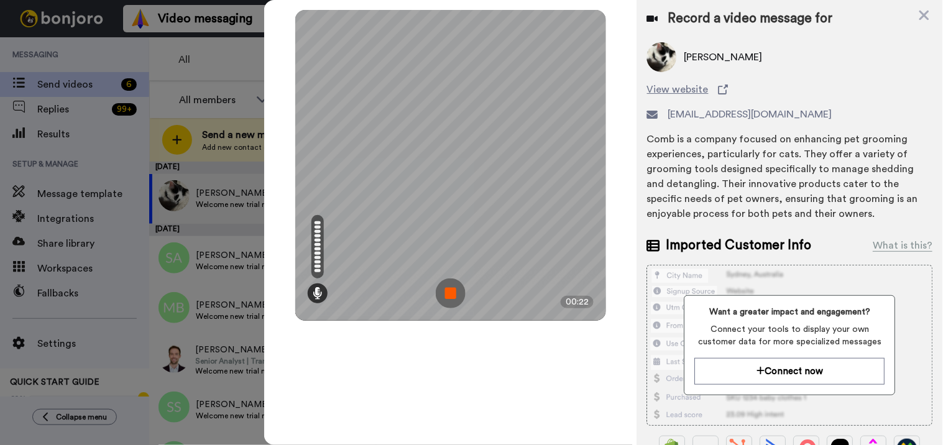
click at [455, 293] on img at bounding box center [451, 293] width 30 height 30
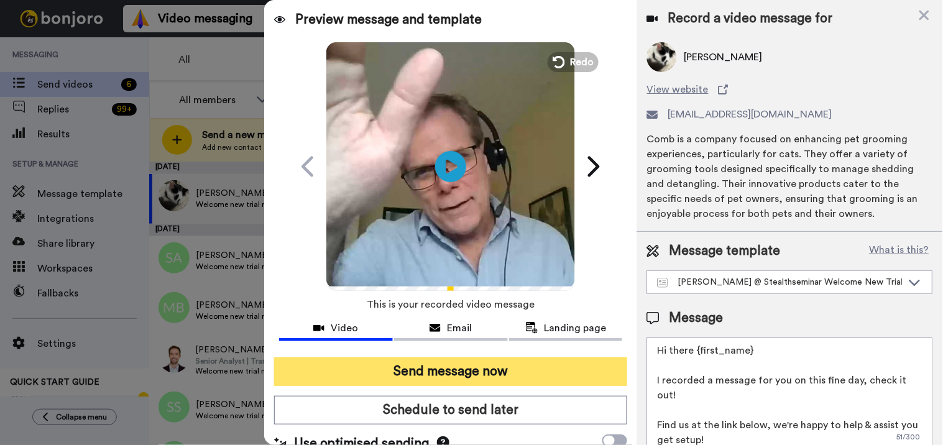
click at [467, 367] on button "Send message now" at bounding box center [451, 371] width 354 height 29
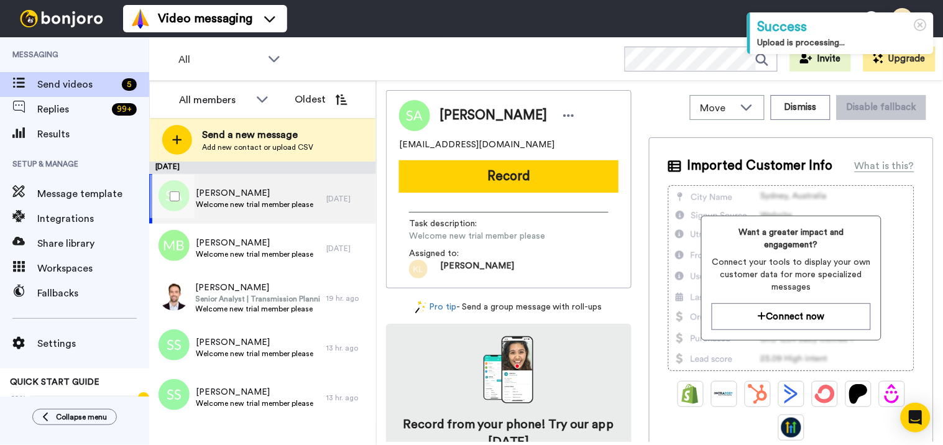
click at [258, 195] on span "[PERSON_NAME]" at bounding box center [254, 193] width 117 height 12
click at [787, 110] on button "Dismiss" at bounding box center [800, 107] width 60 height 25
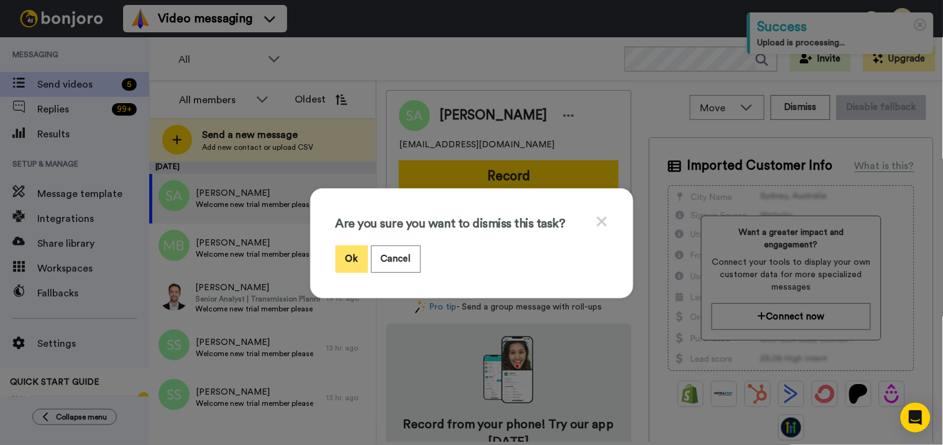
click at [350, 245] on button "Ok" at bounding box center [352, 258] width 32 height 27
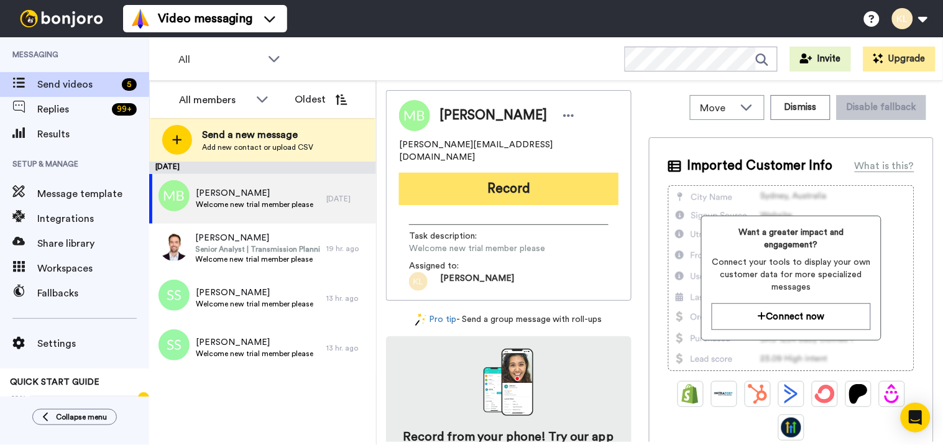
click at [526, 180] on button "Record" at bounding box center [508, 189] width 219 height 32
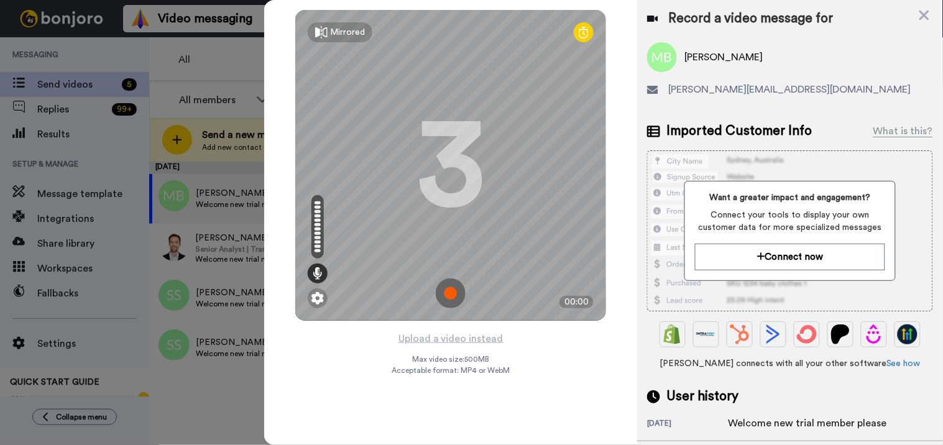
click at [452, 295] on img at bounding box center [451, 293] width 30 height 30
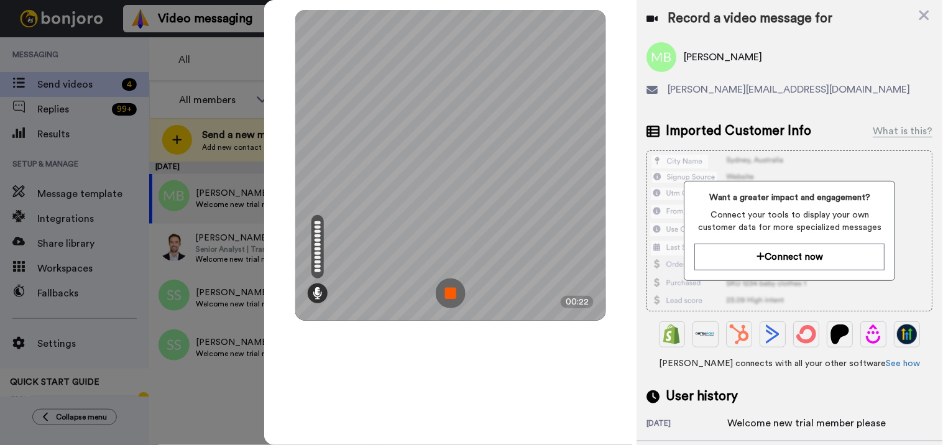
click at [443, 290] on img at bounding box center [451, 293] width 30 height 30
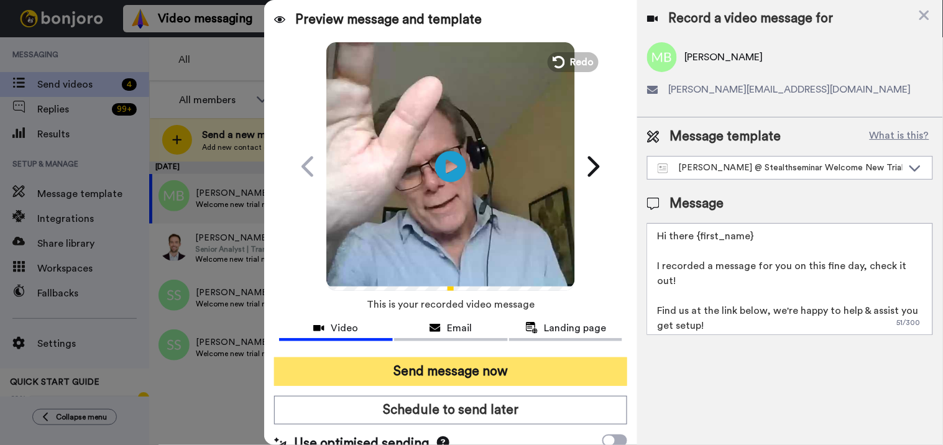
click at [524, 378] on button "Send message now" at bounding box center [451, 371] width 354 height 29
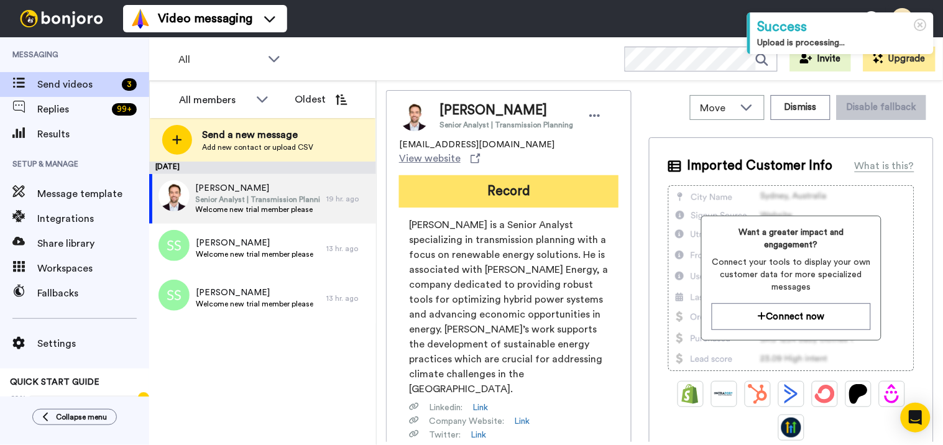
click at [505, 178] on button "Record" at bounding box center [508, 191] width 219 height 32
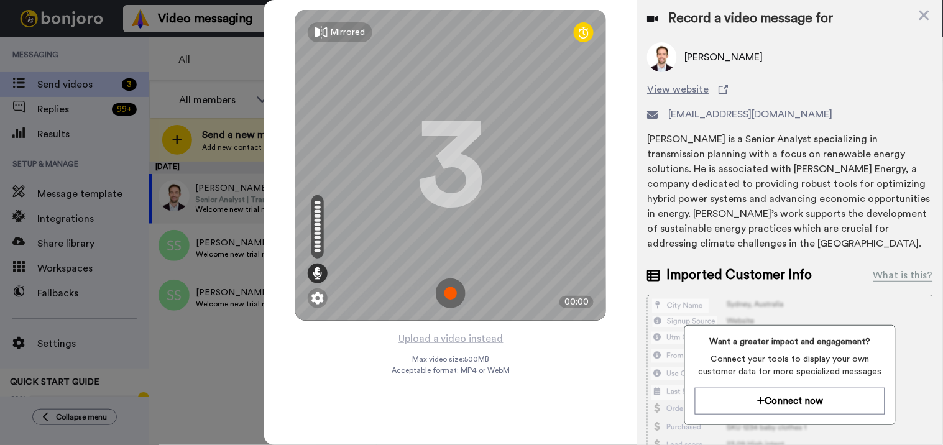
click at [455, 290] on img at bounding box center [451, 293] width 30 height 30
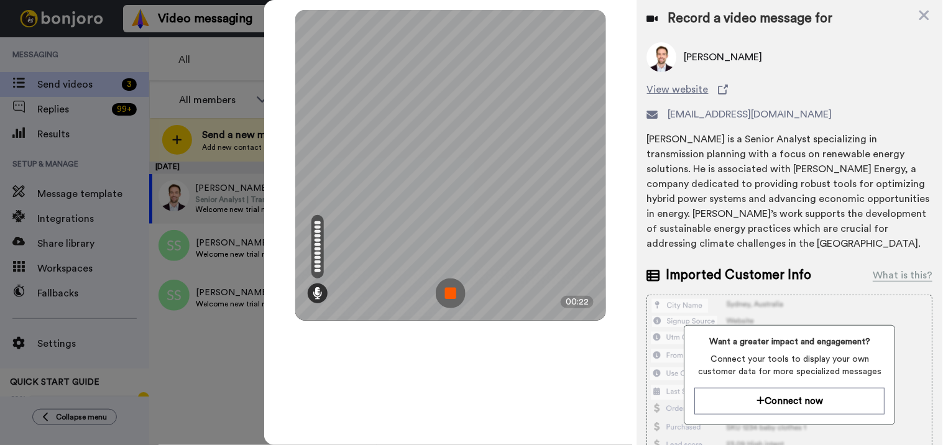
click at [454, 284] on img at bounding box center [451, 293] width 30 height 30
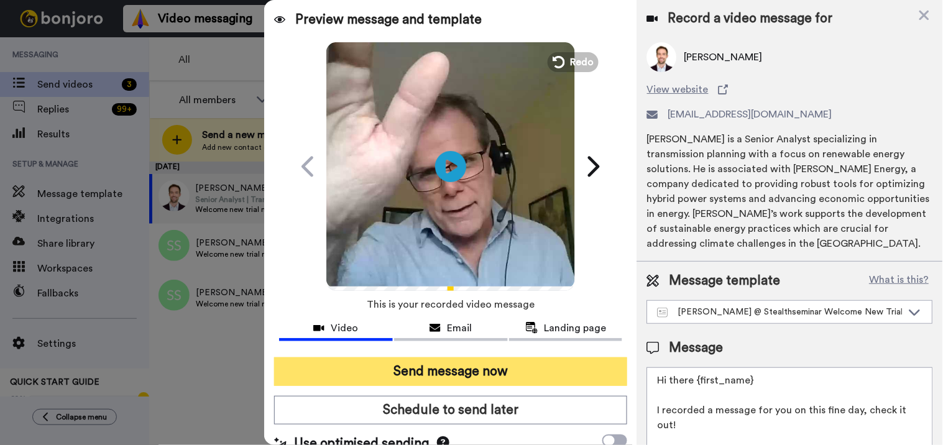
click at [443, 369] on button "Send message now" at bounding box center [451, 371] width 354 height 29
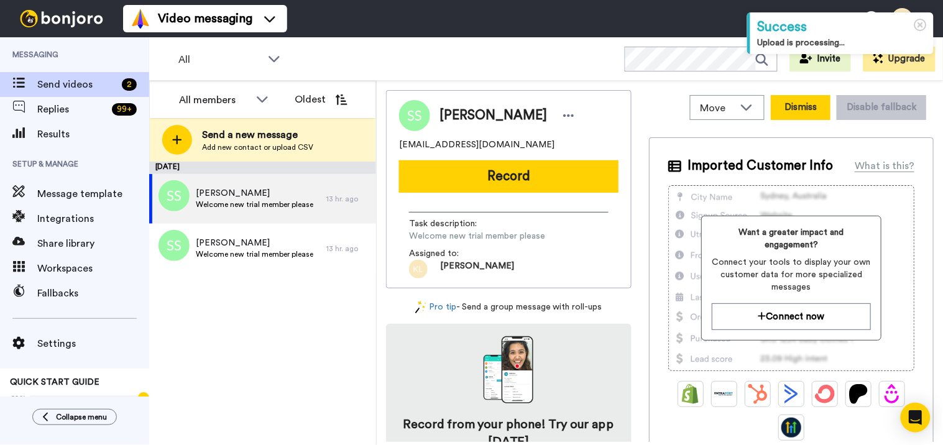
click at [804, 101] on button "Dismiss" at bounding box center [800, 107] width 60 height 25
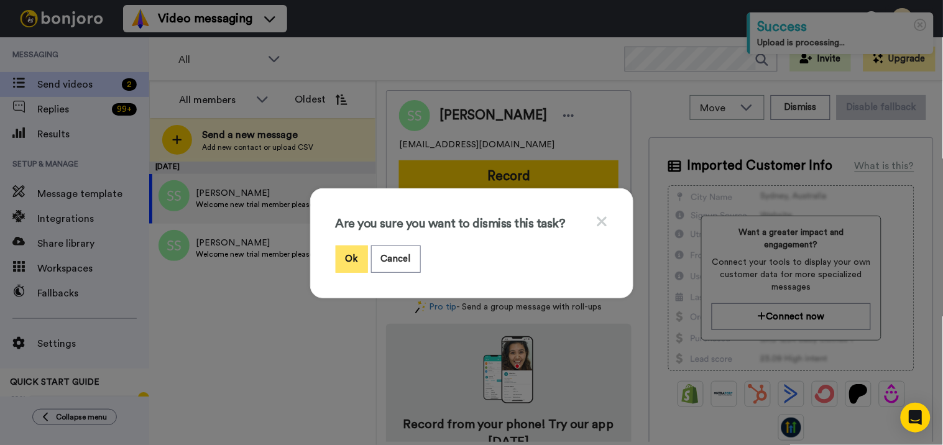
click at [350, 260] on button "Ok" at bounding box center [352, 258] width 32 height 27
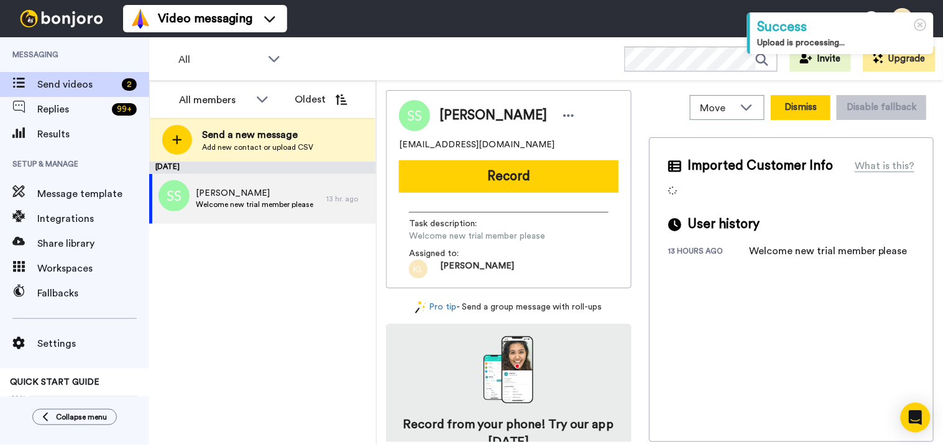
click at [773, 102] on button "Dismiss" at bounding box center [800, 107] width 60 height 25
